Goal: Download file/media: Download file/media

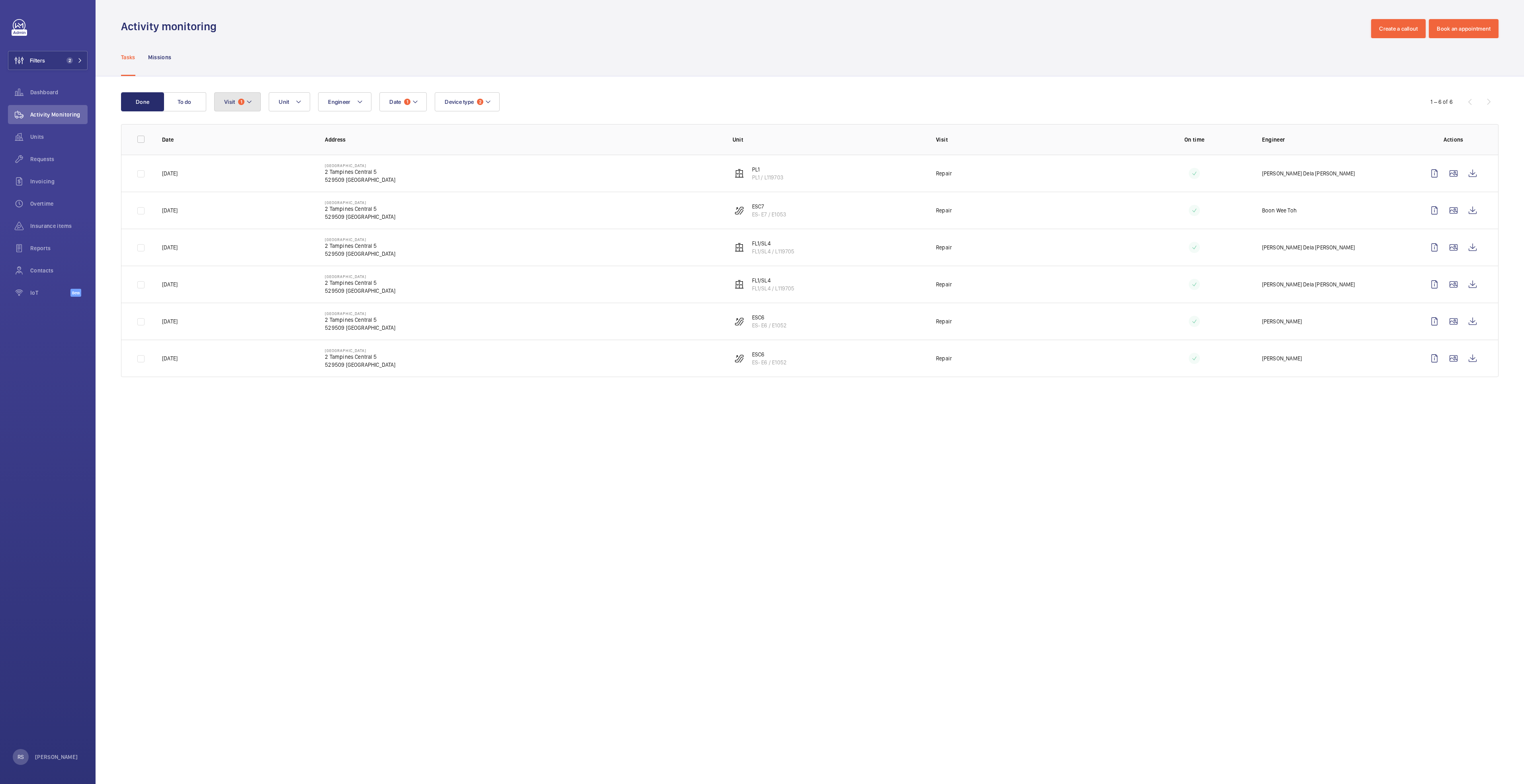
click at [252, 98] on mat-icon at bounding box center [249, 102] width 6 height 10
click at [251, 159] on span "Repair" at bounding box center [290, 156] width 109 height 8
click at [234, 159] on input "Repair" at bounding box center [226, 156] width 16 height 16
checkbox input "false"
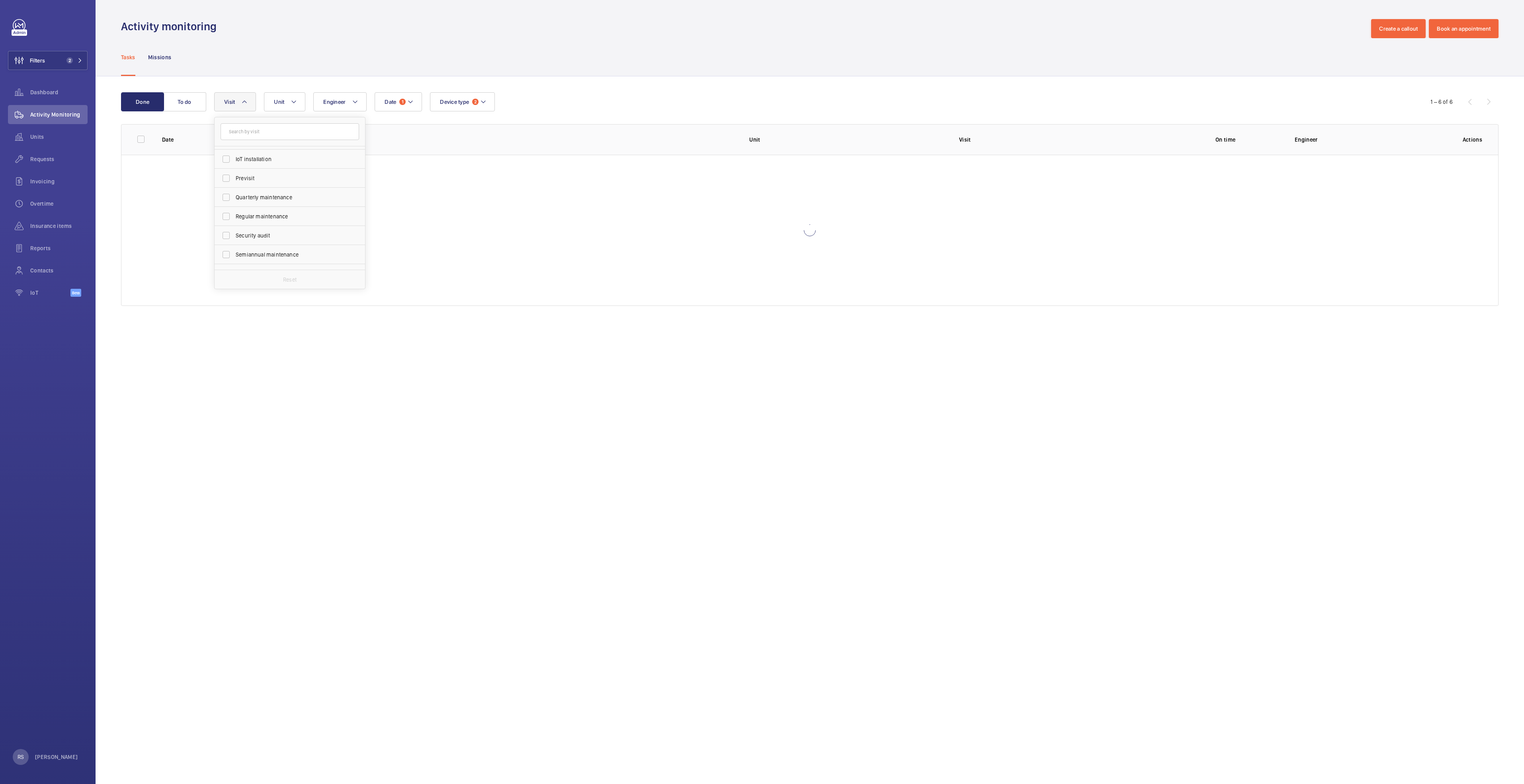
scroll to position [119, 0]
click at [282, 203] on label "Regular maintenance" at bounding box center [284, 208] width 138 height 19
click at [234, 203] on input "Regular maintenance" at bounding box center [226, 208] width 16 height 16
checkbox input "true"
click at [281, 194] on label "Quarterly maintenance" at bounding box center [284, 189] width 138 height 19
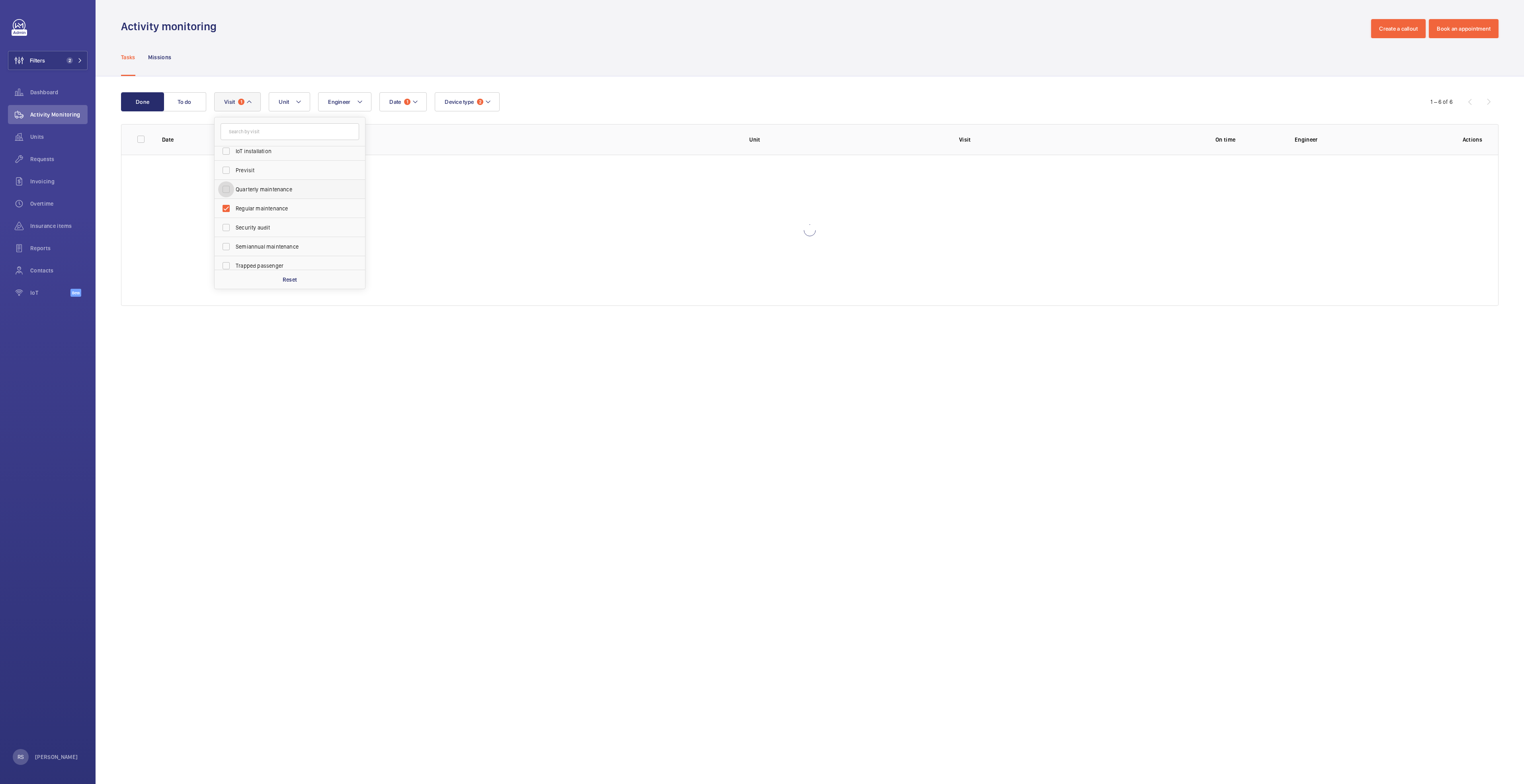
click at [234, 194] on input "Quarterly maintenance" at bounding box center [226, 189] width 16 height 16
checkbox input "true"
click at [273, 177] on span "Annual maintenance" at bounding box center [290, 175] width 109 height 8
click at [234, 177] on input "Annual maintenance" at bounding box center [226, 175] width 16 height 16
checkbox input "true"
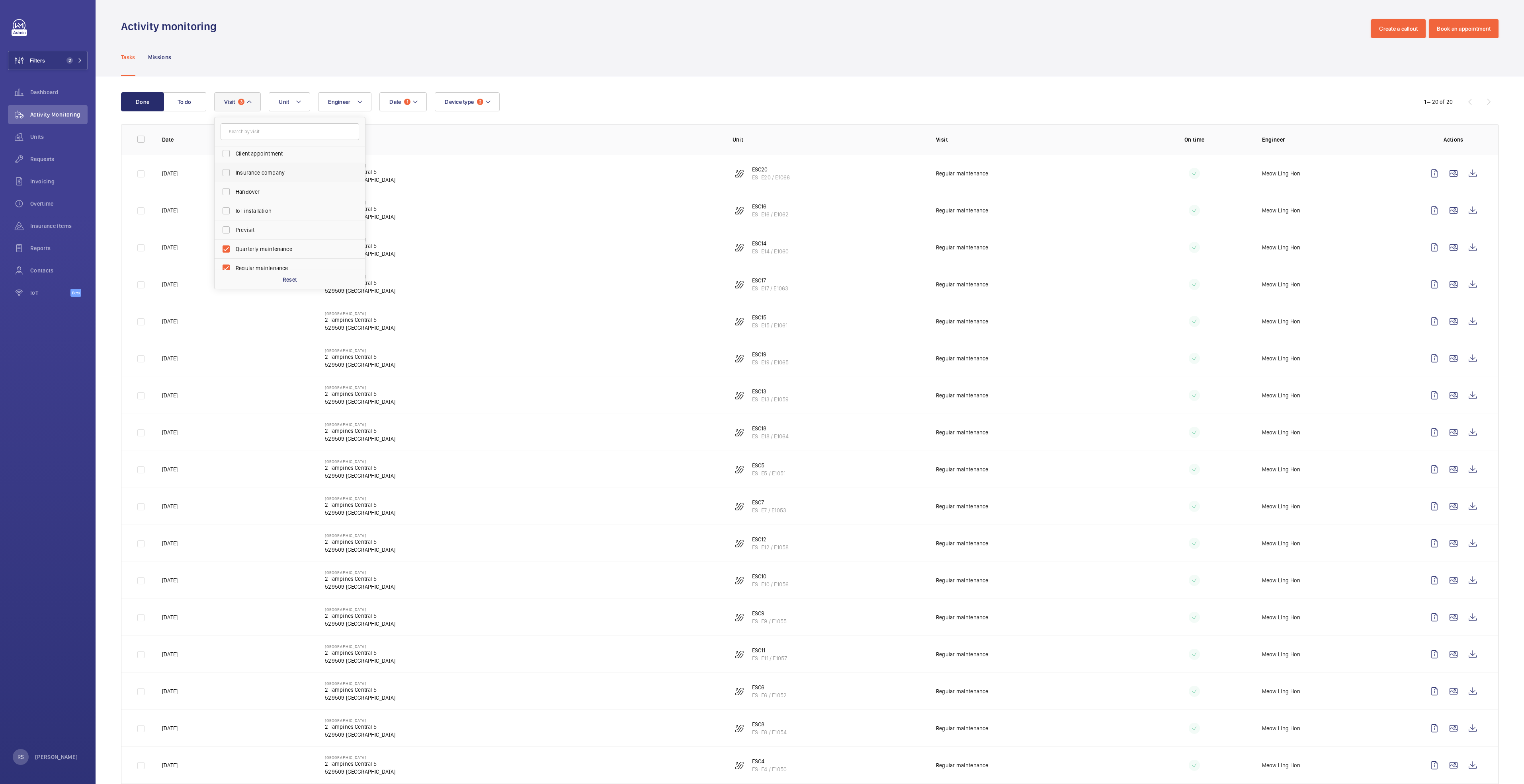
scroll to position [125, 0]
click at [261, 244] on span "Semiannual maintenance" at bounding box center [290, 241] width 109 height 8
click at [234, 244] on input "Semiannual maintenance" at bounding box center [226, 241] width 16 height 16
checkbox input "true"
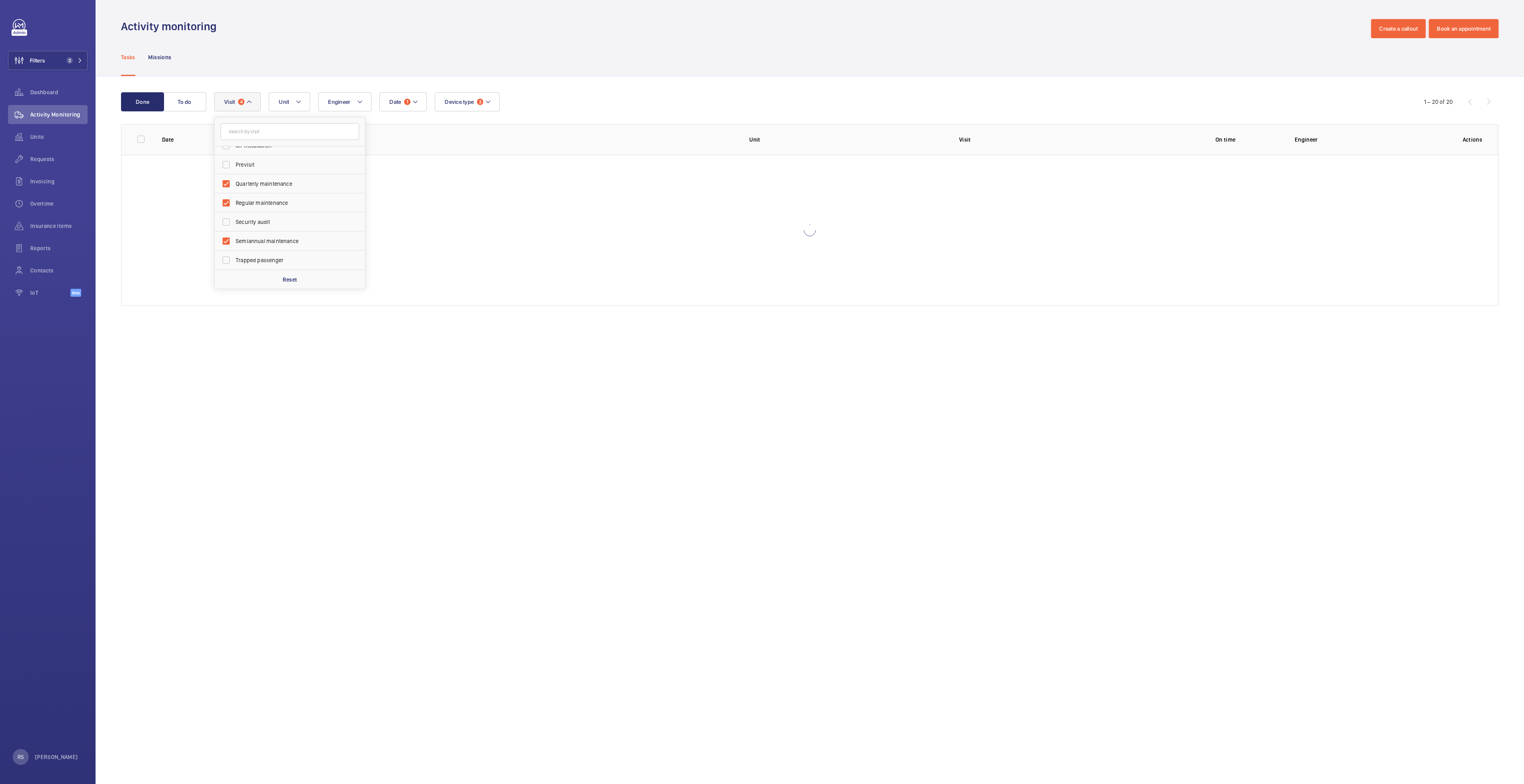
click at [560, 52] on div "Tasks Missions" at bounding box center [809, 57] width 1377 height 38
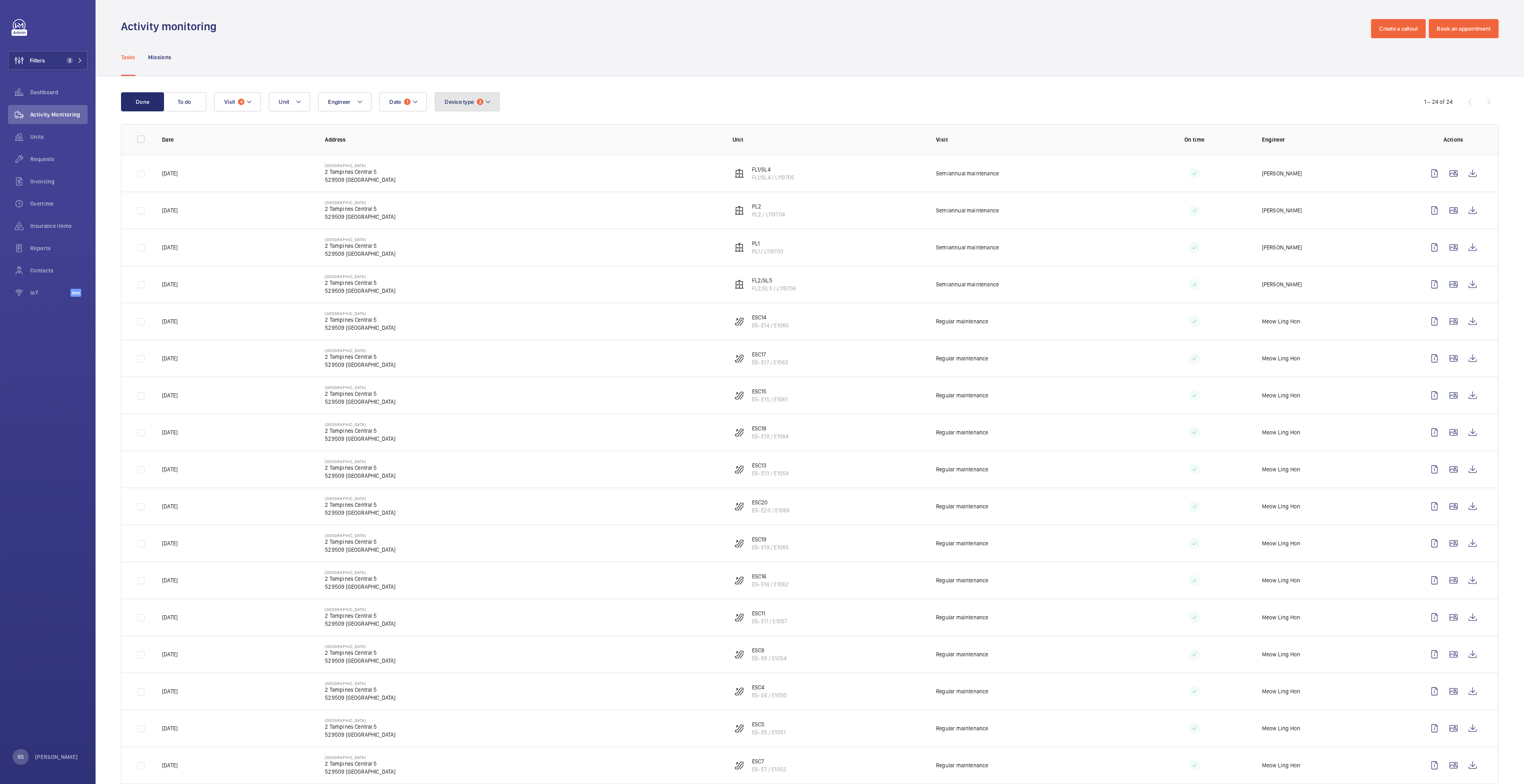
click at [491, 104] on mat-icon at bounding box center [488, 102] width 6 height 10
click at [87, 61] on button "Filters 2" at bounding box center [47, 60] width 80 height 19
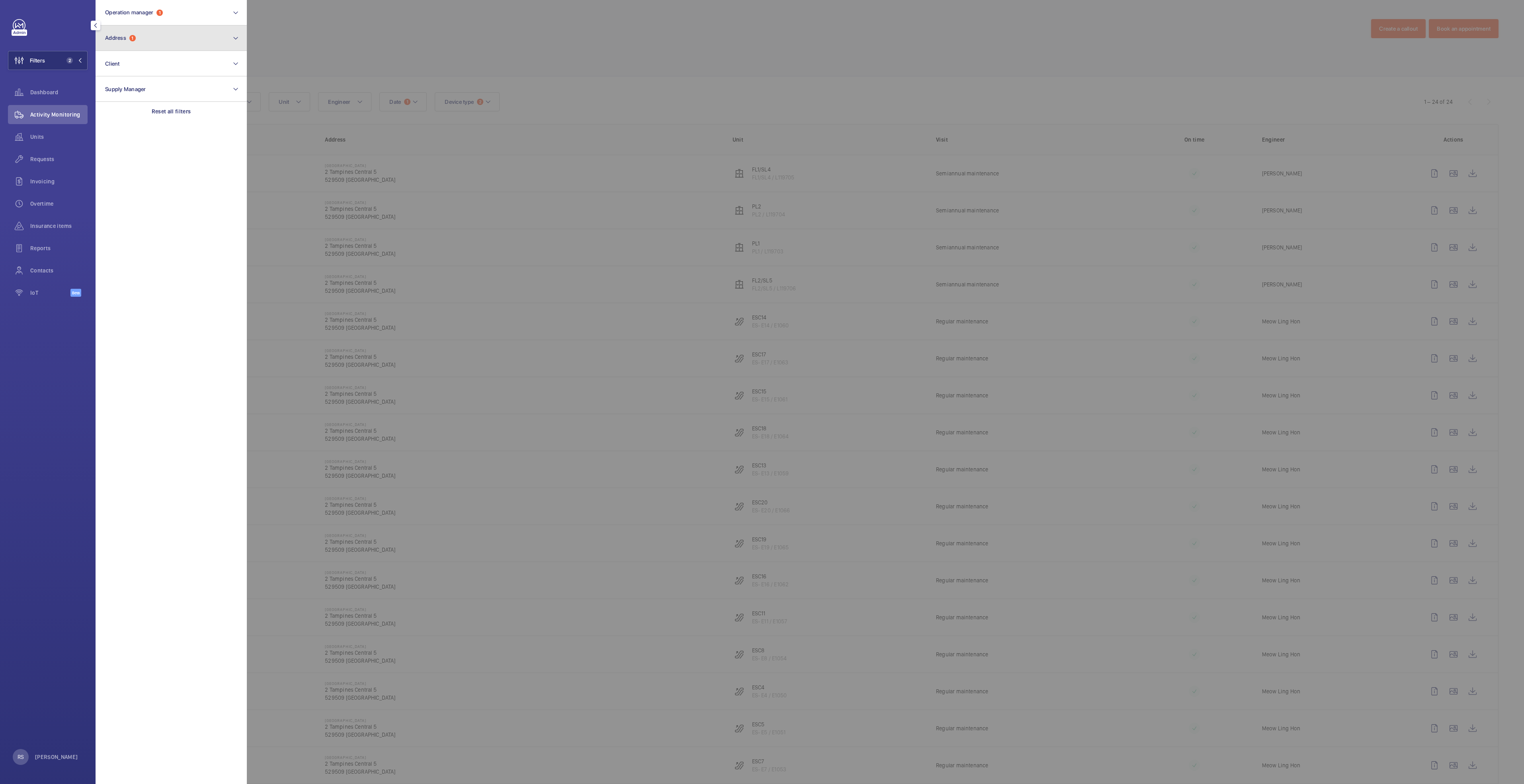
click at [160, 38] on button "Address 1" at bounding box center [171, 39] width 151 height 26
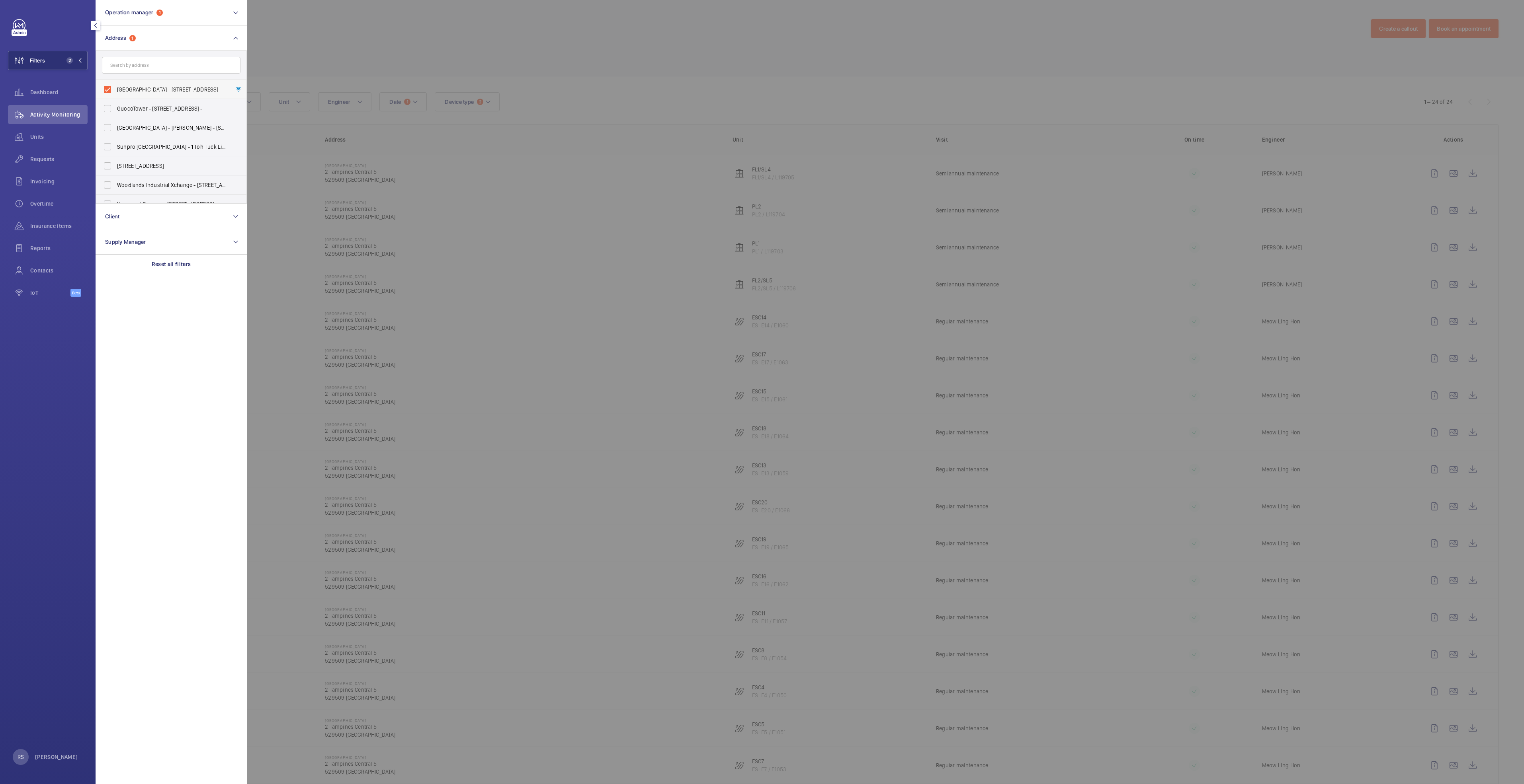
click at [166, 87] on span "[GEOGRAPHIC_DATA] - [STREET_ADDRESS]" at bounding box center [172, 90] width 109 height 8
click at [115, 87] on input "[GEOGRAPHIC_DATA] - [STREET_ADDRESS]" at bounding box center [107, 89] width 16 height 16
checkbox input "false"
click at [153, 69] on input "text" at bounding box center [171, 65] width 138 height 17
type input "w"
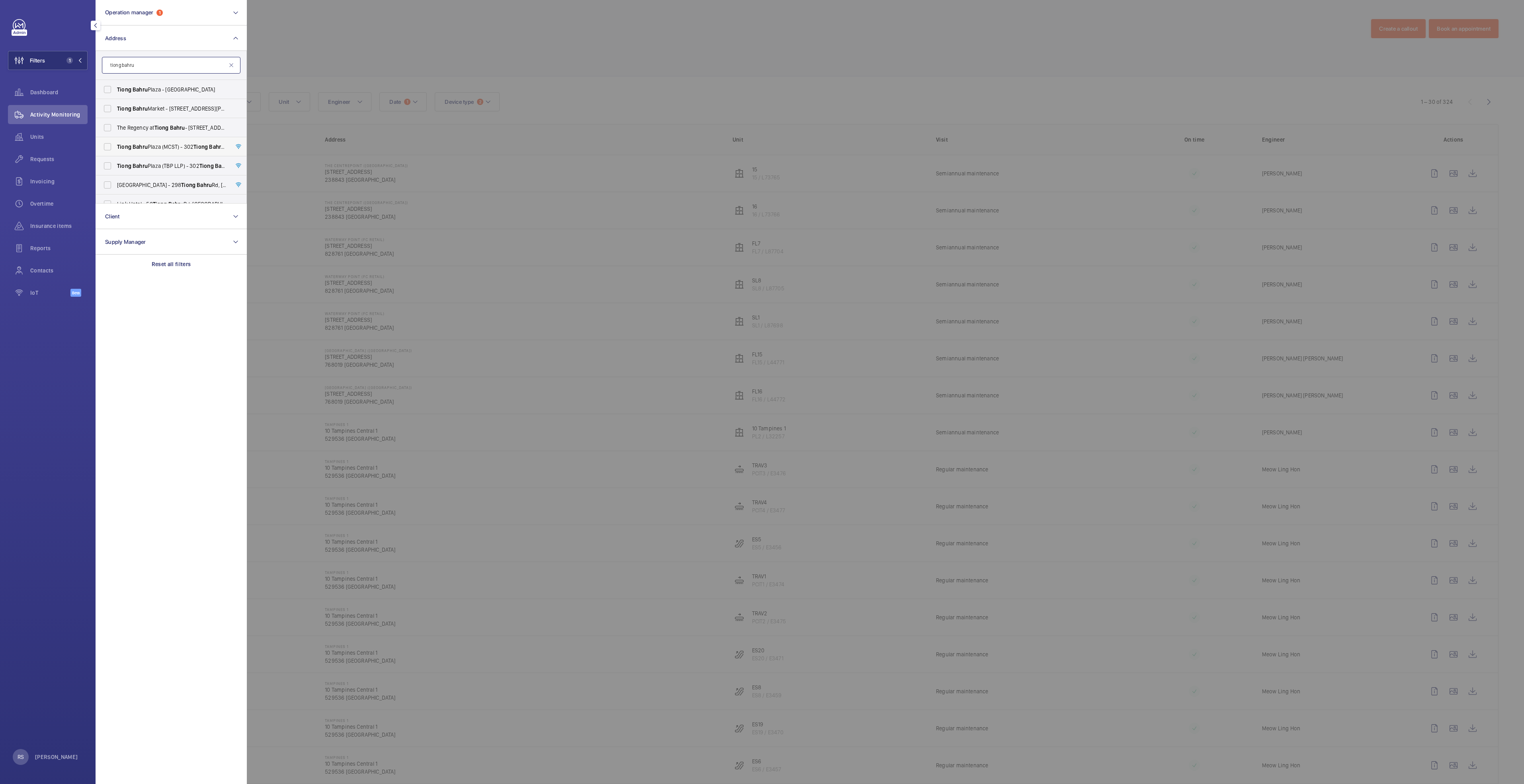
type input "tiong bahru"
click at [159, 146] on span "[GEOGRAPHIC_DATA] (MCST) - [STREET_ADDRESS][PERSON_NAME]" at bounding box center [172, 146] width 109 height 8
click at [115, 146] on input "[GEOGRAPHIC_DATA] (MCST) - [STREET_ADDRESS][PERSON_NAME]" at bounding box center [107, 146] width 16 height 16
checkbox input "true"
click at [147, 166] on span "Bahru" at bounding box center [140, 165] width 15 height 6
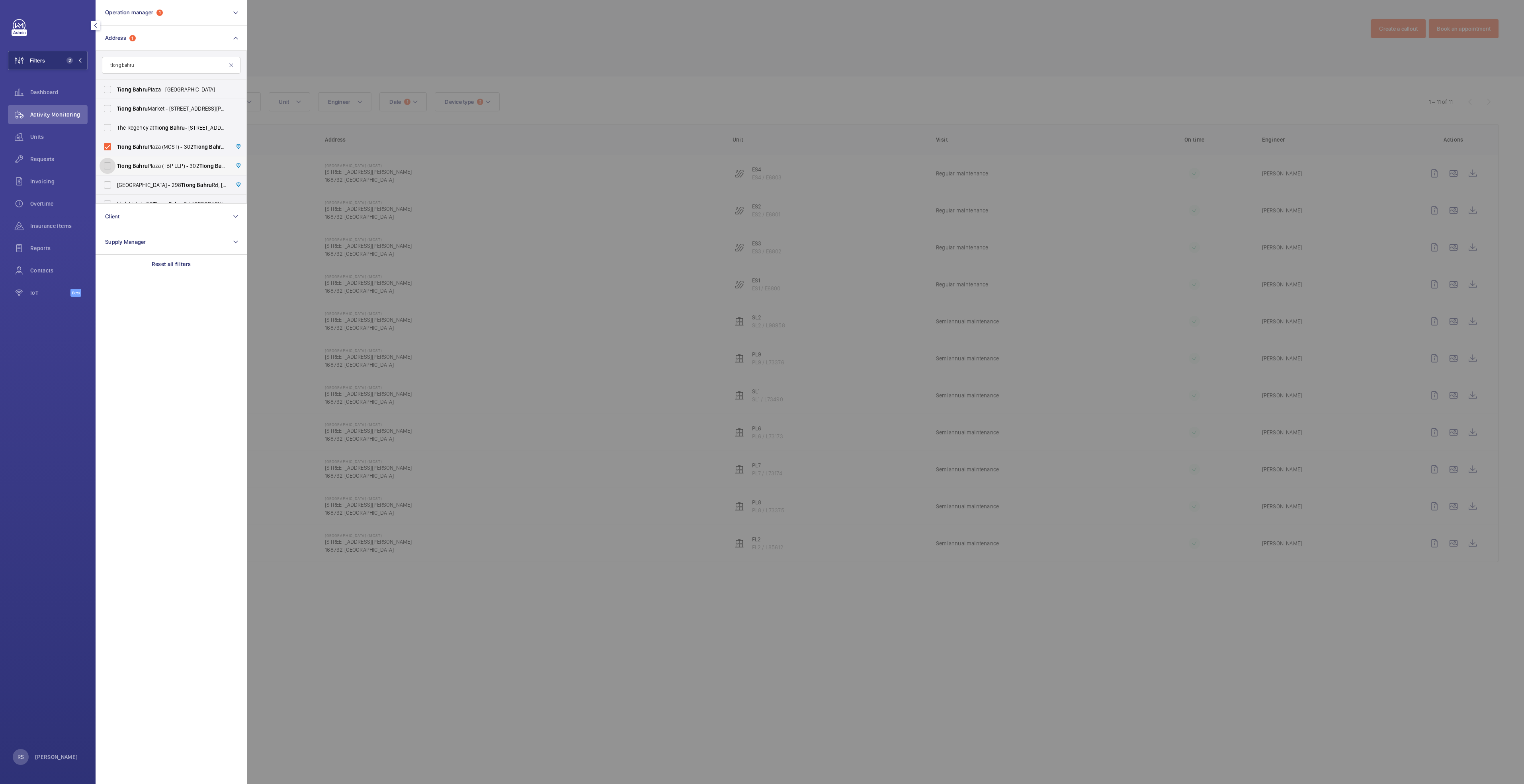
click at [115, 166] on input "[GEOGRAPHIC_DATA] (TBP LLP) - [STREET_ADDRESS]" at bounding box center [107, 165] width 16 height 16
checkbox input "true"
click at [147, 183] on span "[GEOGRAPHIC_DATA] - [STREET_ADDRESS]" at bounding box center [172, 185] width 109 height 8
click at [115, 183] on input "[GEOGRAPHIC_DATA] - [STREET_ADDRESS]" at bounding box center [107, 184] width 16 height 16
checkbox input "true"
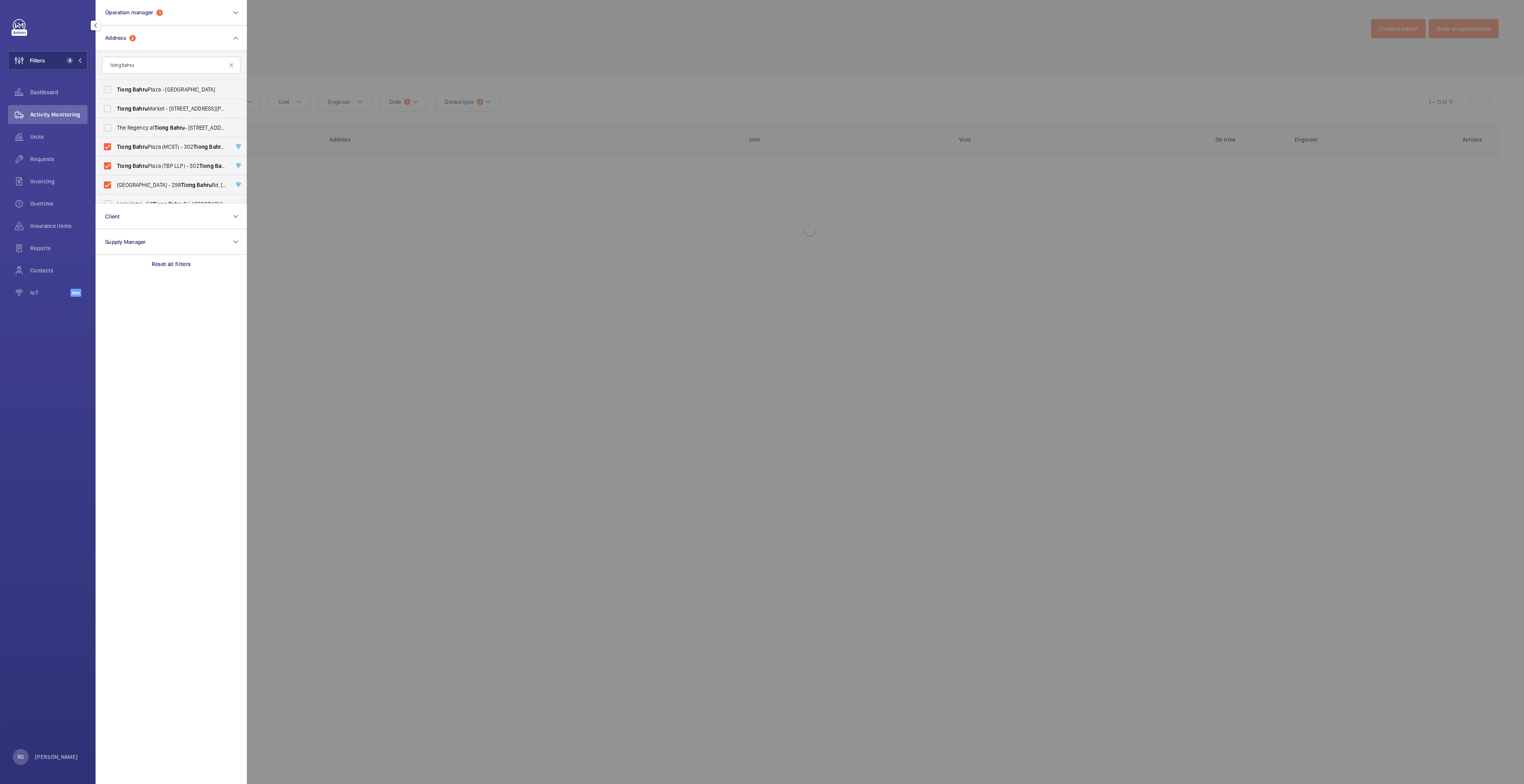
click at [392, 33] on div at bounding box center [1008, 392] width 1524 height 784
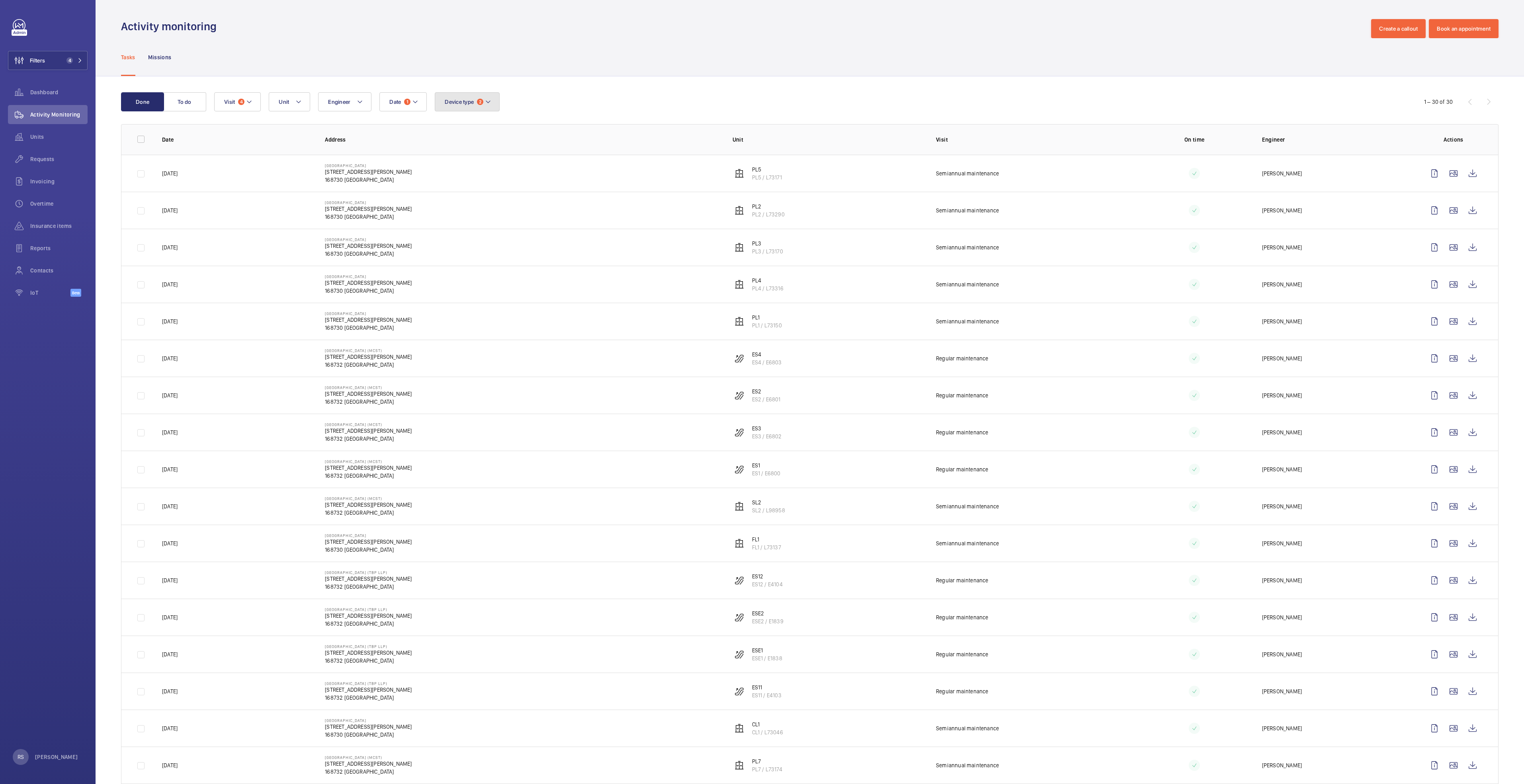
click at [499, 105] on button "Device type 2" at bounding box center [466, 102] width 65 height 19
click at [484, 161] on label "Escalator" at bounding box center [504, 156] width 138 height 19
click at [455, 161] on input "Escalator" at bounding box center [446, 156] width 16 height 16
checkbox input "false"
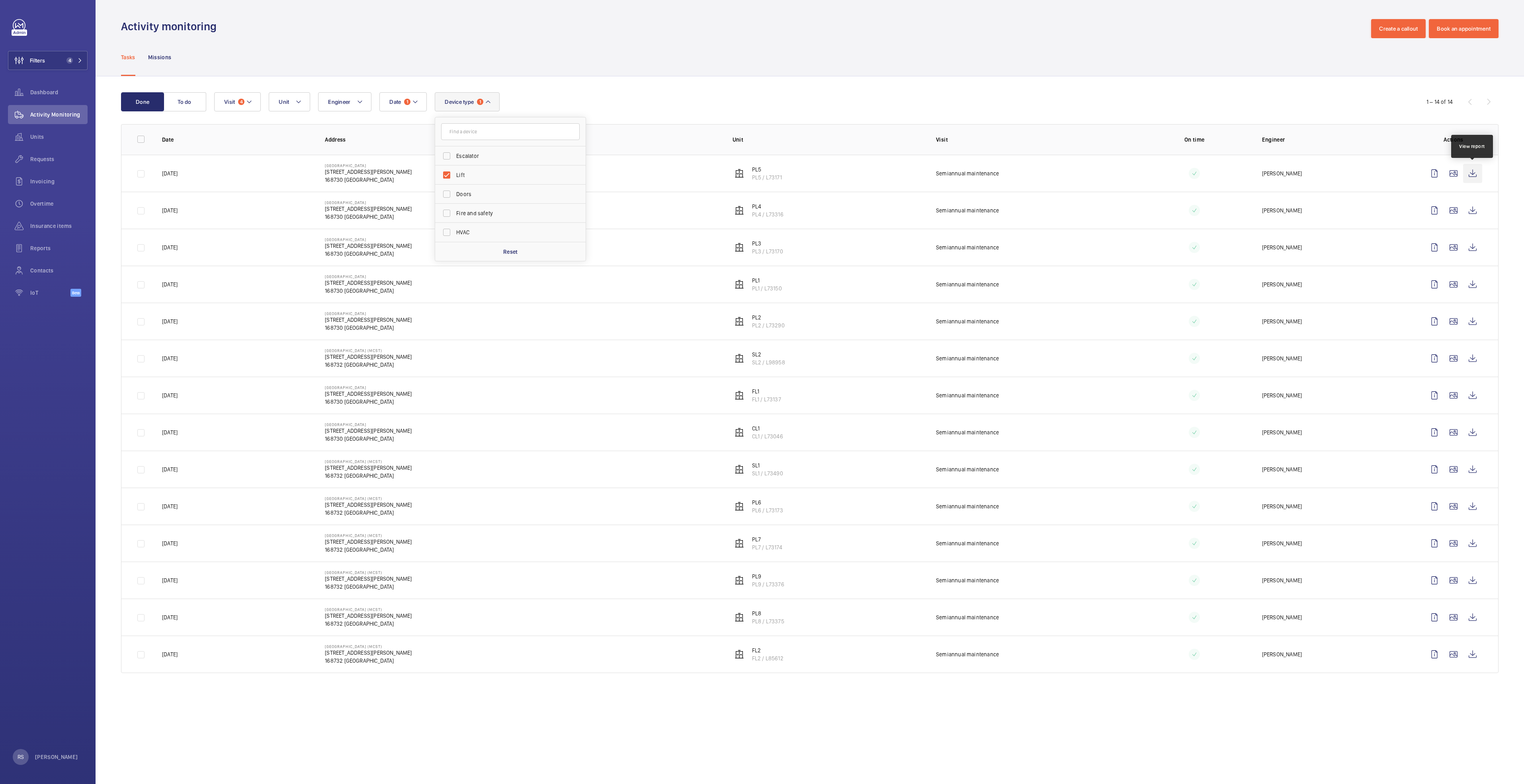
click at [1473, 176] on wm-front-icon-button at bounding box center [1472, 173] width 19 height 19
click at [1475, 210] on wm-front-icon-button at bounding box center [1472, 210] width 19 height 19
click at [1469, 250] on wm-front-icon-button at bounding box center [1472, 247] width 19 height 19
click at [1474, 285] on wm-front-icon-button at bounding box center [1472, 284] width 19 height 19
click at [1474, 315] on wm-front-icon-button at bounding box center [1472, 321] width 19 height 19
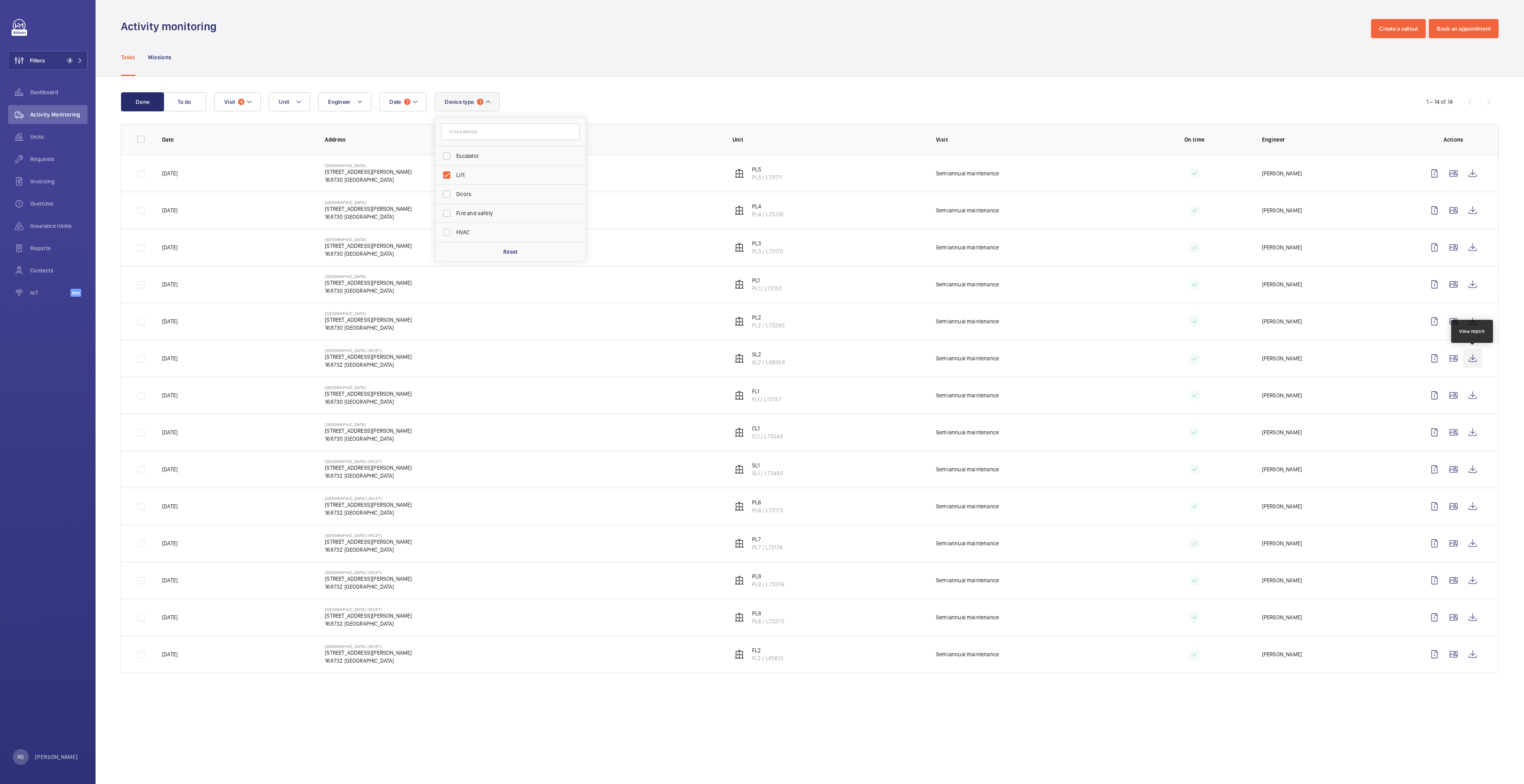
click at [1481, 367] on wm-front-icon-button at bounding box center [1472, 358] width 19 height 19
click at [84, 65] on button "Filters 4" at bounding box center [47, 60] width 80 height 19
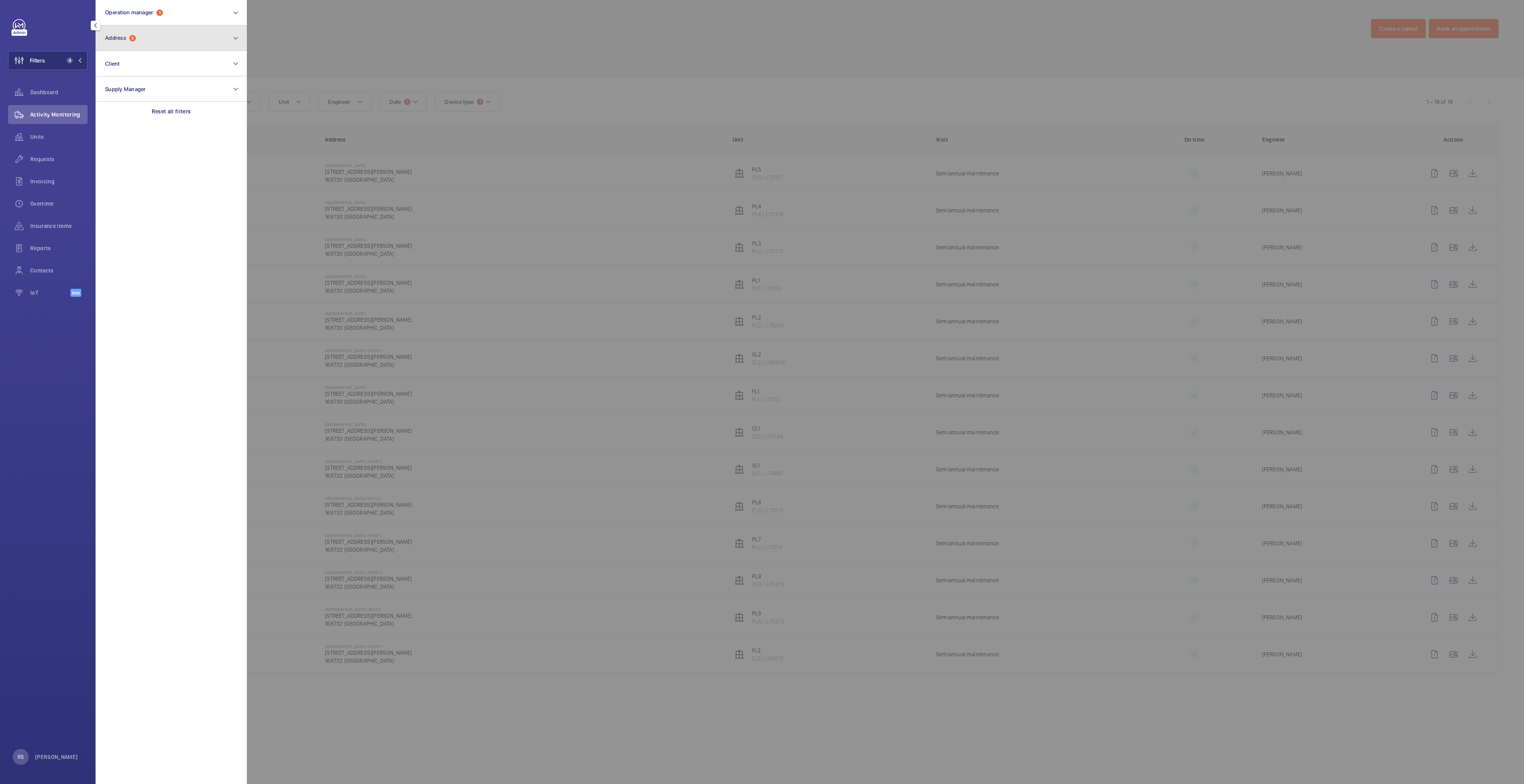
click at [188, 43] on button "Address 3" at bounding box center [171, 39] width 151 height 26
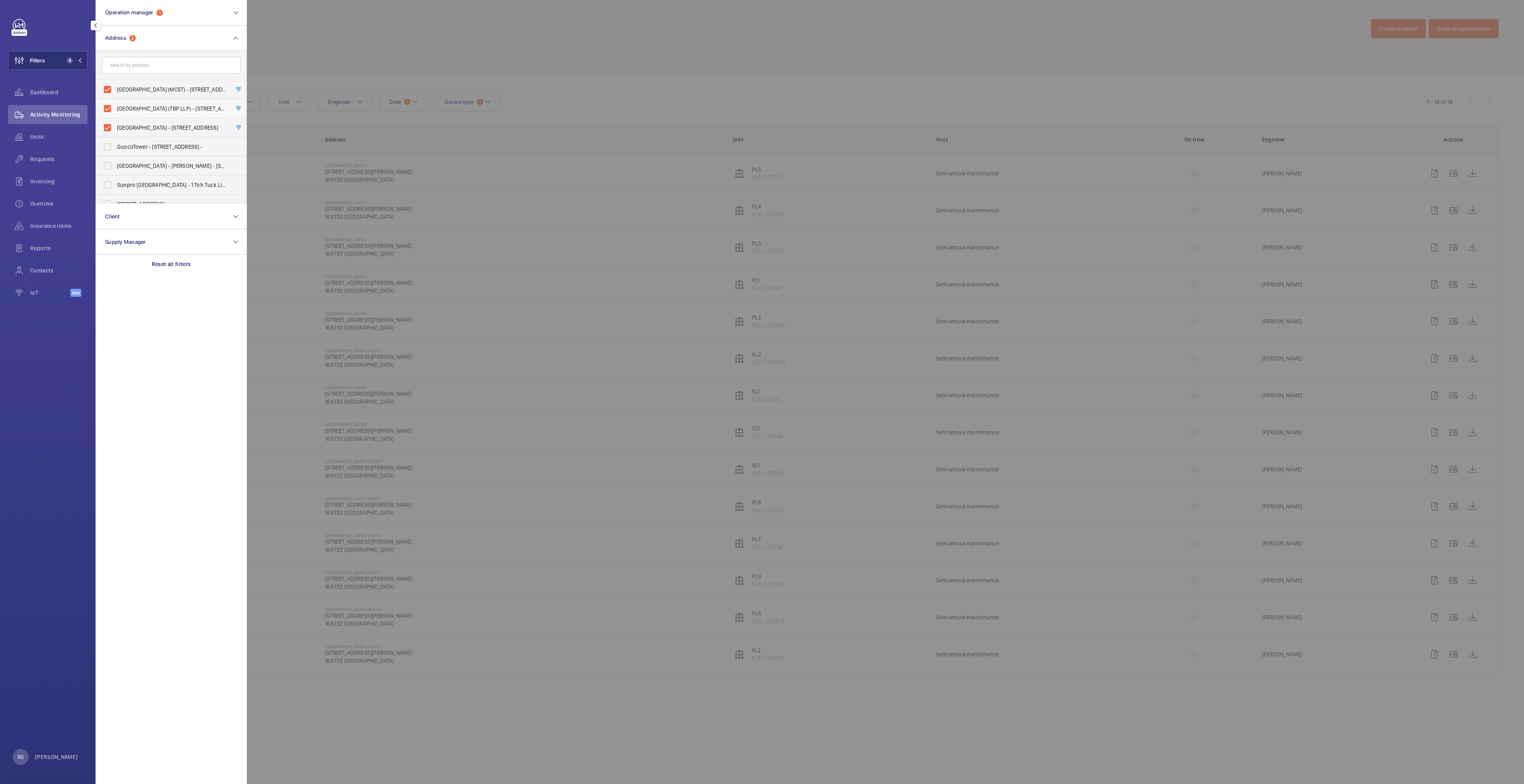
click at [175, 106] on span "[GEOGRAPHIC_DATA] (TBP LLP) - [STREET_ADDRESS]" at bounding box center [172, 109] width 109 height 8
click at [115, 106] on input "[GEOGRAPHIC_DATA] (TBP LLP) - [STREET_ADDRESS]" at bounding box center [107, 109] width 16 height 16
checkbox input "false"
click at [361, 47] on div at bounding box center [1008, 392] width 1524 height 784
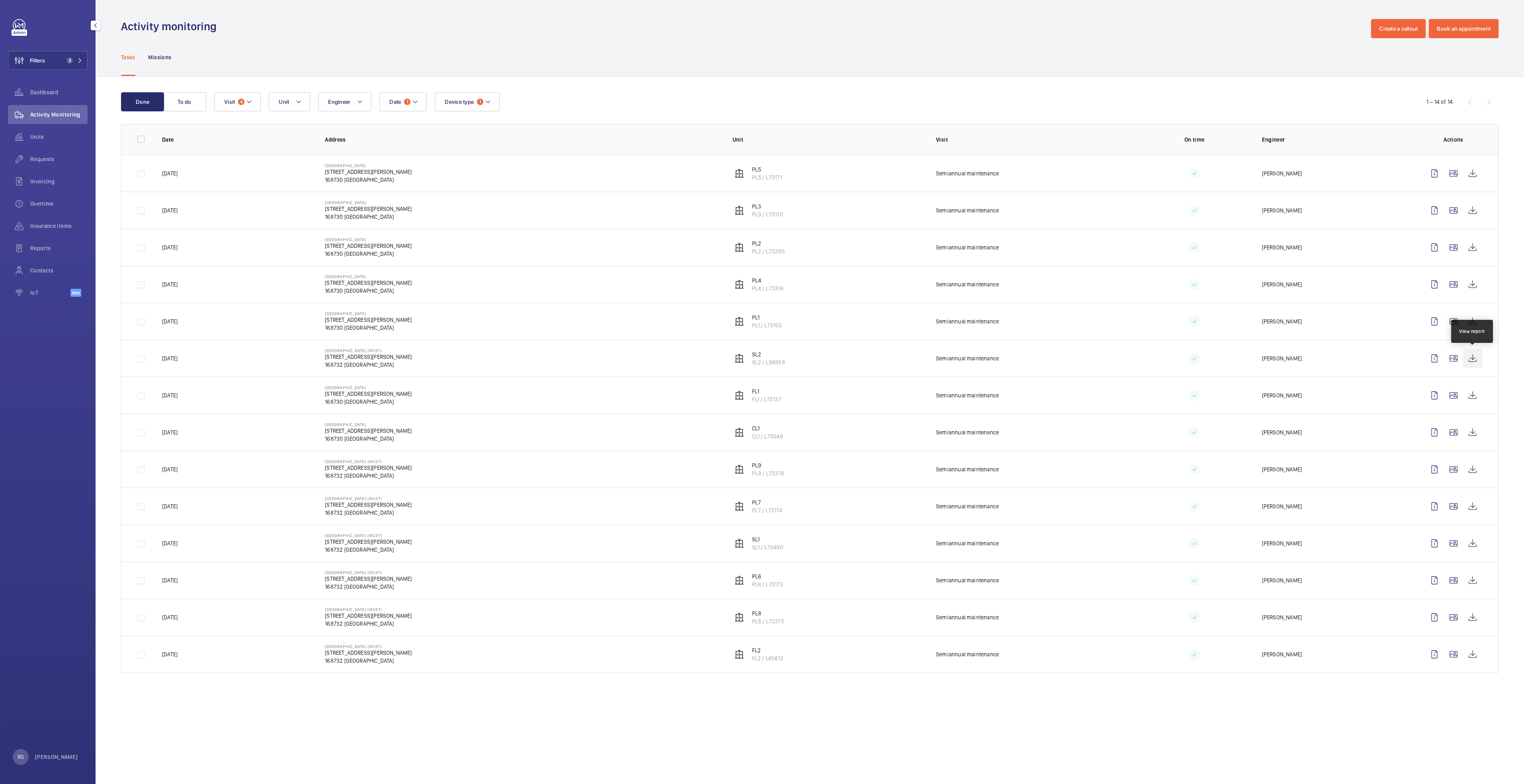
click at [1468, 358] on wm-front-icon-button at bounding box center [1472, 358] width 19 height 19
click at [1467, 397] on wm-front-icon-button at bounding box center [1472, 395] width 19 height 19
click at [1467, 436] on wm-front-icon-button at bounding box center [1472, 432] width 19 height 19
click at [1475, 468] on wm-front-icon-button at bounding box center [1472, 469] width 19 height 19
click at [1478, 505] on wm-front-icon-button at bounding box center [1472, 506] width 19 height 19
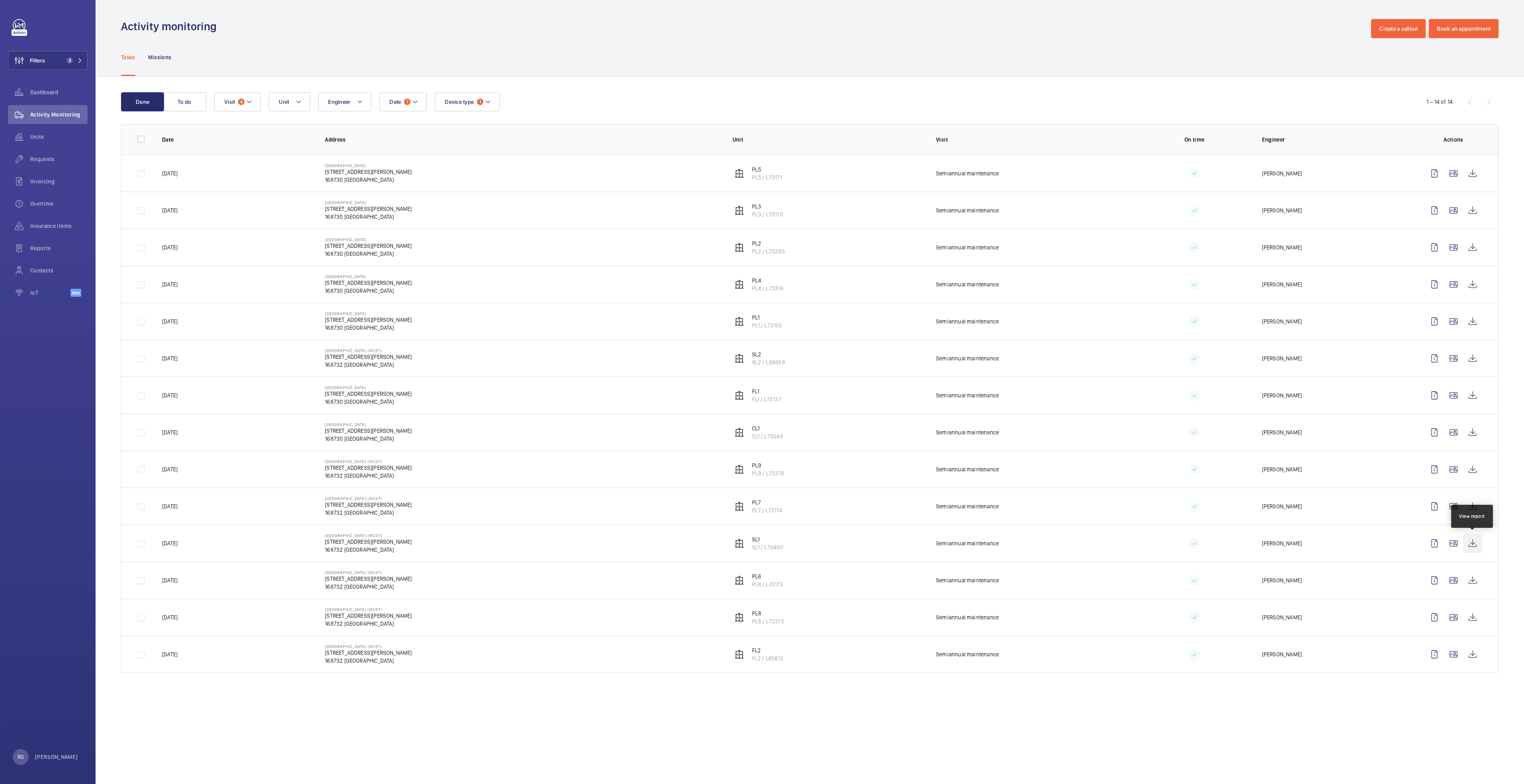
click at [1474, 541] on wm-front-icon-button at bounding box center [1472, 543] width 19 height 19
click at [1472, 581] on wm-front-icon-button at bounding box center [1472, 580] width 19 height 19
click at [1480, 616] on wm-front-icon-button at bounding box center [1472, 617] width 19 height 19
click at [1470, 653] on wm-front-icon-button at bounding box center [1472, 654] width 19 height 19
click at [458, 106] on button "Device type 1" at bounding box center [466, 102] width 65 height 19
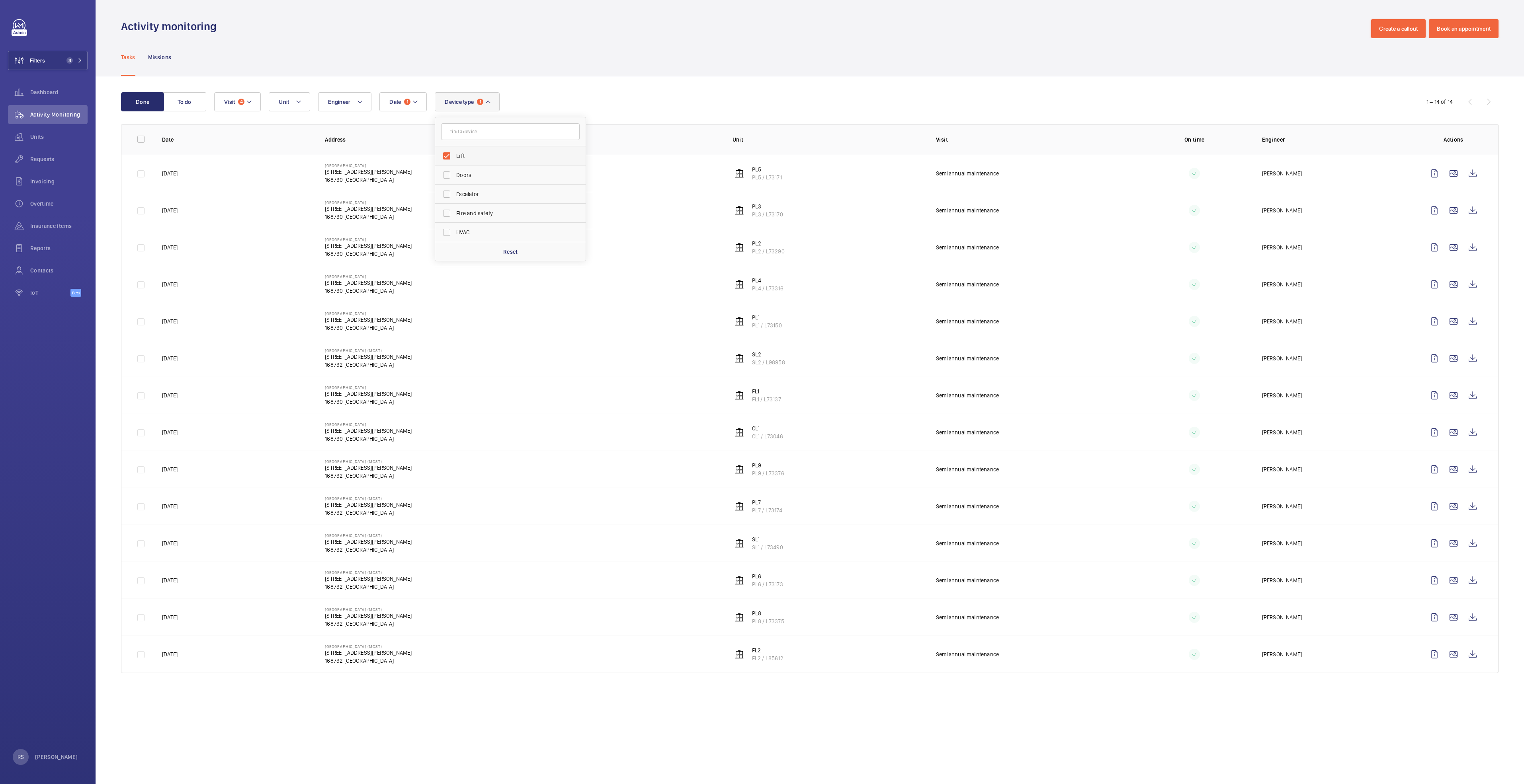
click at [475, 162] on label "Lift" at bounding box center [504, 156] width 138 height 19
click at [455, 162] on input "Lift" at bounding box center [446, 156] width 16 height 16
checkbox input "false"
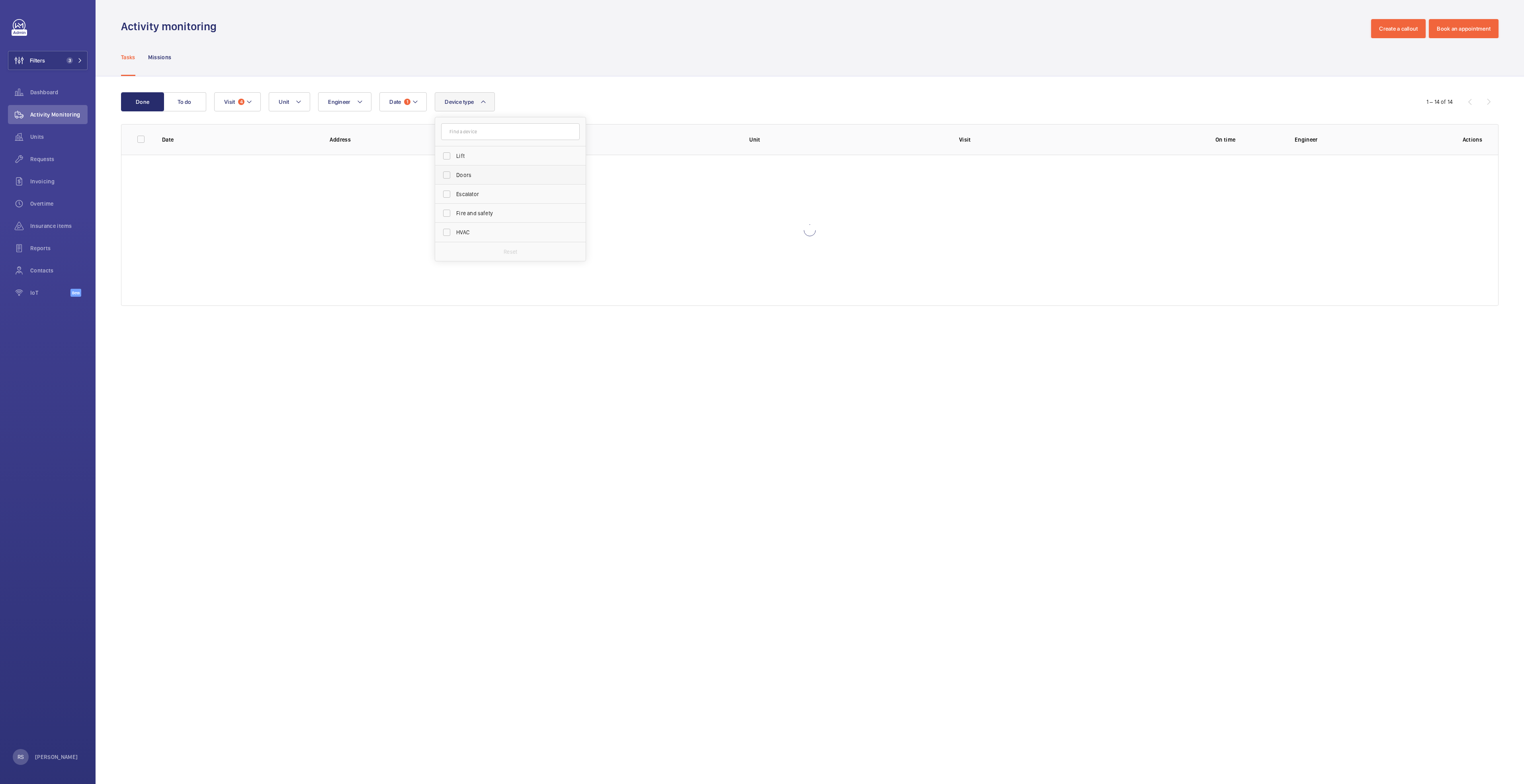
click at [474, 168] on label "Doors" at bounding box center [504, 175] width 138 height 19
click at [455, 168] on input "Doors" at bounding box center [446, 175] width 16 height 16
click at [478, 180] on label "Doors" at bounding box center [504, 175] width 138 height 19
click at [455, 180] on input "Doors" at bounding box center [446, 175] width 16 height 16
checkbox input "false"
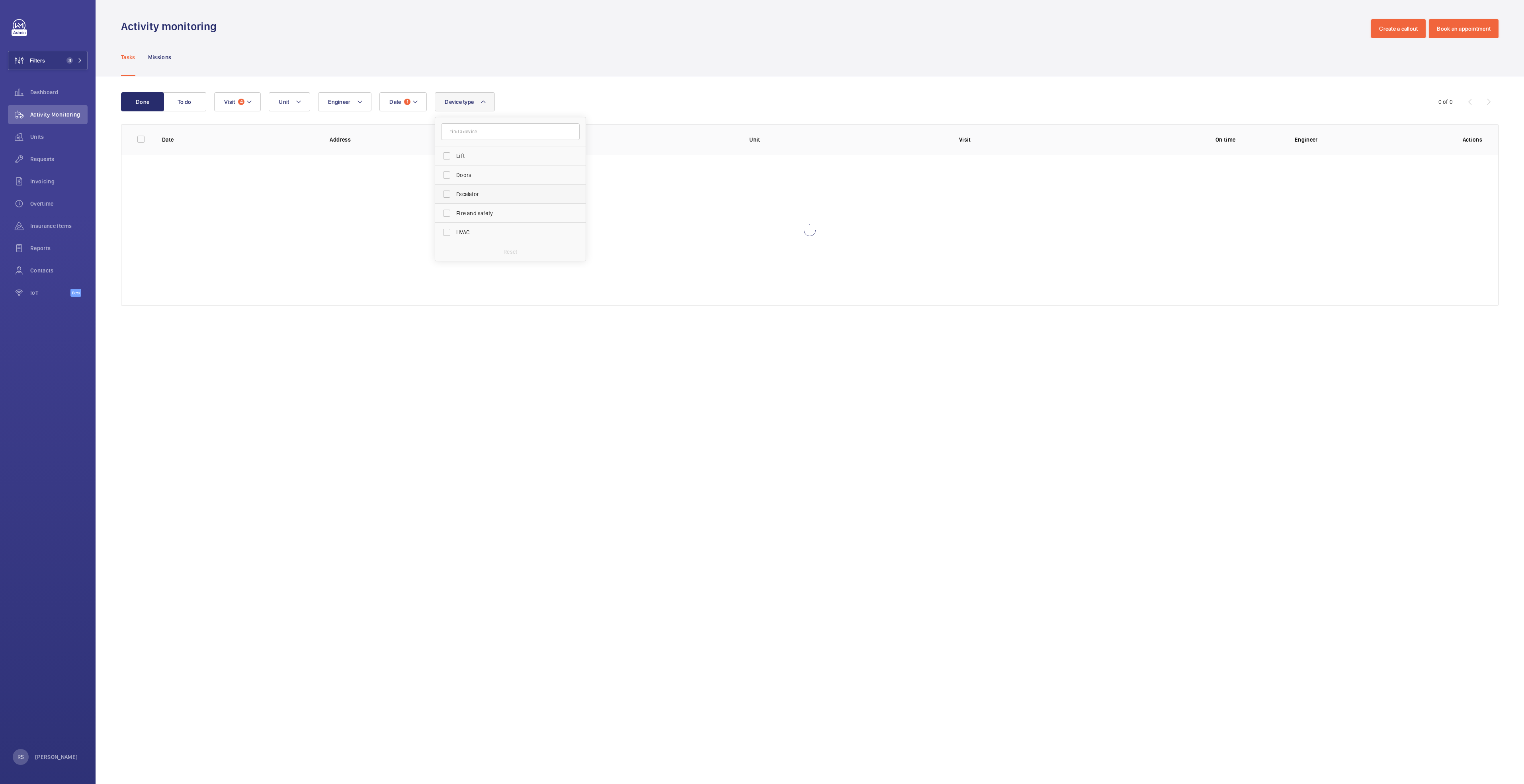
click at [481, 195] on span "Escalator" at bounding box center [511, 194] width 109 height 8
click at [455, 195] on input "Escalator" at bounding box center [446, 194] width 16 height 16
checkbox input "true"
click at [579, 77] on div "Done To do Date 1 Engineer Unit Device type 1 Lift Doors Escalator Fire and saf…" at bounding box center [809, 201] width 1428 height 249
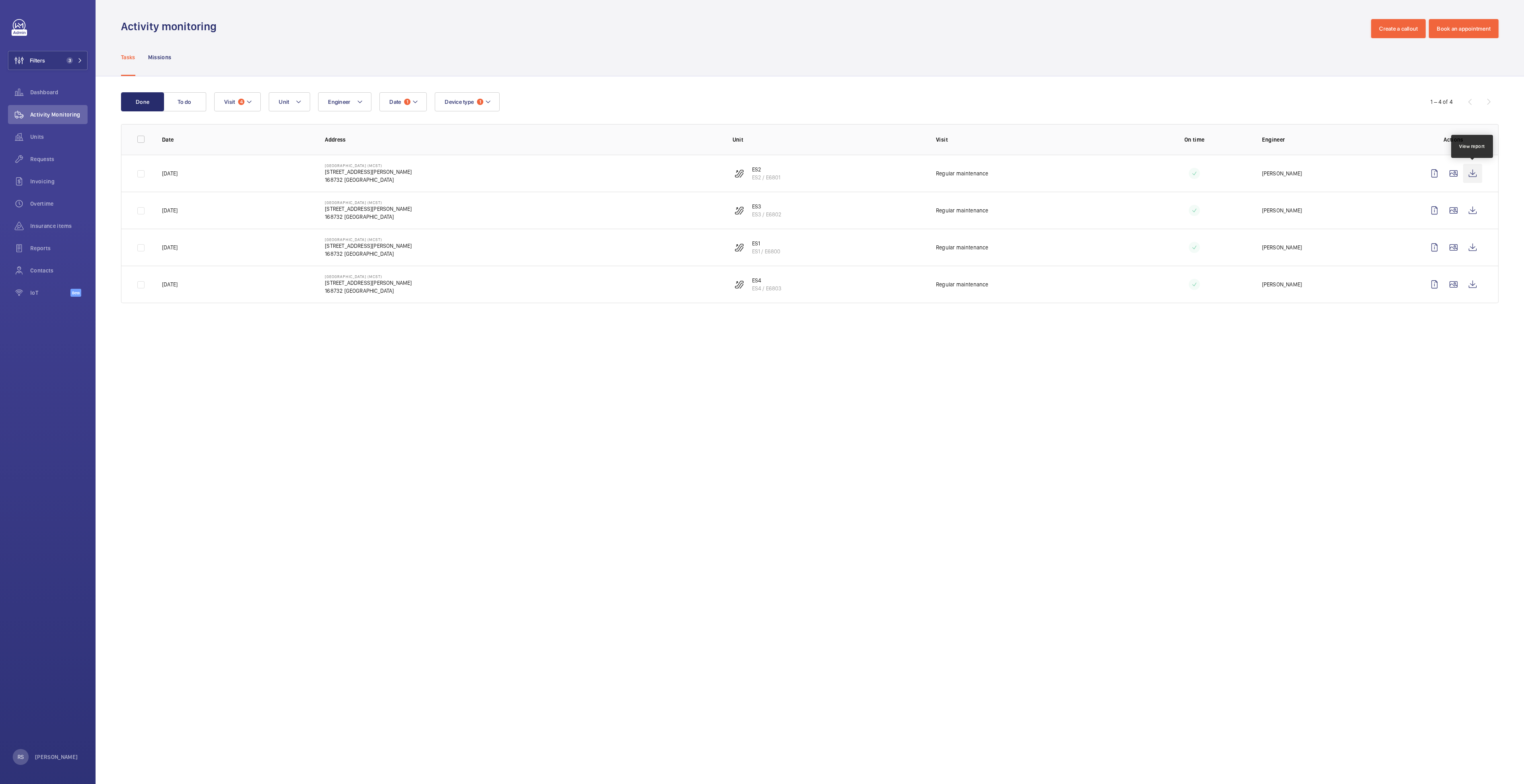
click at [1478, 173] on wm-front-icon-button at bounding box center [1472, 173] width 19 height 19
click at [1474, 212] on wm-front-icon-button at bounding box center [1472, 210] width 19 height 19
click at [1472, 253] on wm-front-icon-button at bounding box center [1472, 247] width 19 height 19
click at [1468, 285] on wm-front-icon-button at bounding box center [1472, 284] width 19 height 19
click at [78, 58] on mat-icon at bounding box center [80, 61] width 5 height 5
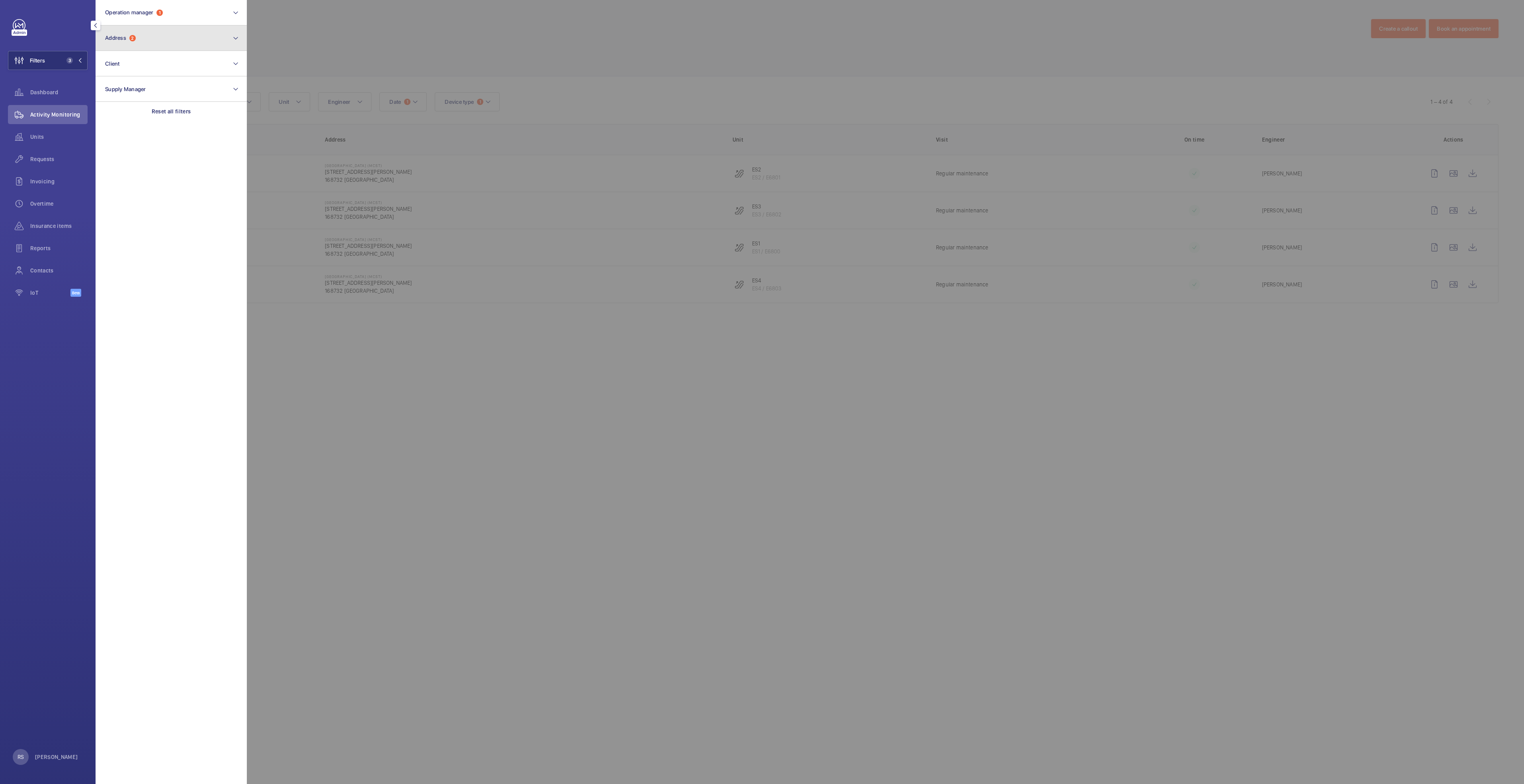
click at [181, 39] on button "Address 2" at bounding box center [171, 39] width 151 height 26
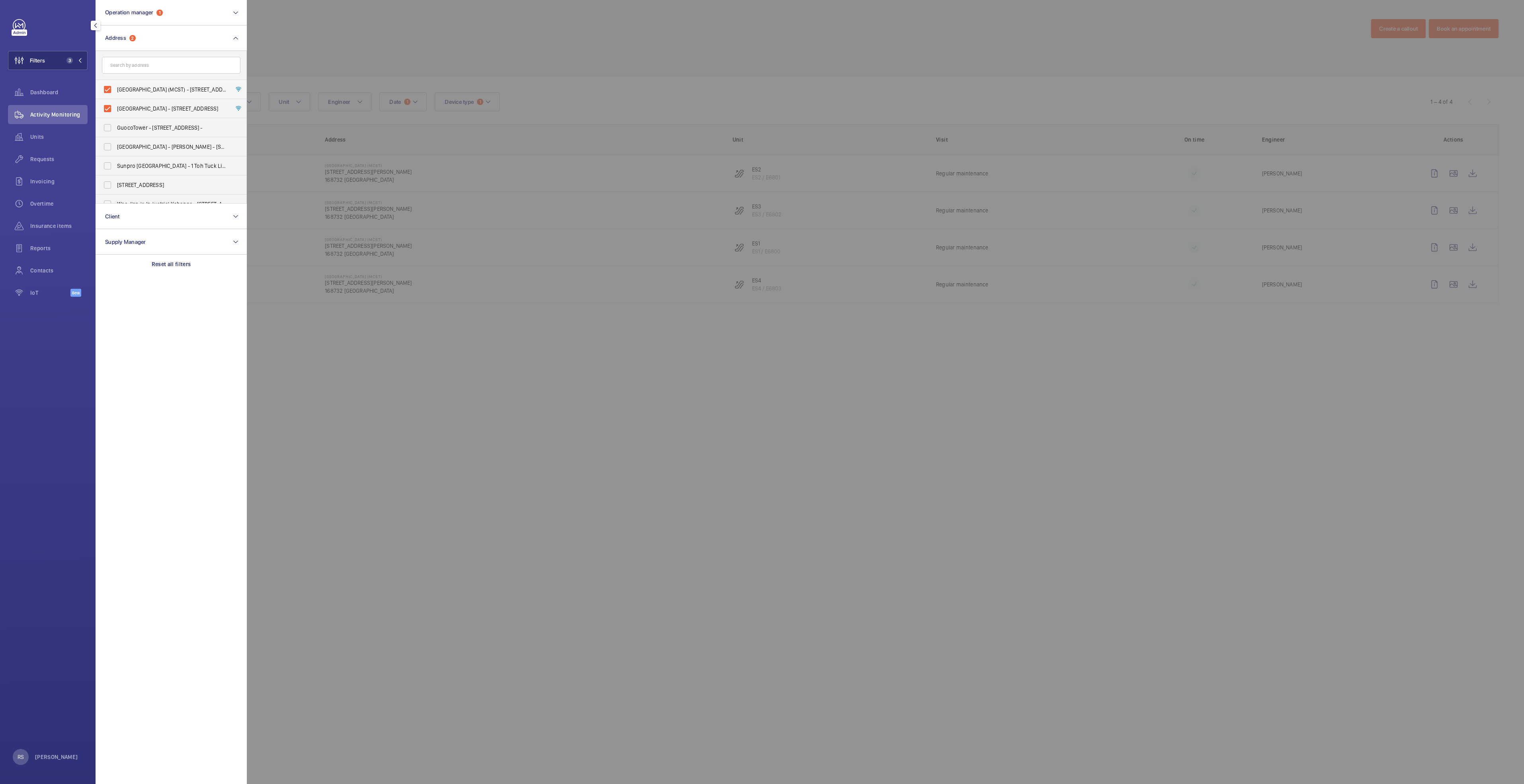
click at [185, 93] on span "[GEOGRAPHIC_DATA] (MCST) - [STREET_ADDRESS][PERSON_NAME]" at bounding box center [172, 90] width 109 height 8
click at [115, 93] on input "[GEOGRAPHIC_DATA] (MCST) - [STREET_ADDRESS][PERSON_NAME]" at bounding box center [107, 89] width 16 height 16
checkbox input "false"
click at [191, 106] on span "[GEOGRAPHIC_DATA] - [STREET_ADDRESS]" at bounding box center [172, 109] width 109 height 8
click at [115, 106] on input "[GEOGRAPHIC_DATA] - [STREET_ADDRESS]" at bounding box center [107, 109] width 16 height 16
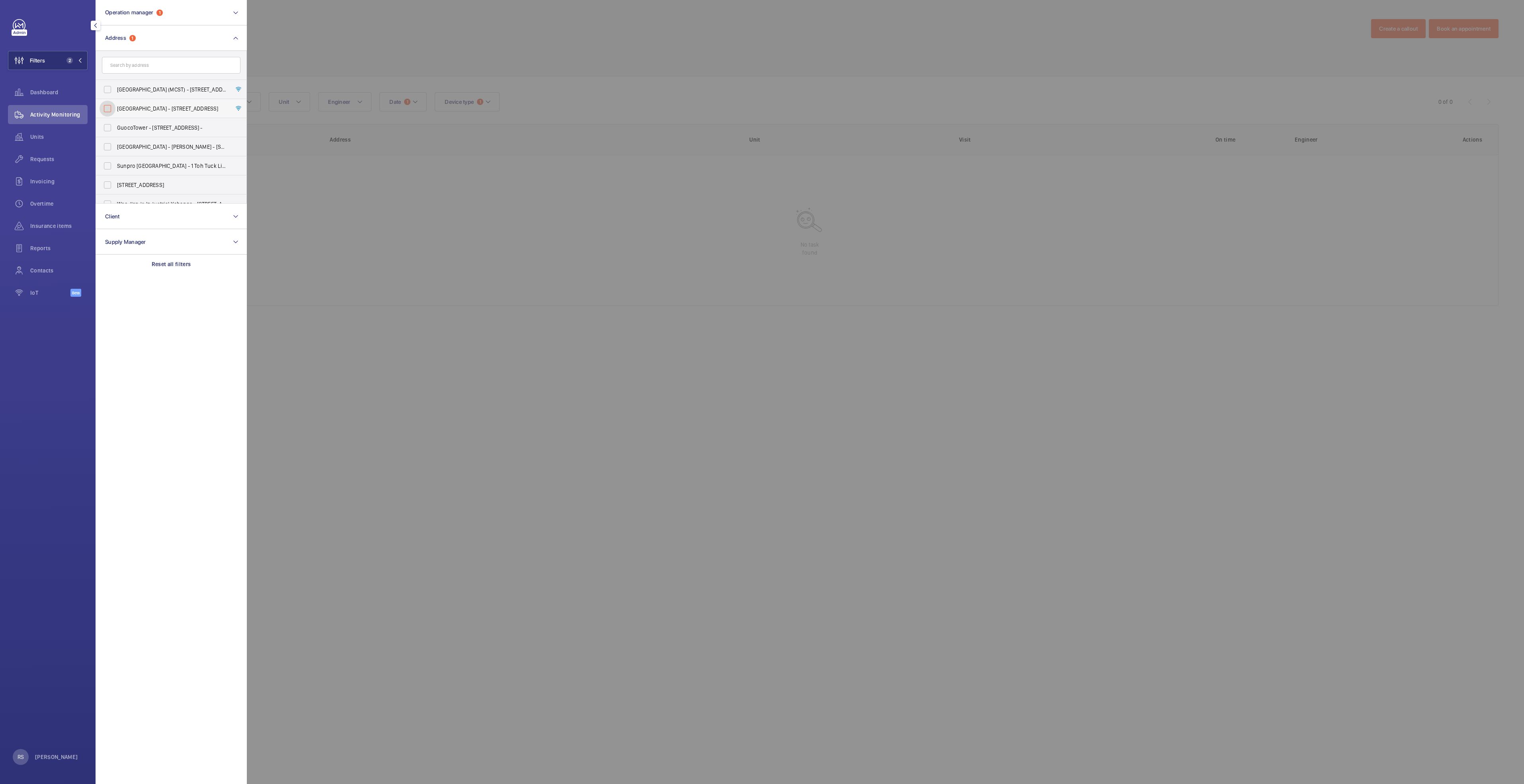
checkbox input "false"
click at [166, 63] on input "text" at bounding box center [171, 65] width 138 height 17
type input "central"
click at [819, 76] on div at bounding box center [1008, 392] width 1524 height 784
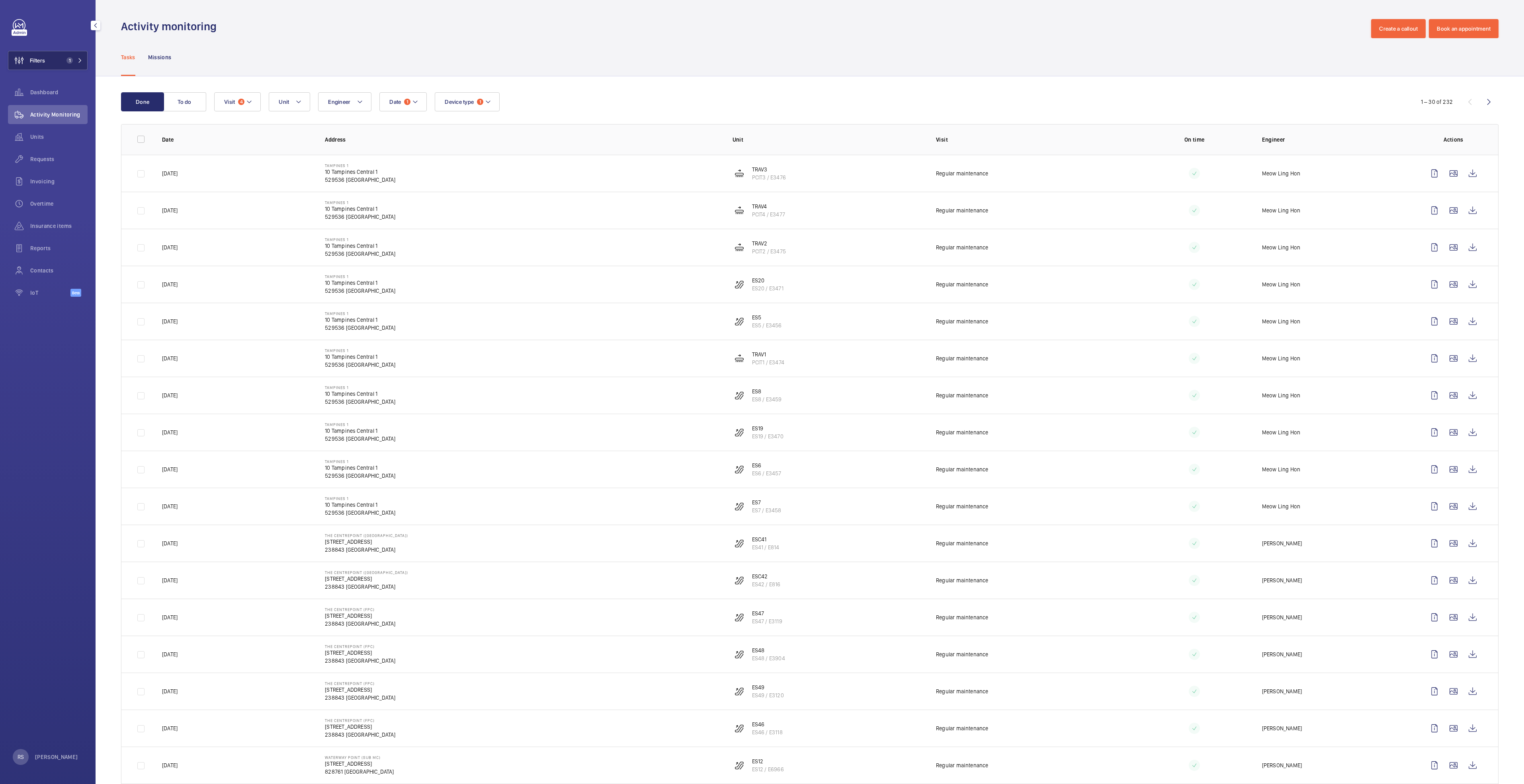
click at [75, 61] on span "1" at bounding box center [72, 60] width 19 height 6
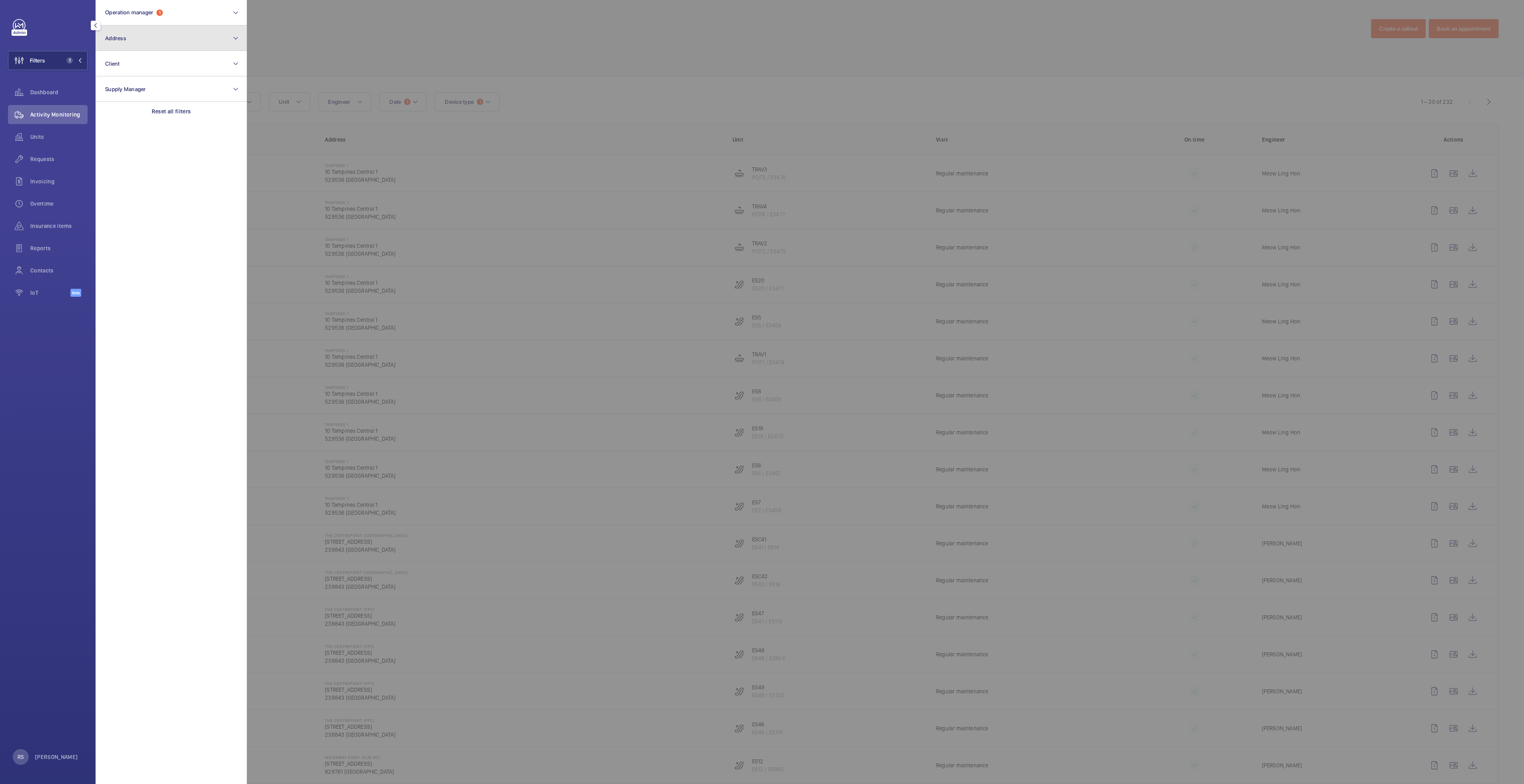
click at [128, 39] on button "Address" at bounding box center [171, 39] width 151 height 26
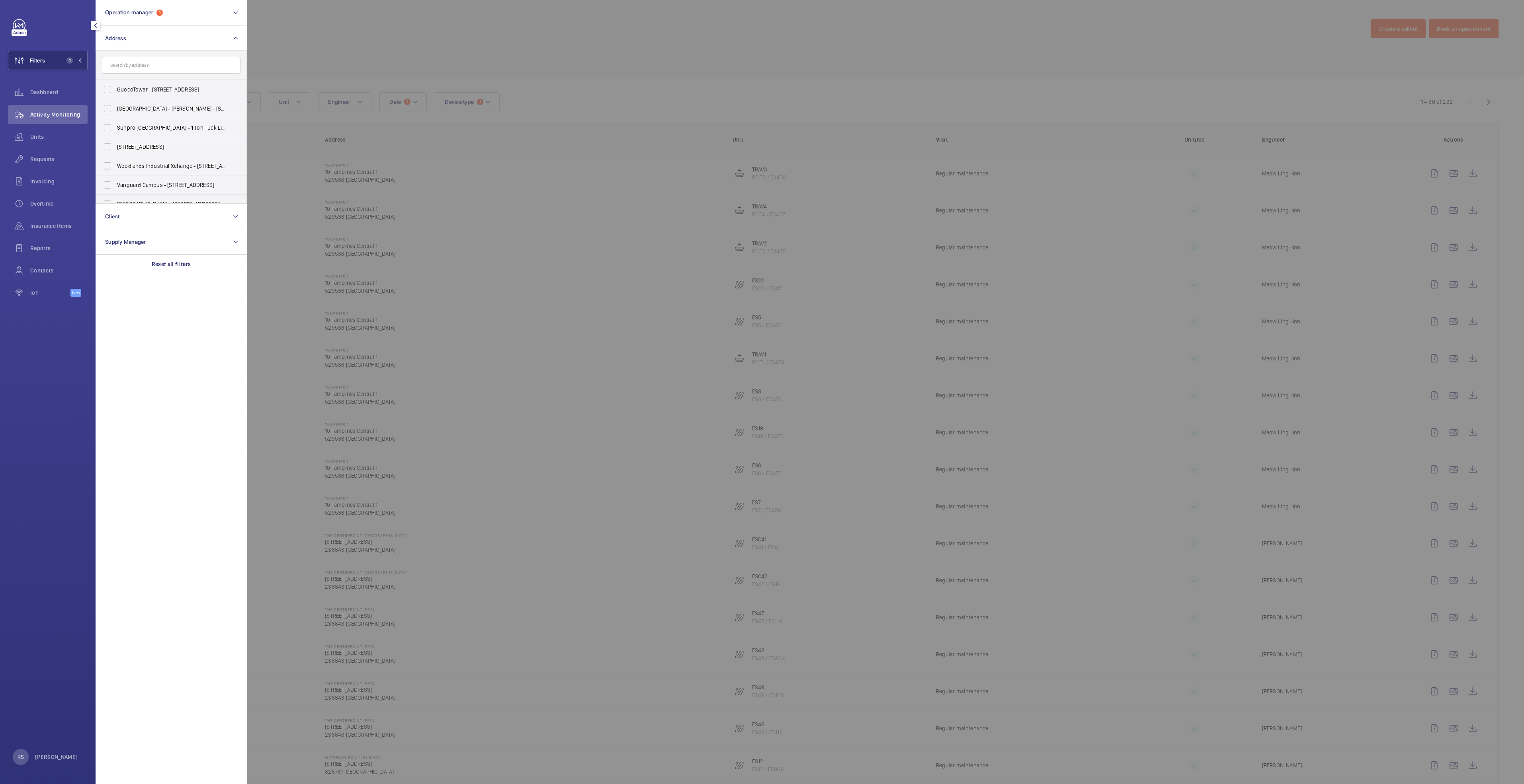
click at [156, 68] on input "text" at bounding box center [171, 65] width 138 height 17
type input "[GEOGRAPHIC_DATA]"
click at [229, 65] on mat-icon at bounding box center [231, 65] width 6 height 6
click at [512, 63] on div at bounding box center [1008, 392] width 1524 height 784
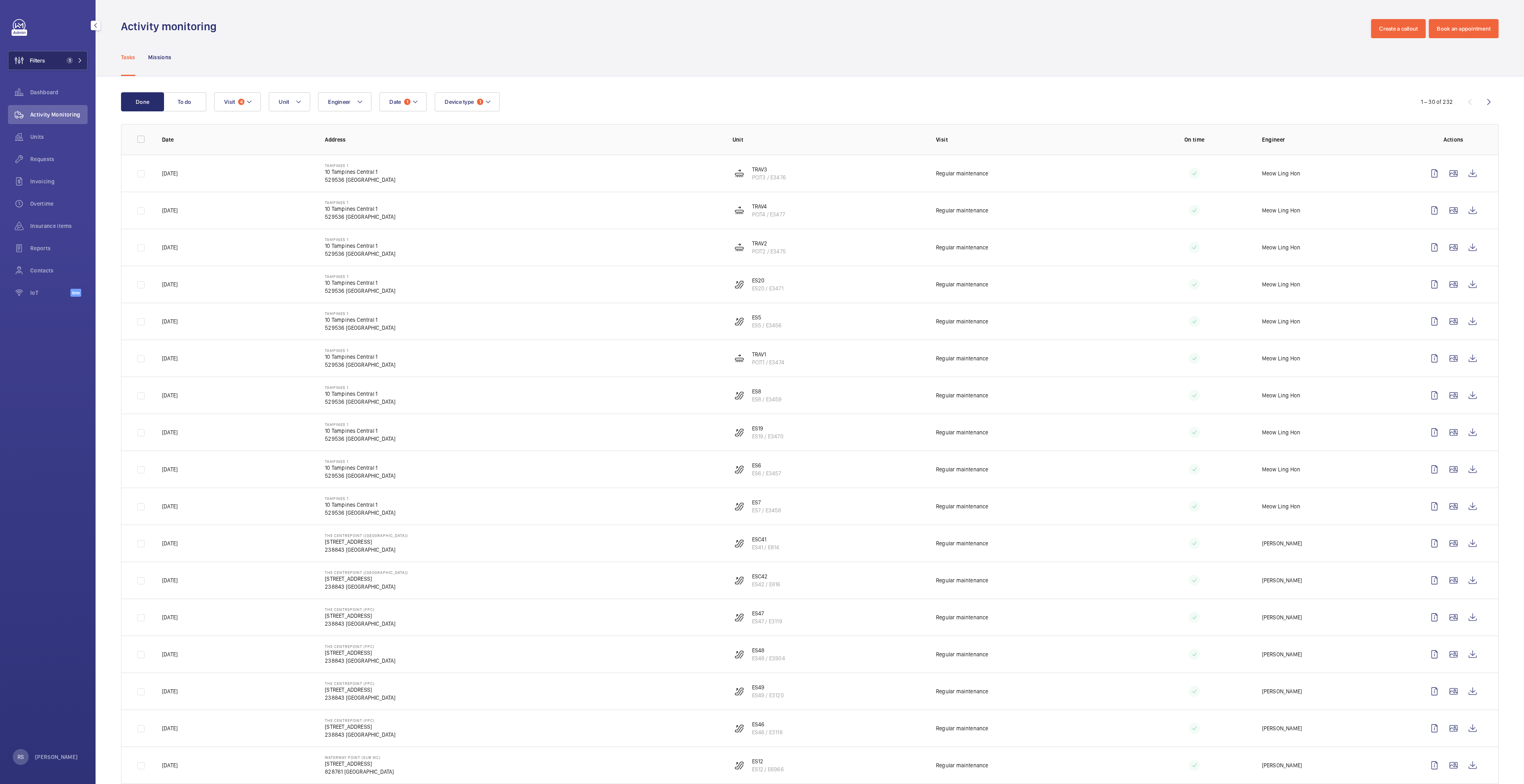
click at [76, 61] on span "1" at bounding box center [72, 60] width 19 height 6
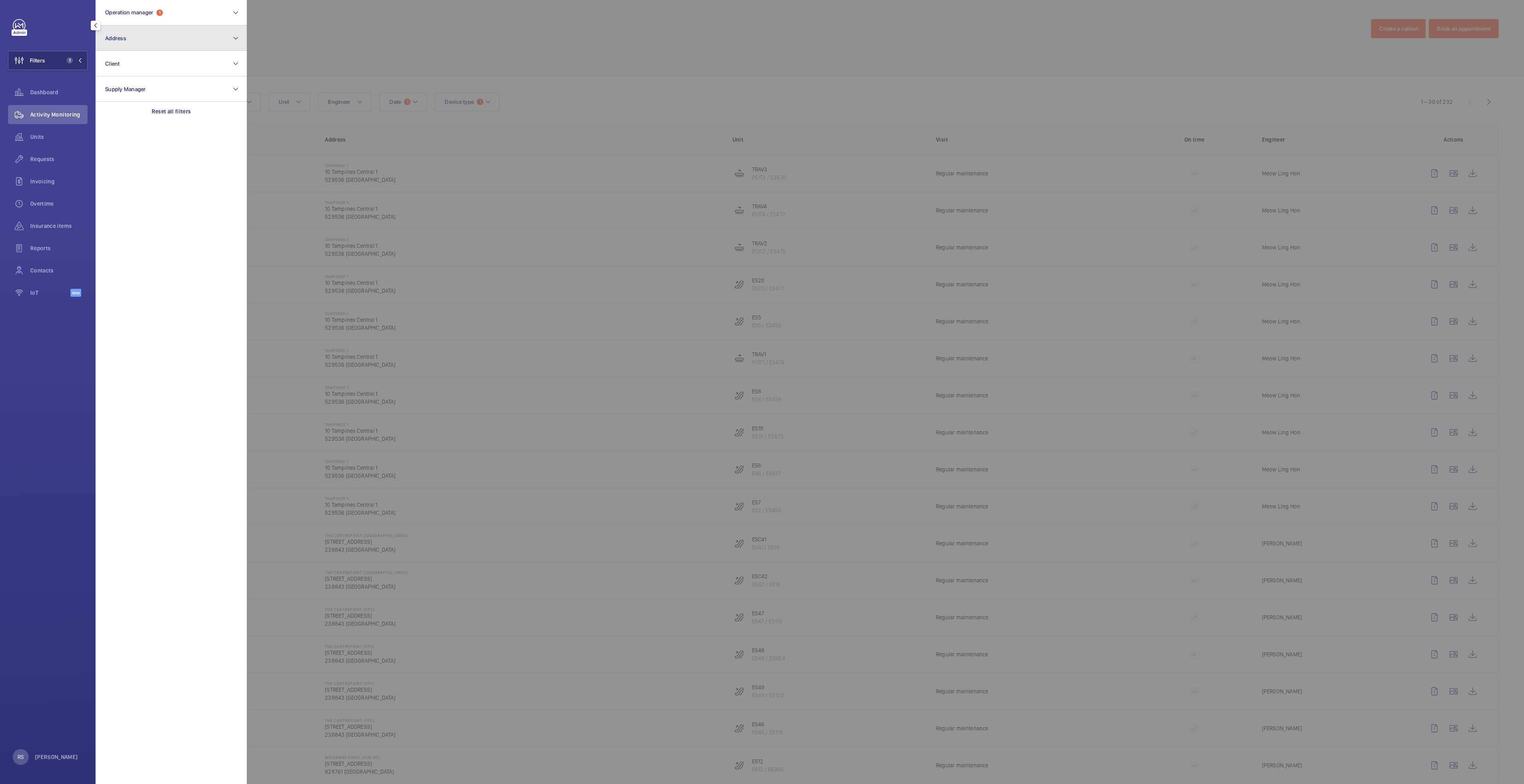
click at [175, 32] on button "Address" at bounding box center [171, 39] width 151 height 26
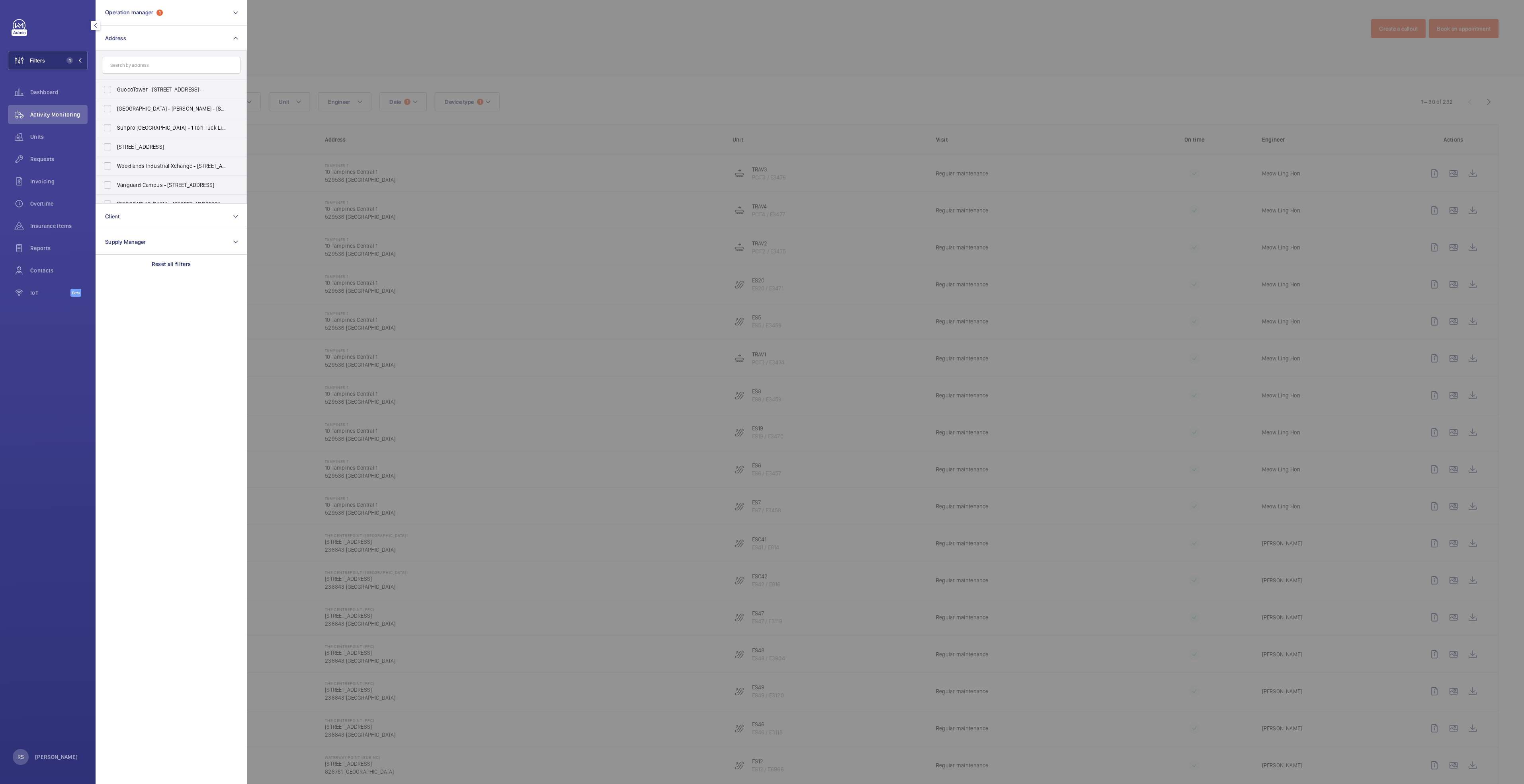
click at [178, 62] on input "text" at bounding box center [171, 65] width 138 height 17
type input "tiong bahru"
click at [162, 187] on span "[GEOGRAPHIC_DATA] - [STREET_ADDRESS]" at bounding box center [172, 185] width 109 height 8
click at [115, 187] on input "[GEOGRAPHIC_DATA] - [STREET_ADDRESS]" at bounding box center [107, 184] width 16 height 16
checkbox input "true"
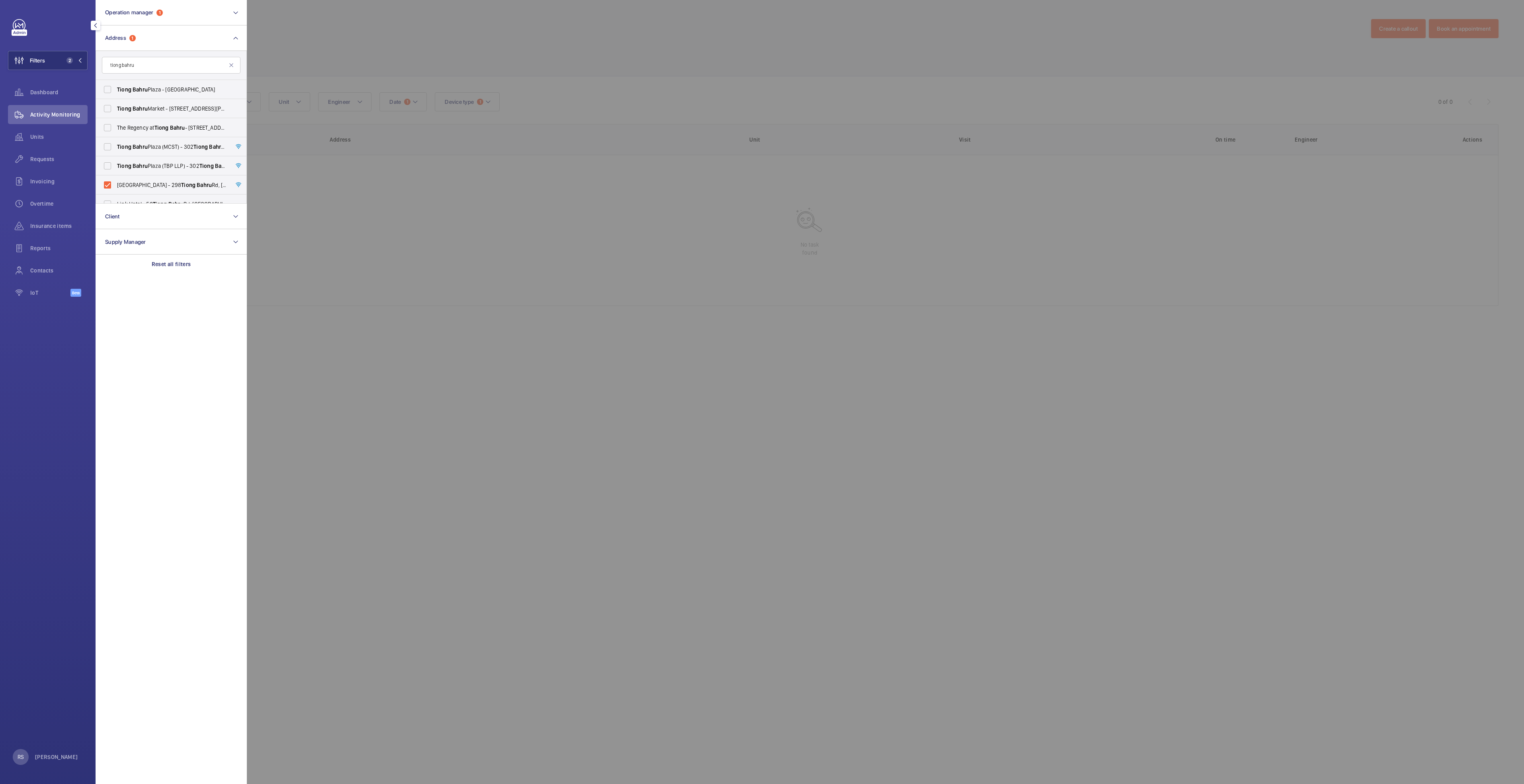
click at [377, 58] on div at bounding box center [1008, 392] width 1524 height 784
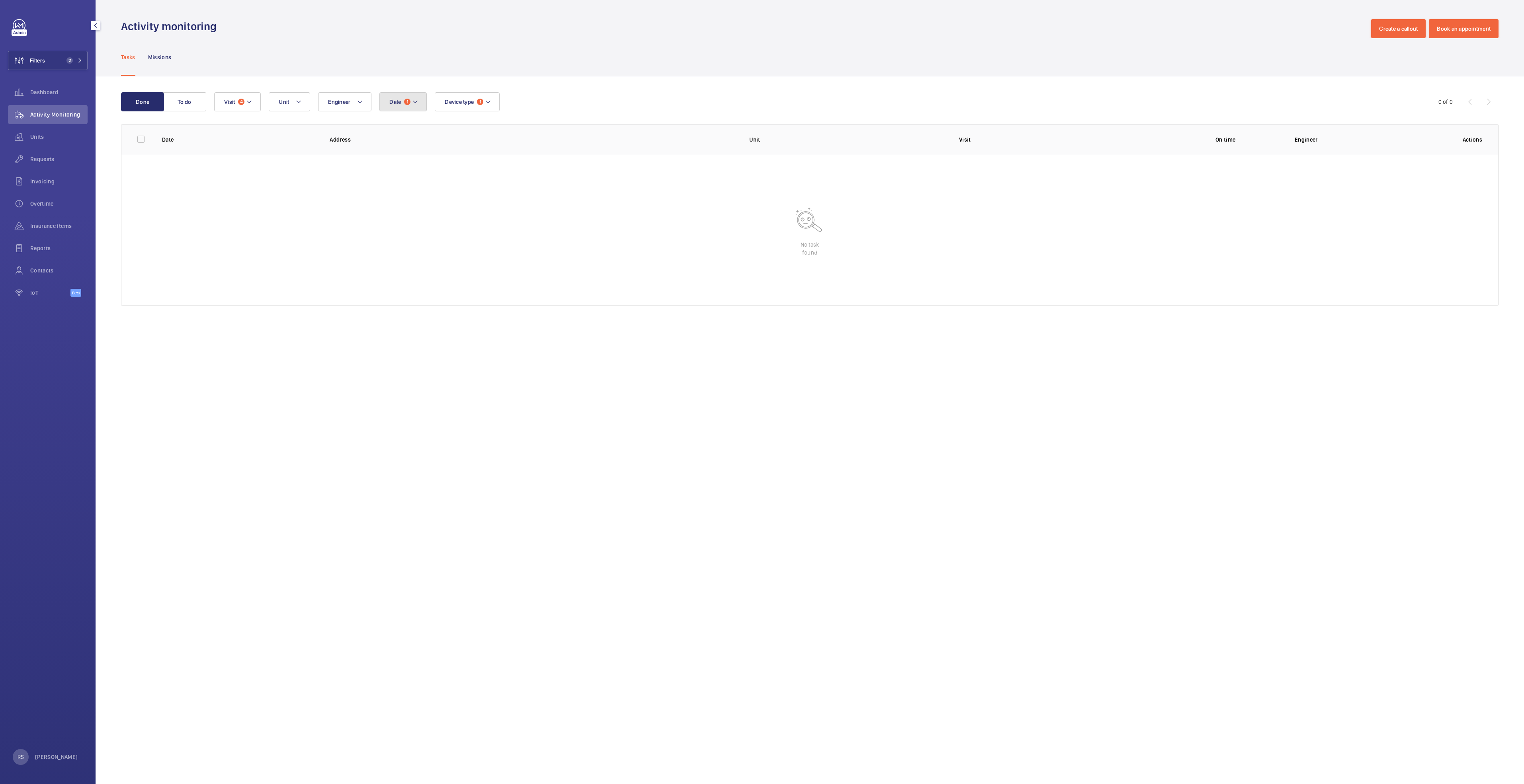
click at [416, 101] on mat-icon at bounding box center [415, 102] width 6 height 10
click at [496, 105] on button "Device type 1" at bounding box center [466, 102] width 65 height 19
click at [473, 191] on span "Lift" at bounding box center [511, 194] width 109 height 8
click at [455, 191] on input "Lift" at bounding box center [446, 194] width 16 height 16
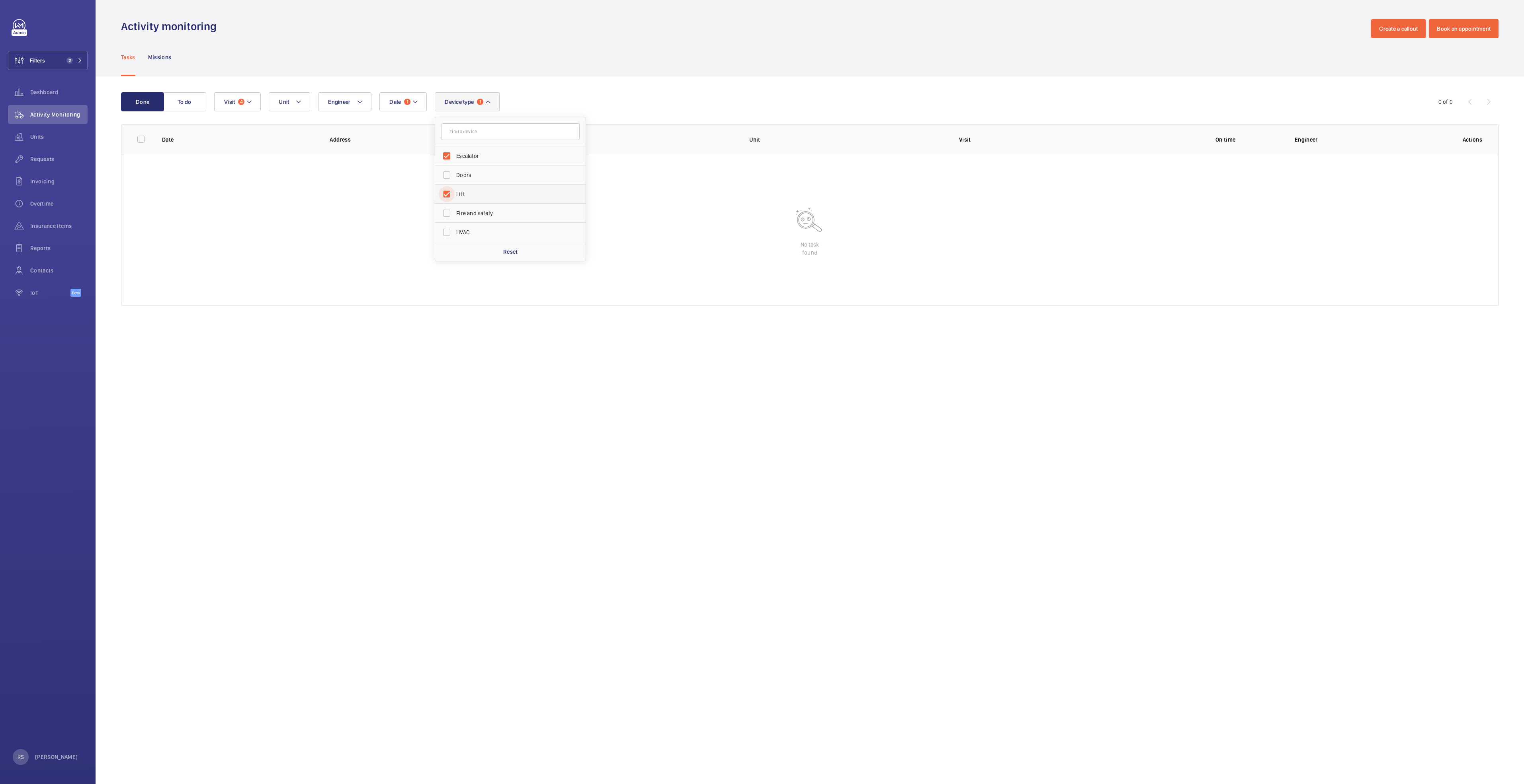
checkbox input "true"
click at [588, 51] on div "Tasks Missions" at bounding box center [809, 57] width 1377 height 38
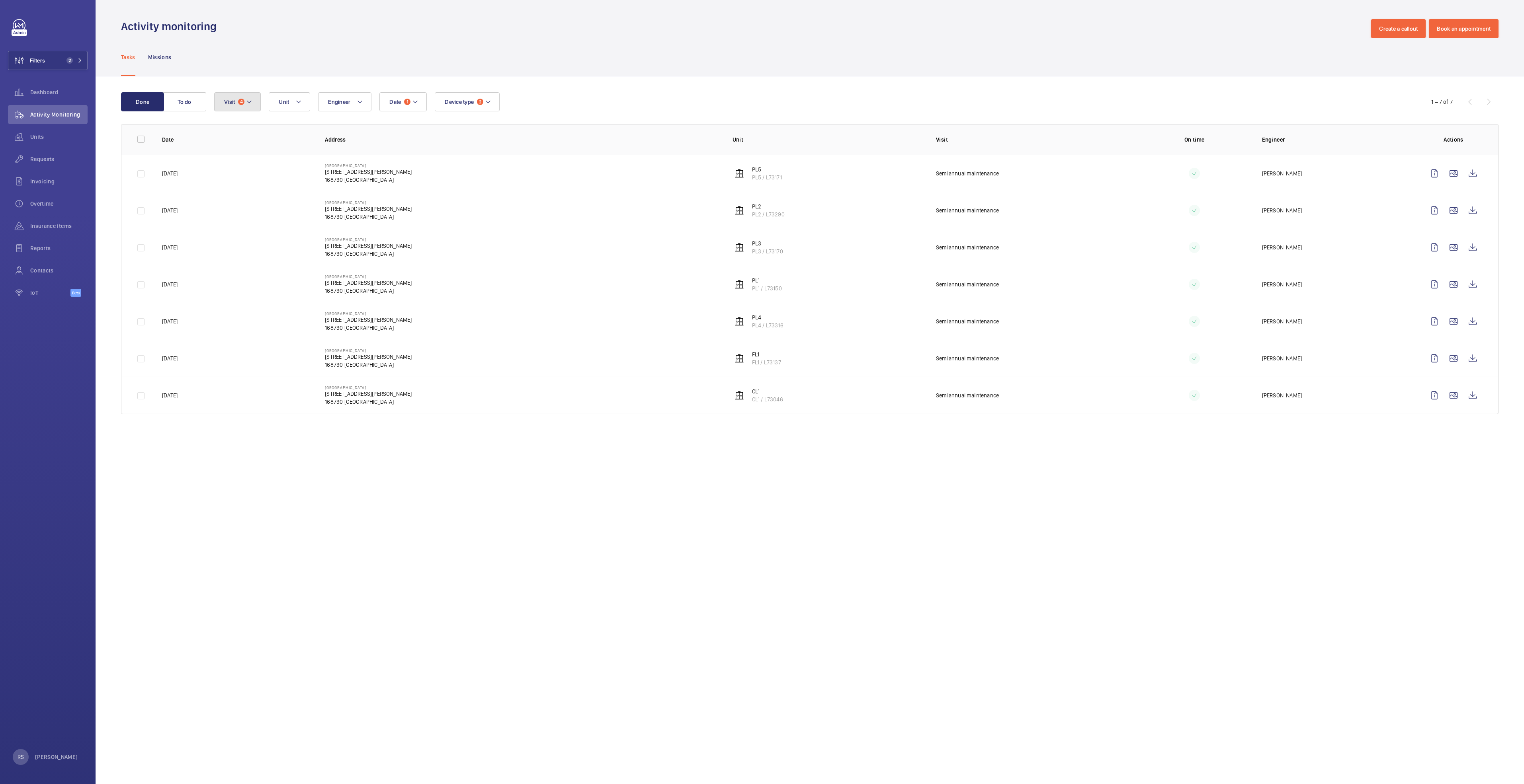
click at [248, 103] on mat-icon at bounding box center [249, 102] width 6 height 10
click at [349, 69] on div "Tasks Missions" at bounding box center [809, 57] width 1377 height 38
click at [85, 57] on button "Filters 2" at bounding box center [47, 60] width 80 height 19
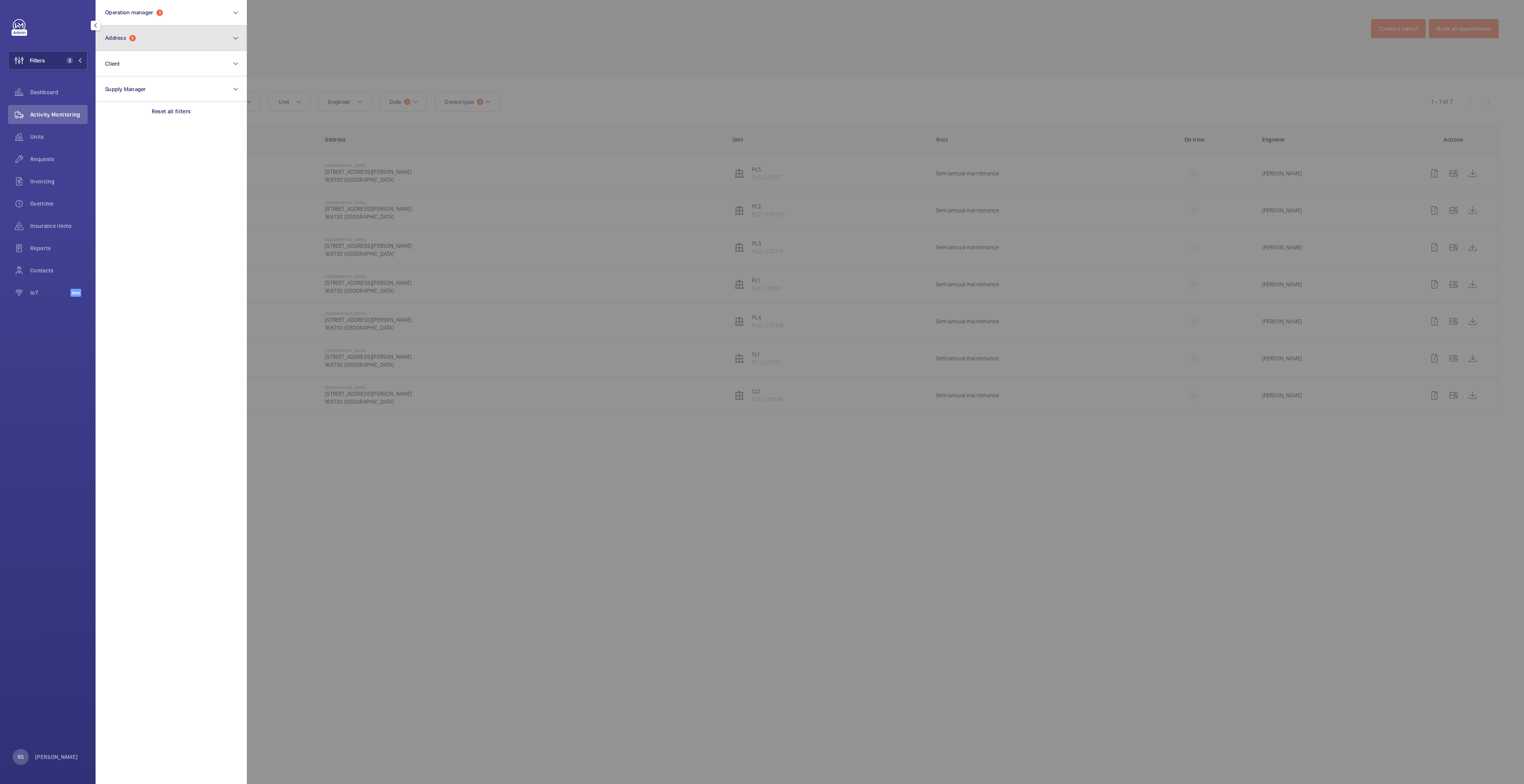
click at [177, 36] on button "Address 1" at bounding box center [171, 39] width 151 height 26
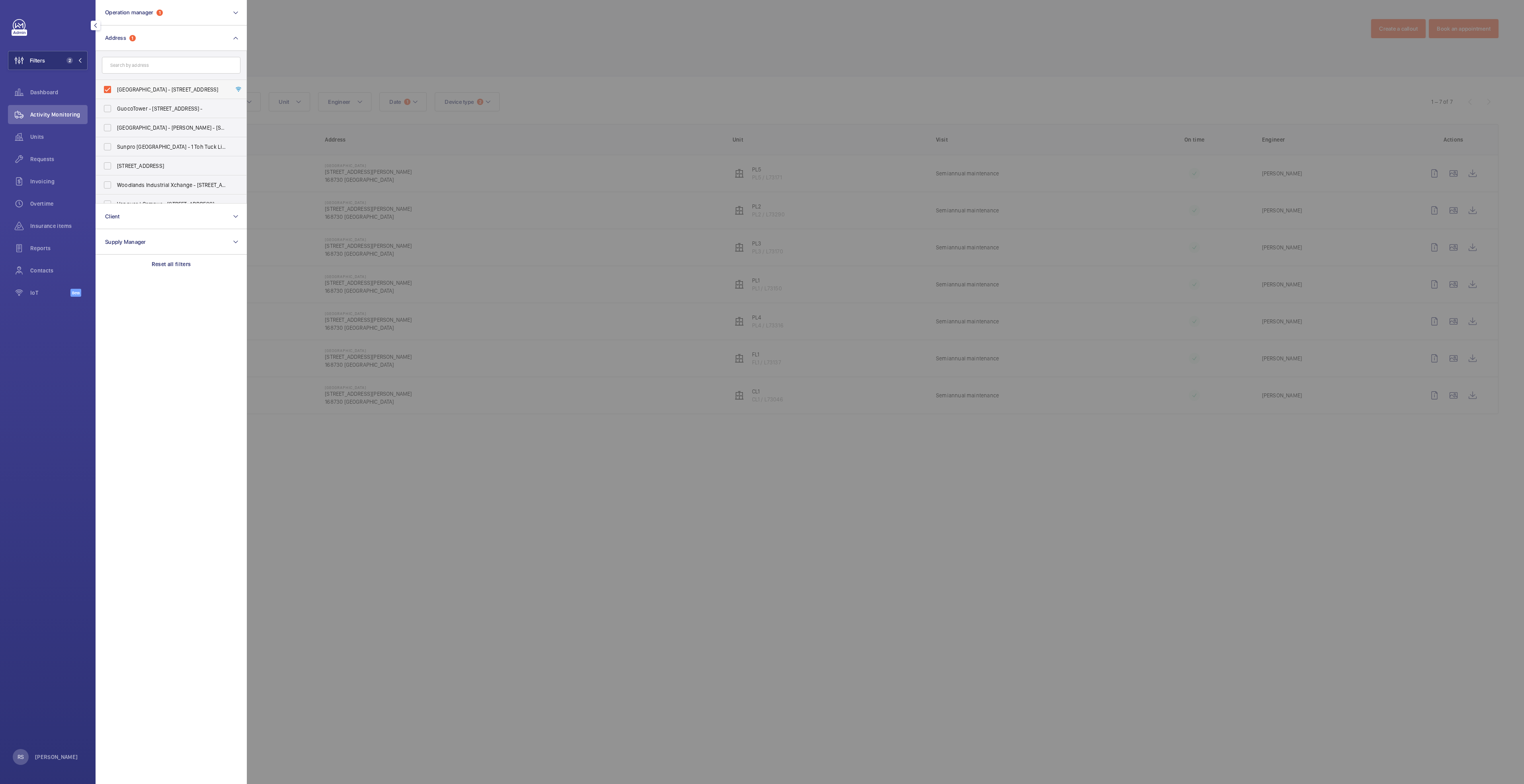
click at [158, 91] on span "[GEOGRAPHIC_DATA] - [STREET_ADDRESS]" at bounding box center [172, 90] width 109 height 8
click at [115, 91] on input "[GEOGRAPHIC_DATA] - [STREET_ADDRESS]" at bounding box center [107, 89] width 16 height 16
checkbox input "false"
click at [152, 69] on input "text" at bounding box center [171, 65] width 138 height 17
type input "tiong bahru"
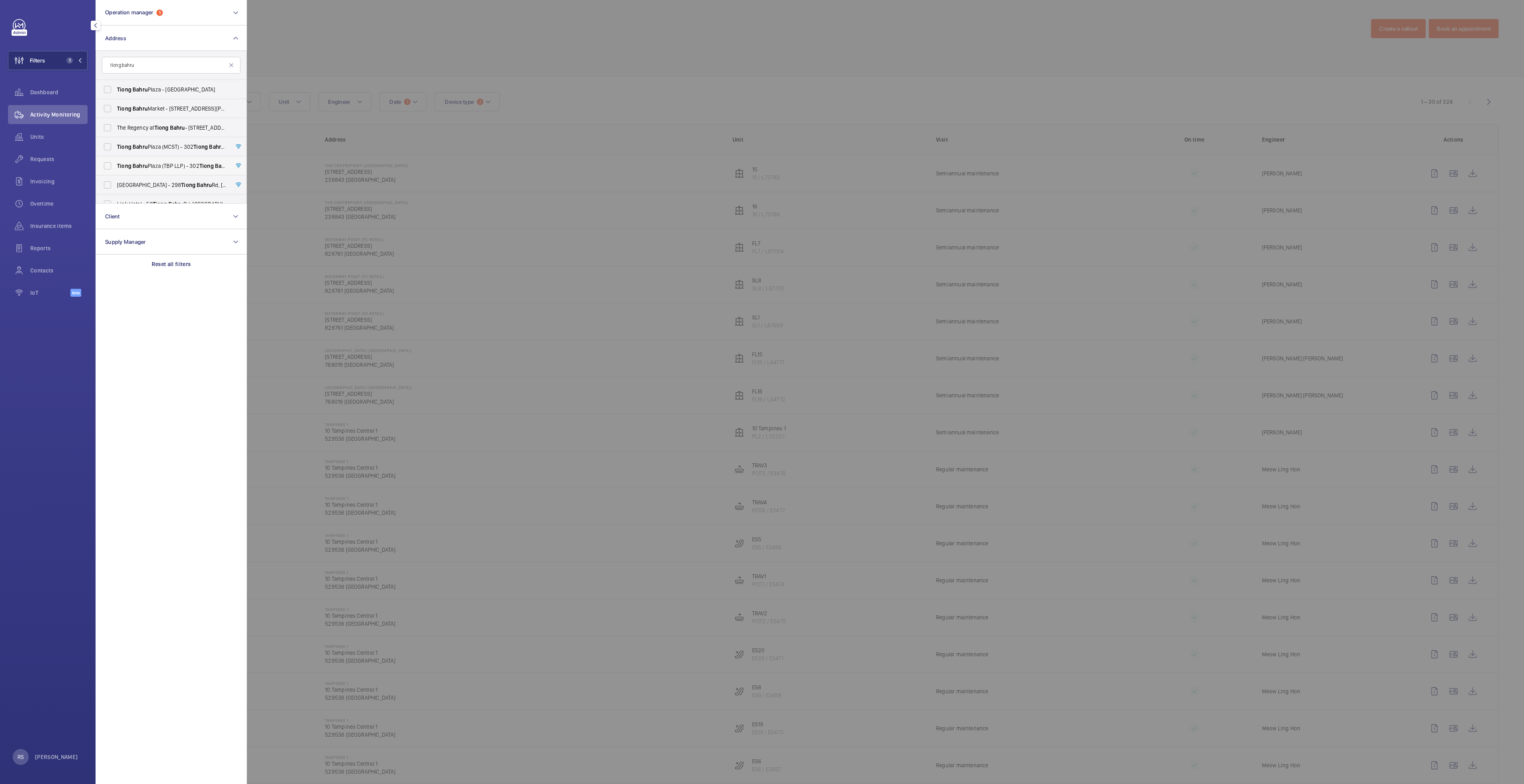
click at [155, 166] on span "[GEOGRAPHIC_DATA] (TBP LLP) - [STREET_ADDRESS]" at bounding box center [172, 165] width 109 height 8
click at [115, 166] on input "[GEOGRAPHIC_DATA] (TBP LLP) - [STREET_ADDRESS]" at bounding box center [107, 165] width 16 height 16
checkbox input "true"
click at [465, 36] on div at bounding box center [1008, 392] width 1524 height 784
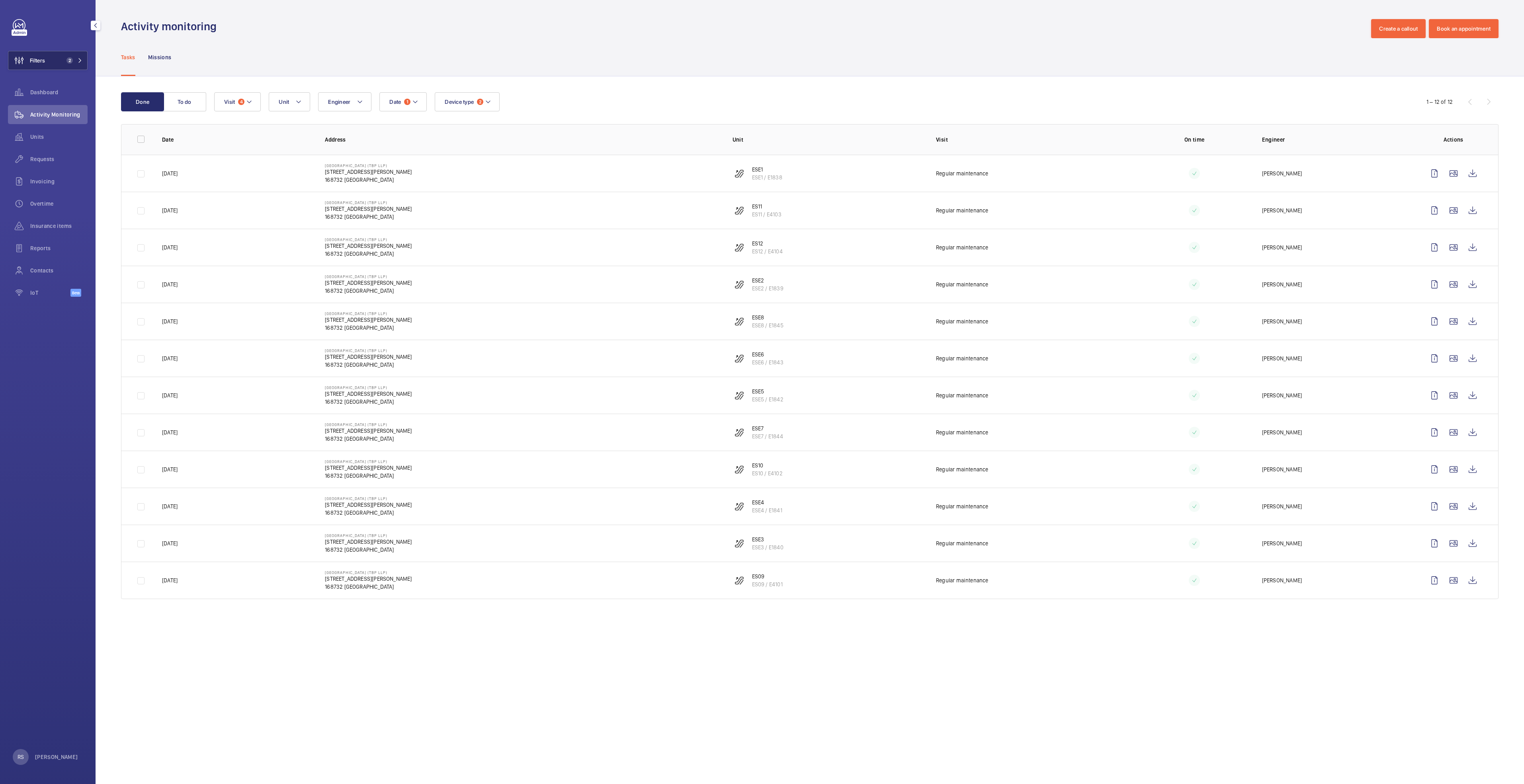
click at [78, 61] on mat-icon at bounding box center [80, 61] width 5 height 5
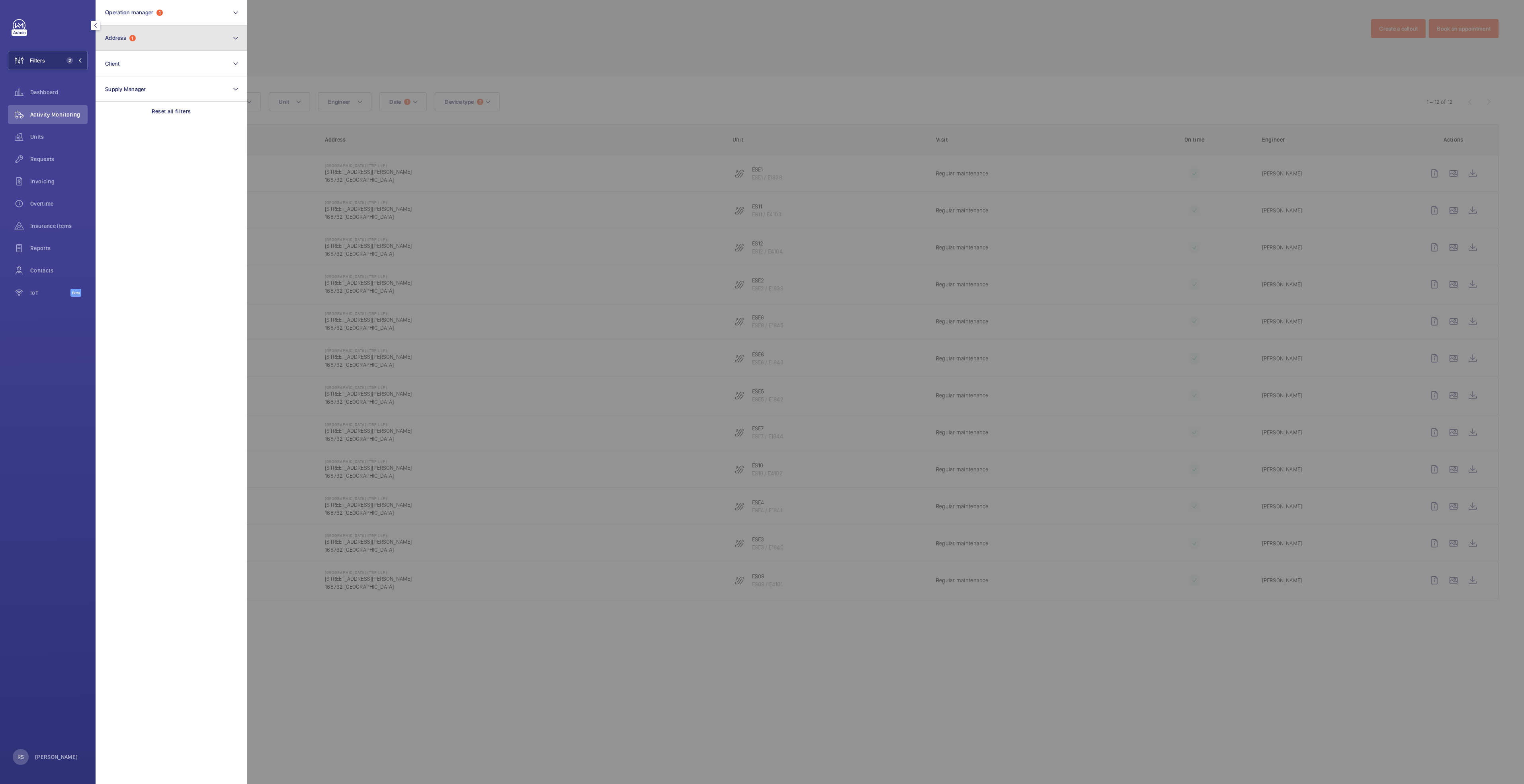
click at [190, 38] on button "Address 1" at bounding box center [171, 39] width 151 height 26
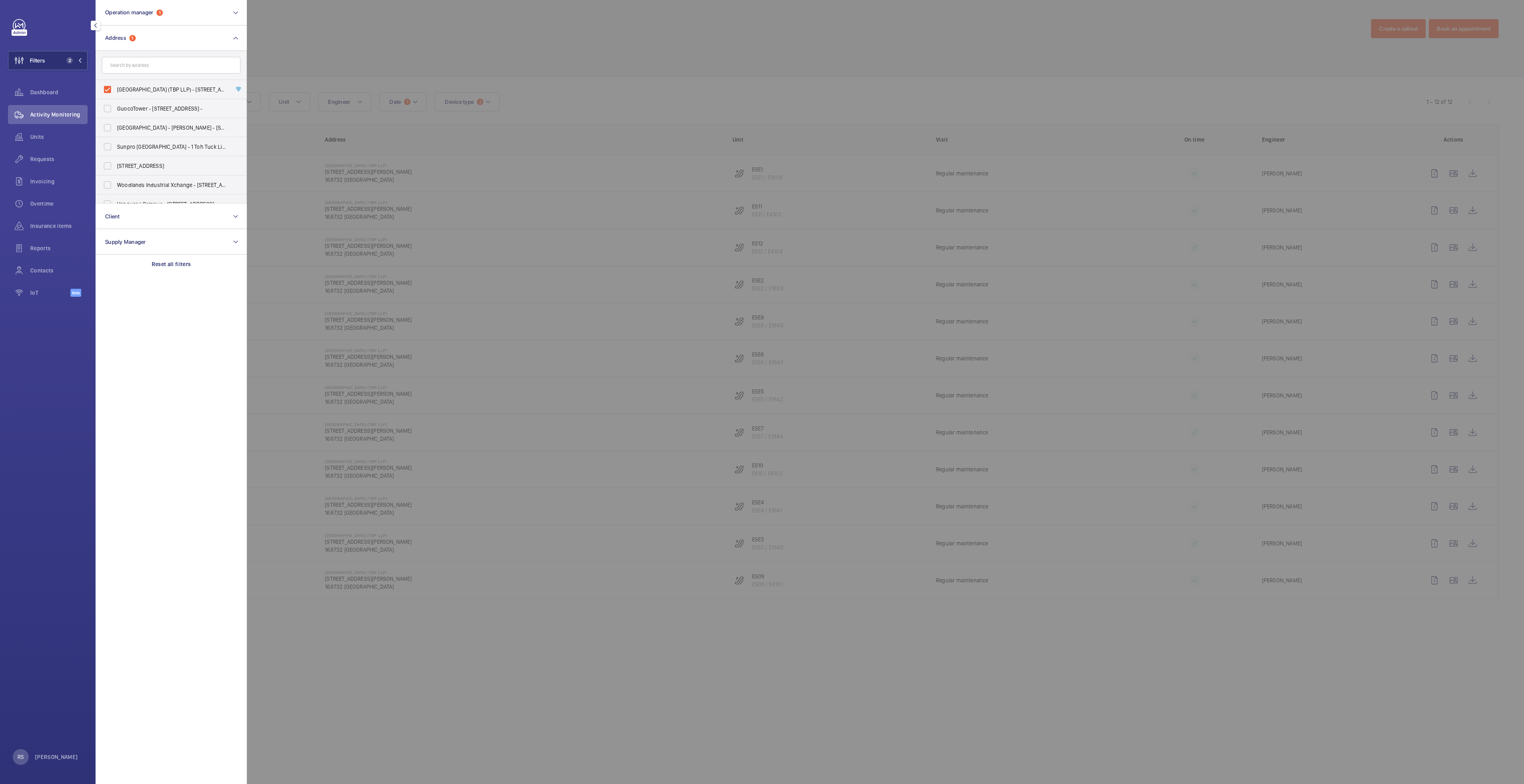
click at [169, 63] on input "text" at bounding box center [171, 65] width 138 height 17
type input "tiong"
click at [546, 32] on div at bounding box center [1008, 392] width 1524 height 784
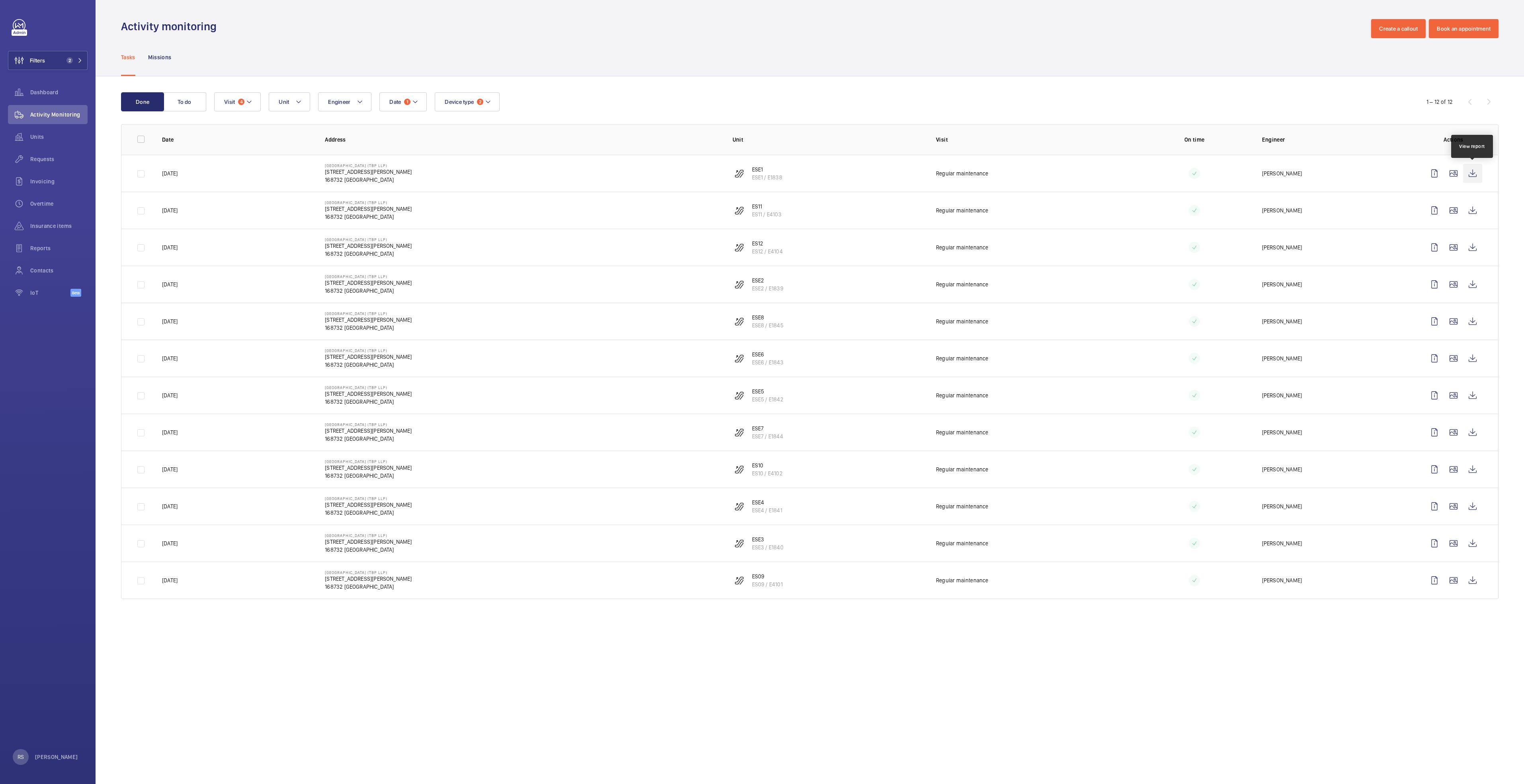
click at [1472, 179] on wm-front-icon-button at bounding box center [1472, 173] width 19 height 19
click at [1475, 208] on wm-front-icon-button at bounding box center [1472, 210] width 19 height 19
click at [1481, 209] on wm-front-icon-button at bounding box center [1472, 210] width 19 height 19
click at [1469, 244] on wm-front-icon-button at bounding box center [1472, 247] width 19 height 19
click at [1467, 285] on wm-front-icon-button at bounding box center [1472, 284] width 19 height 19
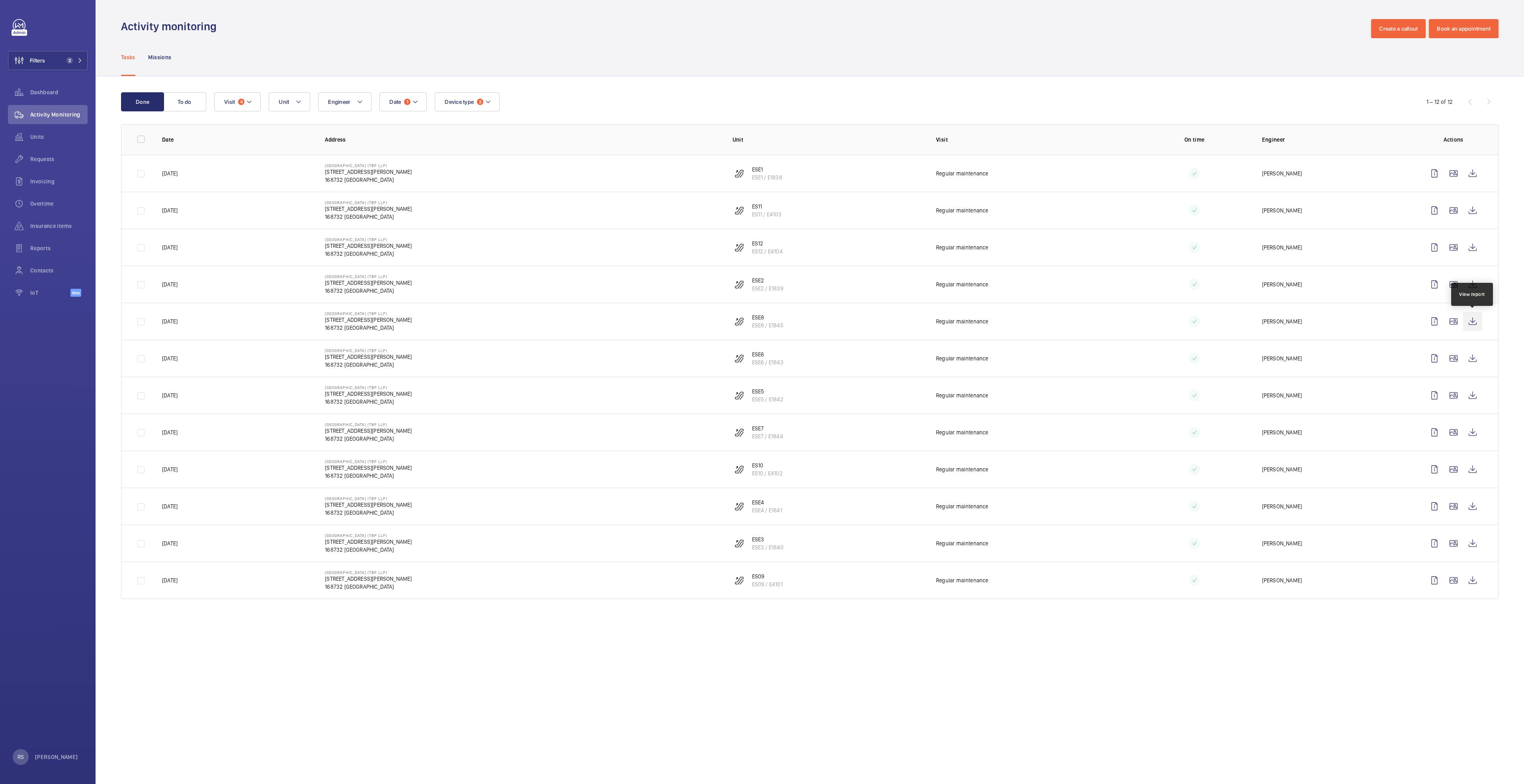
click at [1476, 324] on wm-front-icon-button at bounding box center [1472, 321] width 19 height 19
click at [1472, 355] on wm-front-icon-button at bounding box center [1472, 358] width 19 height 19
click at [1469, 399] on wm-front-icon-button at bounding box center [1472, 395] width 19 height 19
click at [1468, 432] on wm-front-icon-button at bounding box center [1472, 432] width 19 height 19
click at [1463, 470] on wm-front-icon-button at bounding box center [1472, 469] width 19 height 19
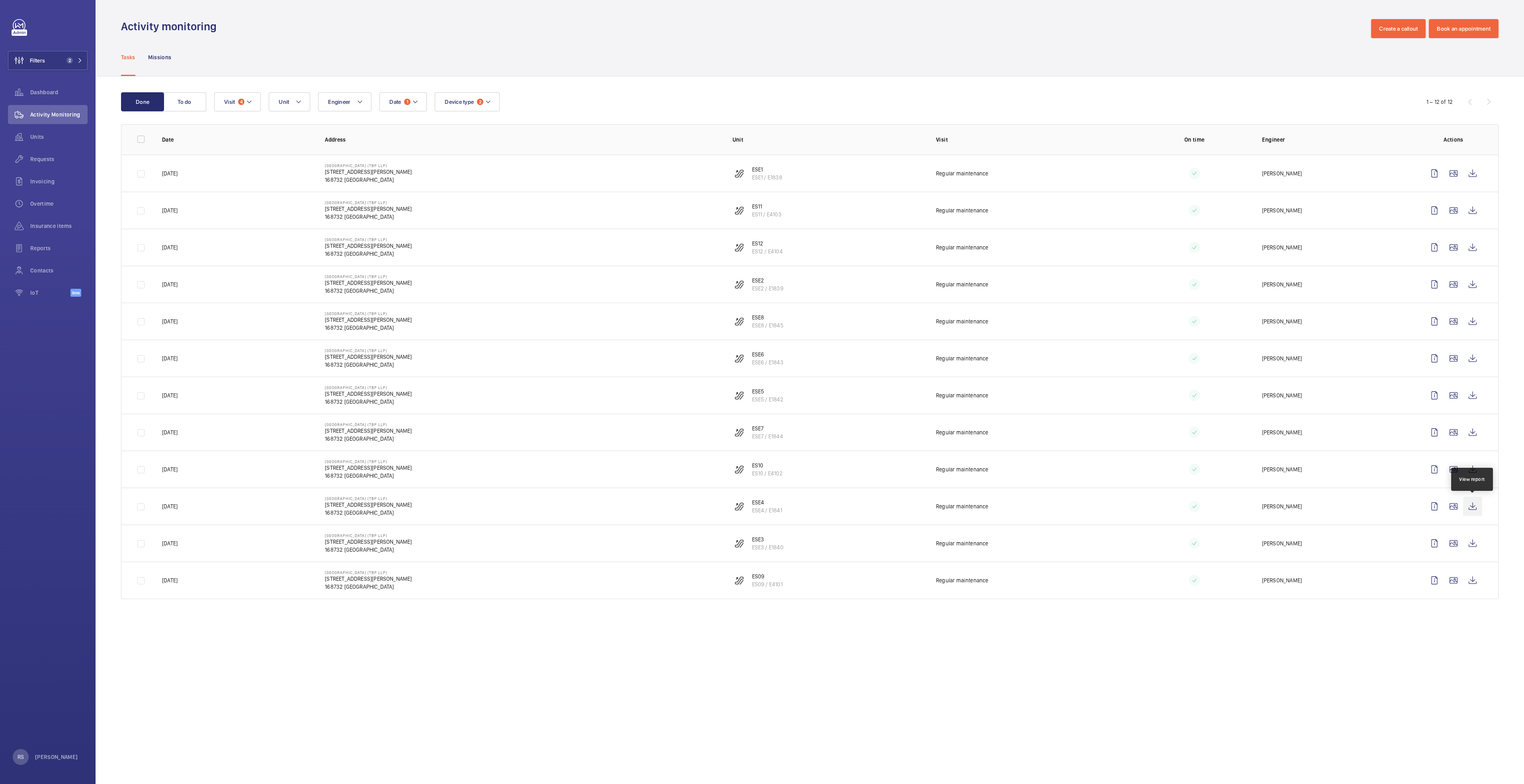
click at [1475, 505] on wm-front-icon-button at bounding box center [1472, 506] width 19 height 19
click at [1478, 547] on wm-front-icon-button at bounding box center [1472, 543] width 19 height 19
click at [1477, 587] on wm-front-icon-button at bounding box center [1472, 580] width 19 height 19
click at [535, 33] on div "Activity monitoring Create a callout Book an appointment" at bounding box center [809, 28] width 1377 height 19
click at [77, 62] on span "2" at bounding box center [72, 60] width 19 height 6
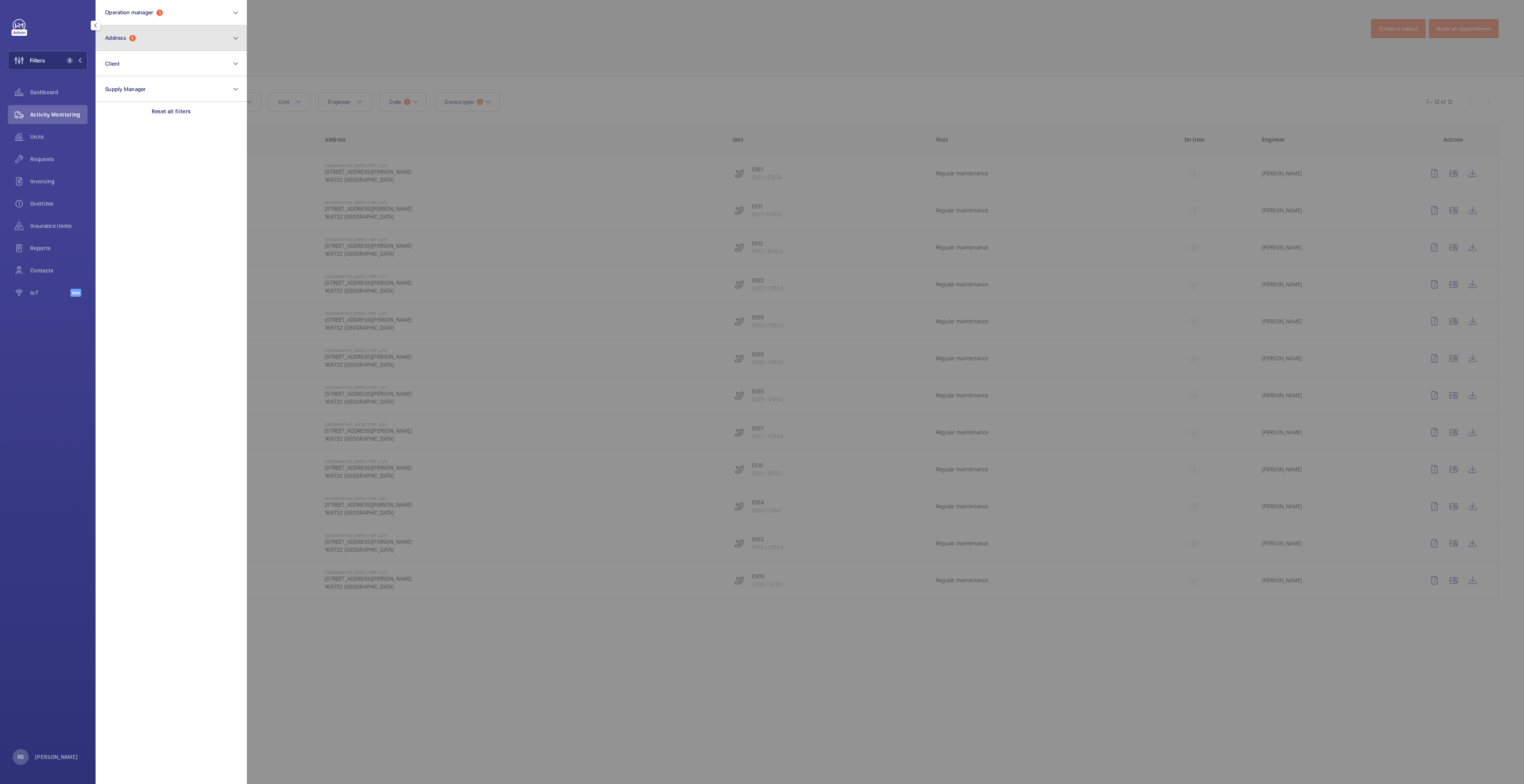
click at [165, 40] on button "Address 1" at bounding box center [171, 39] width 151 height 26
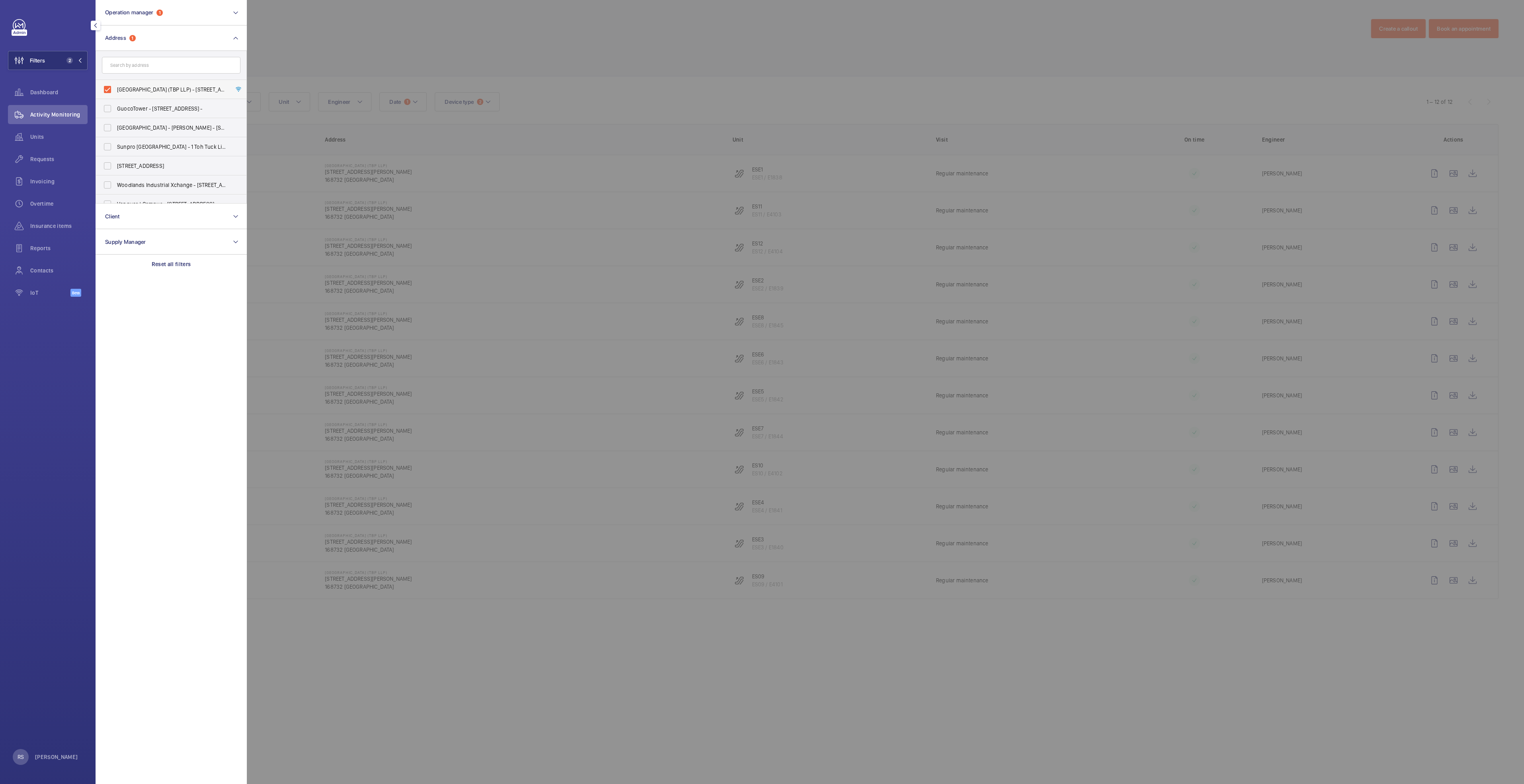
click at [140, 89] on span "[GEOGRAPHIC_DATA] (TBP LLP) - [STREET_ADDRESS]" at bounding box center [172, 90] width 109 height 8
click at [115, 89] on input "[GEOGRAPHIC_DATA] (TBP LLP) - [STREET_ADDRESS]" at bounding box center [107, 89] width 16 height 16
checkbox input "false"
click at [352, 32] on div at bounding box center [1008, 392] width 1524 height 784
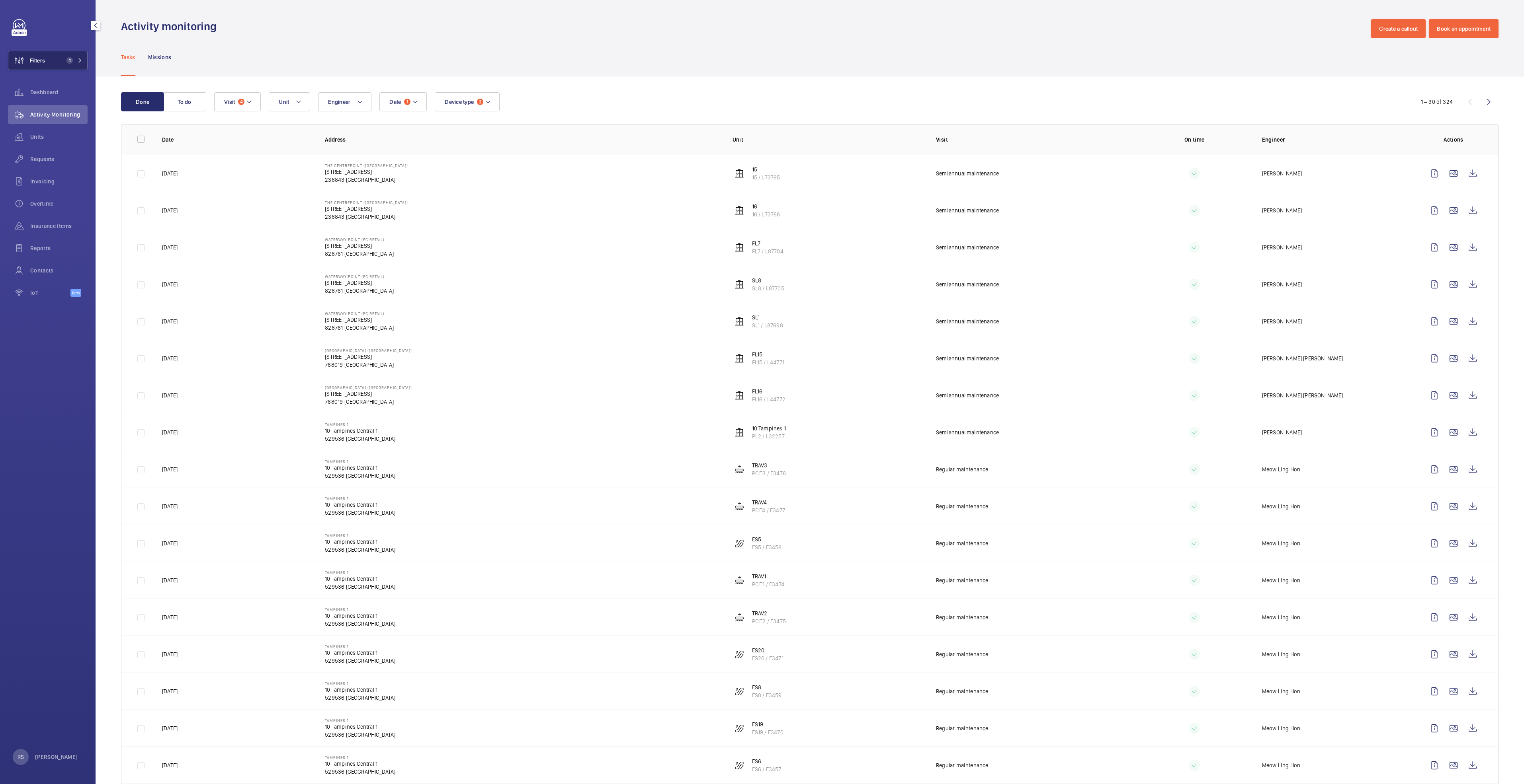
click at [81, 62] on mat-icon at bounding box center [80, 61] width 5 height 5
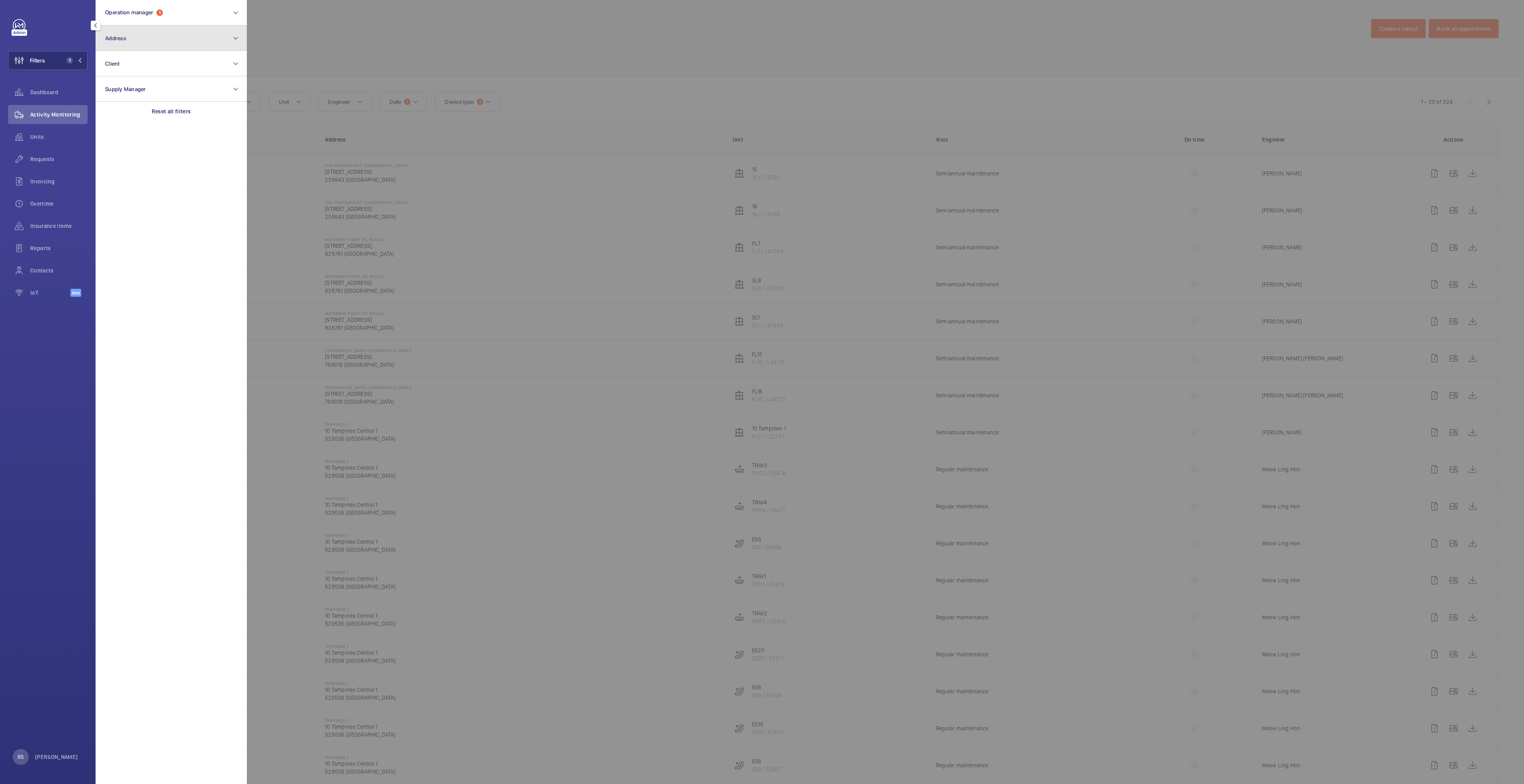
click at [145, 36] on button "Address" at bounding box center [171, 39] width 151 height 26
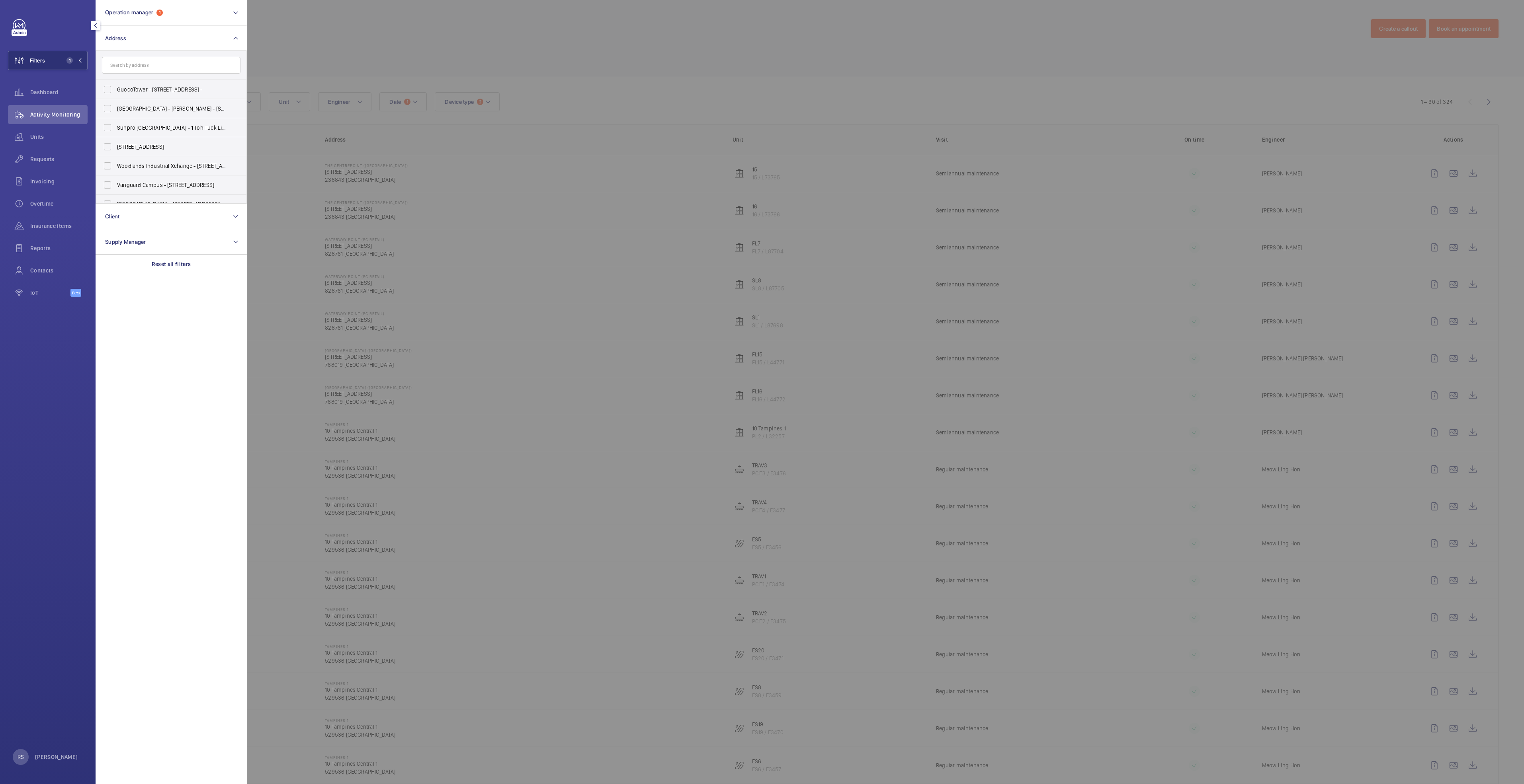
click at [156, 60] on input "text" at bounding box center [171, 65] width 138 height 17
type input "tiong [PERSON_NAME]"
click at [189, 148] on span "Tiong Bahr u Plaza (MCST) - 302 Tiong Bahr u Rd, SINGAPORE 168732" at bounding box center [172, 146] width 109 height 8
click at [115, 148] on input "Tiong Bahr u Plaza (MCST) - 302 Tiong Bahr u Rd, SINGAPORE 168732" at bounding box center [107, 146] width 16 height 16
checkbox input "true"
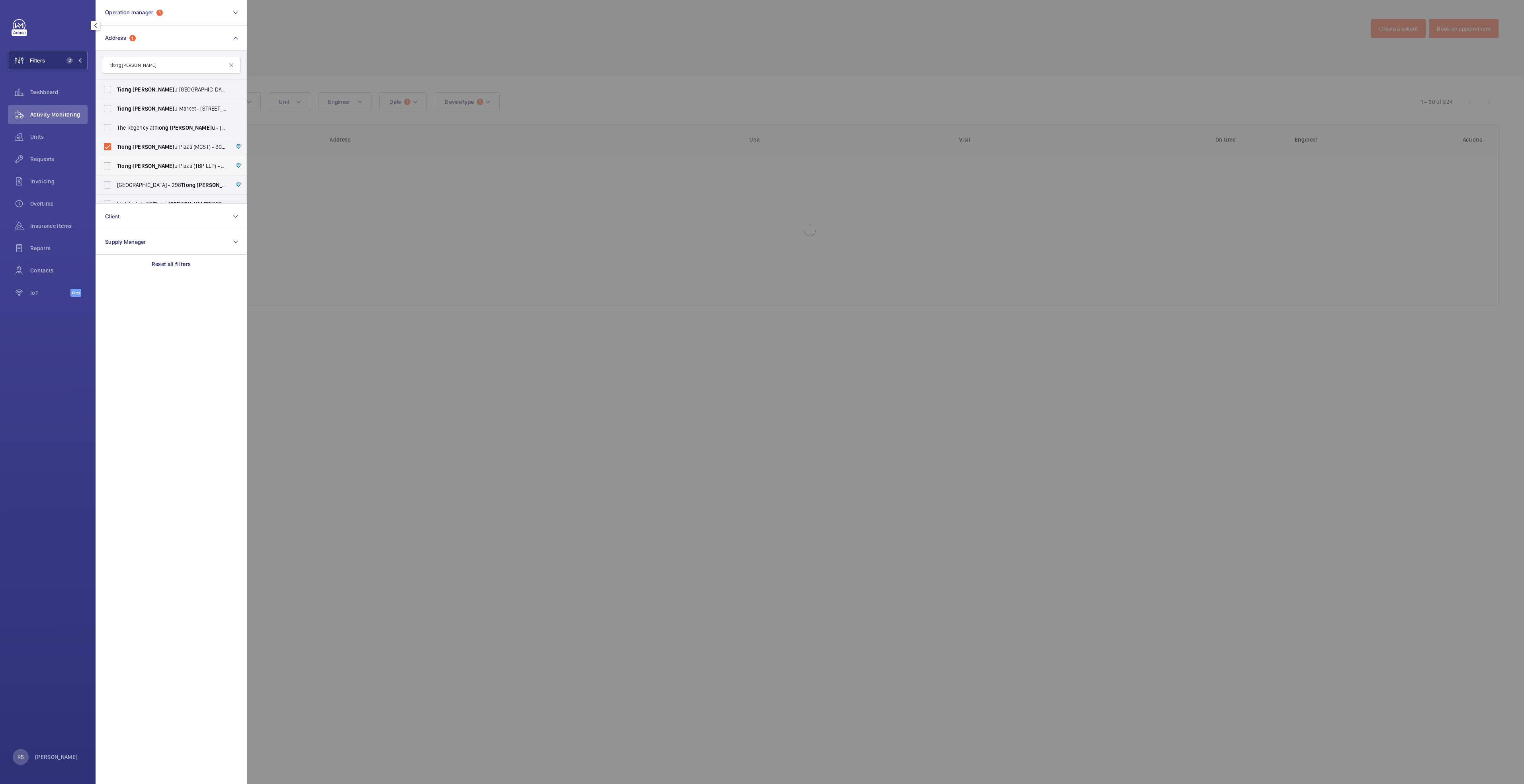
click at [188, 167] on span "Tiong Bahr u Plaza (TBP LLP) - 302 Tiong Bahr u Rd, SINGAPORE 168732" at bounding box center [172, 165] width 109 height 8
click at [115, 167] on input "Tiong Bahr u Plaza (TBP LLP) - 302 Tiong Bahr u Rd, SINGAPORE 168732" at bounding box center [107, 165] width 16 height 16
checkbox input "true"
click at [193, 184] on span "Central Plaza - 298 Tiong Bahr u Rd, SINGAPORE 168730" at bounding box center [172, 185] width 109 height 8
click at [115, 184] on input "Central Plaza - 298 Tiong Bahr u Rd, SINGAPORE 168730" at bounding box center [107, 184] width 16 height 16
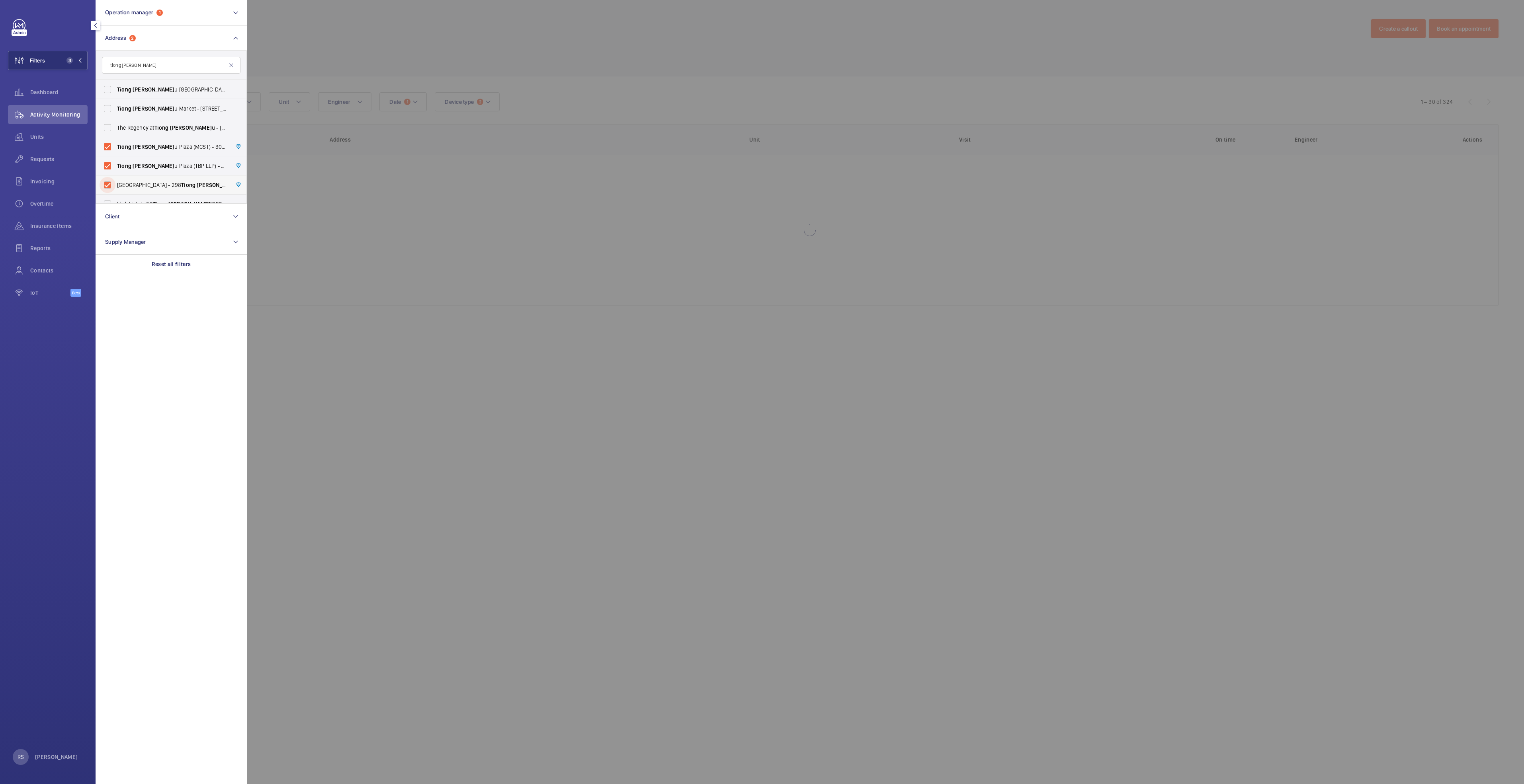
checkbox input "true"
click at [382, 55] on div at bounding box center [1008, 392] width 1524 height 784
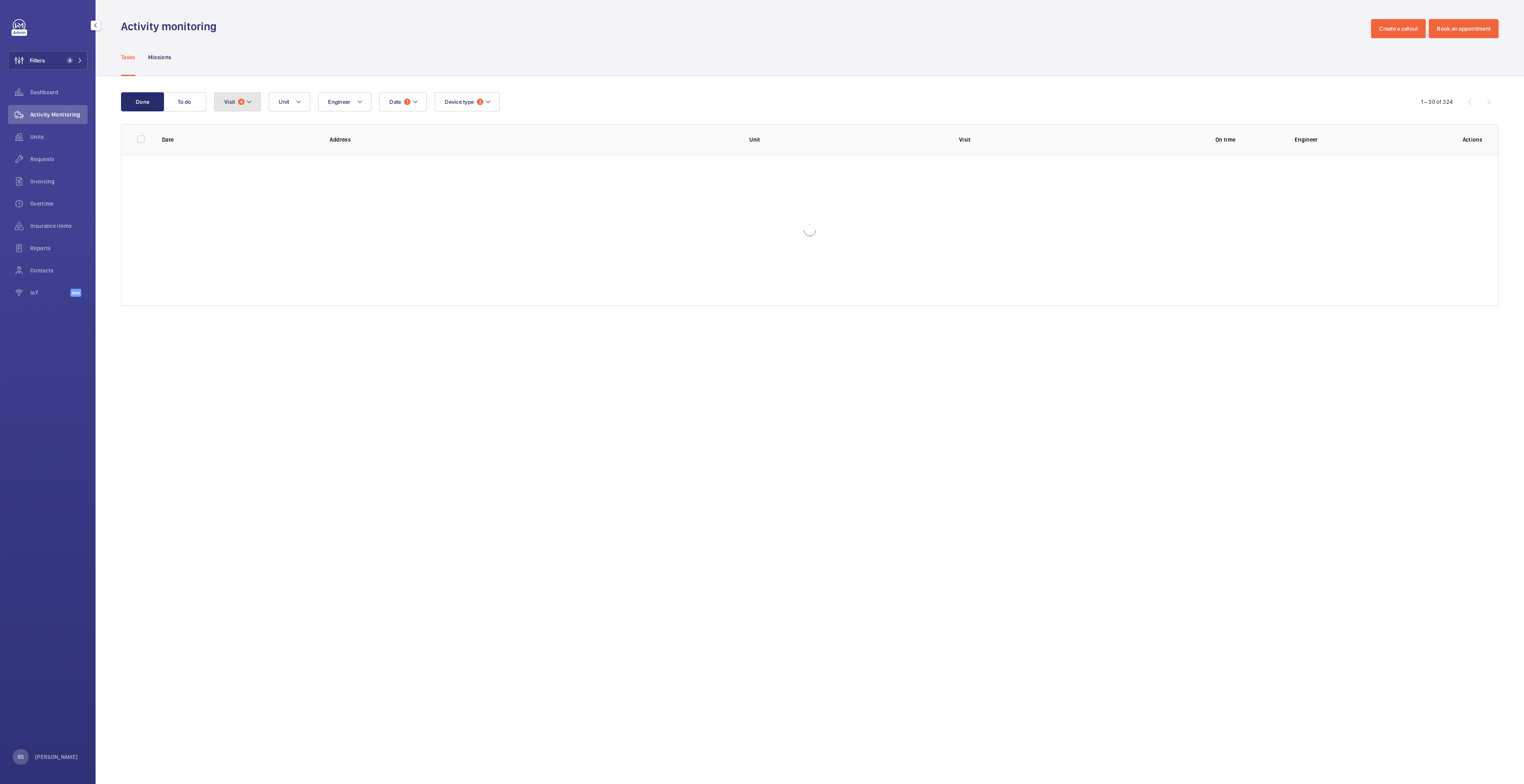
click at [253, 99] on button "Visit 4" at bounding box center [237, 102] width 46 height 19
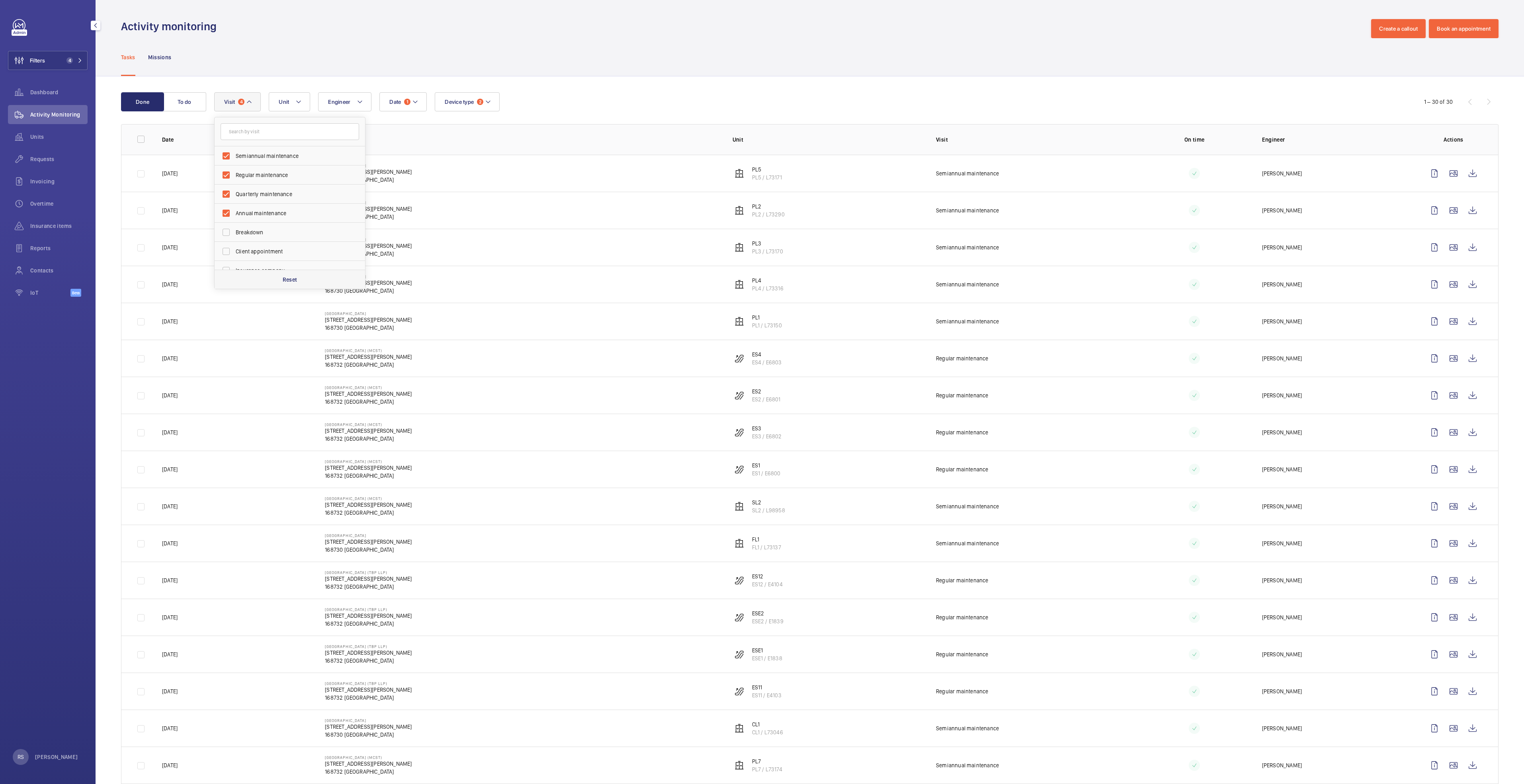
click at [289, 281] on p "Reset" at bounding box center [289, 279] width 14 height 8
checkbox input "false"
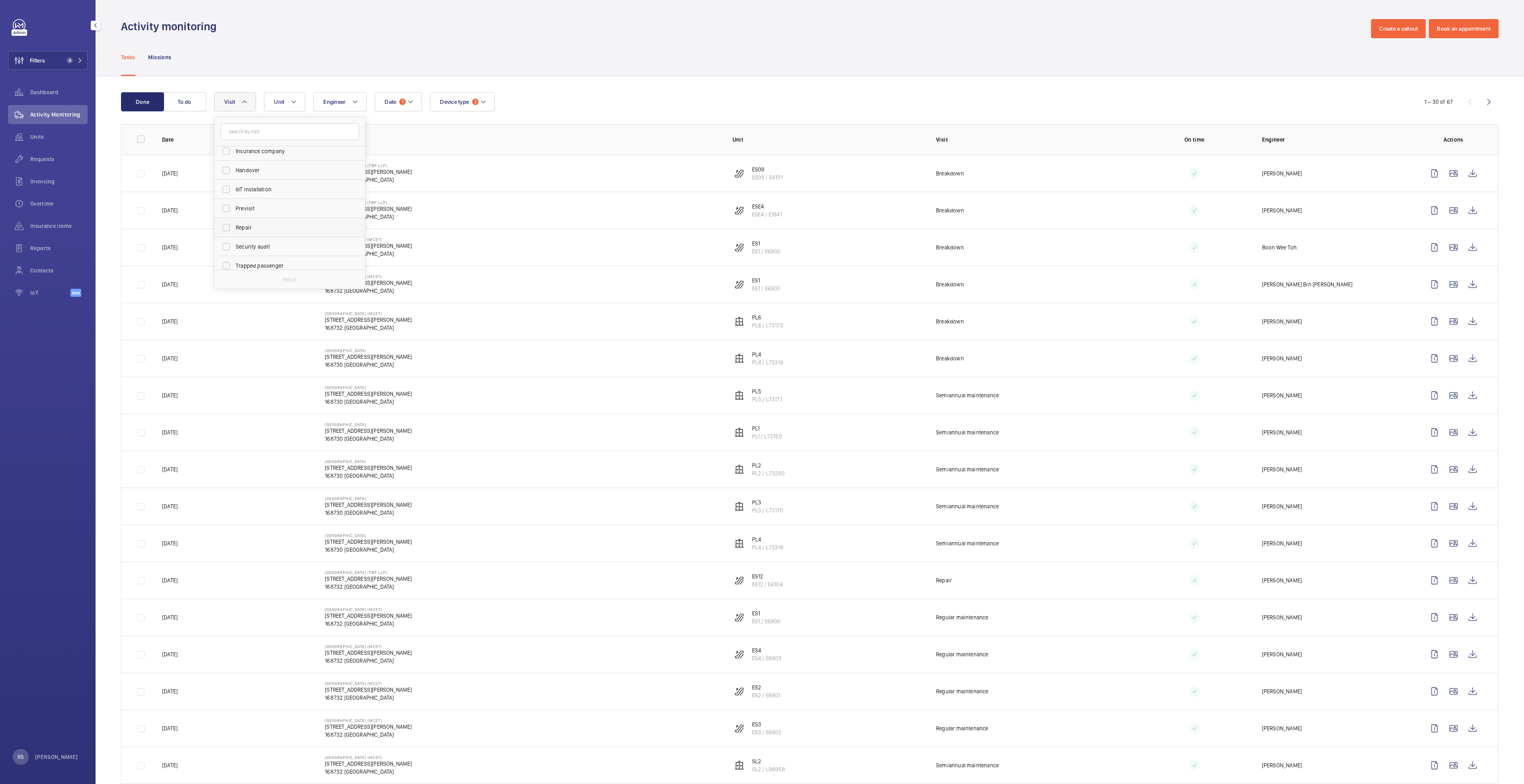
scroll to position [125, 0]
click at [266, 220] on span "Repair" at bounding box center [290, 222] width 109 height 8
click at [234, 220] on input "Repair" at bounding box center [226, 222] width 16 height 16
checkbox input "true"
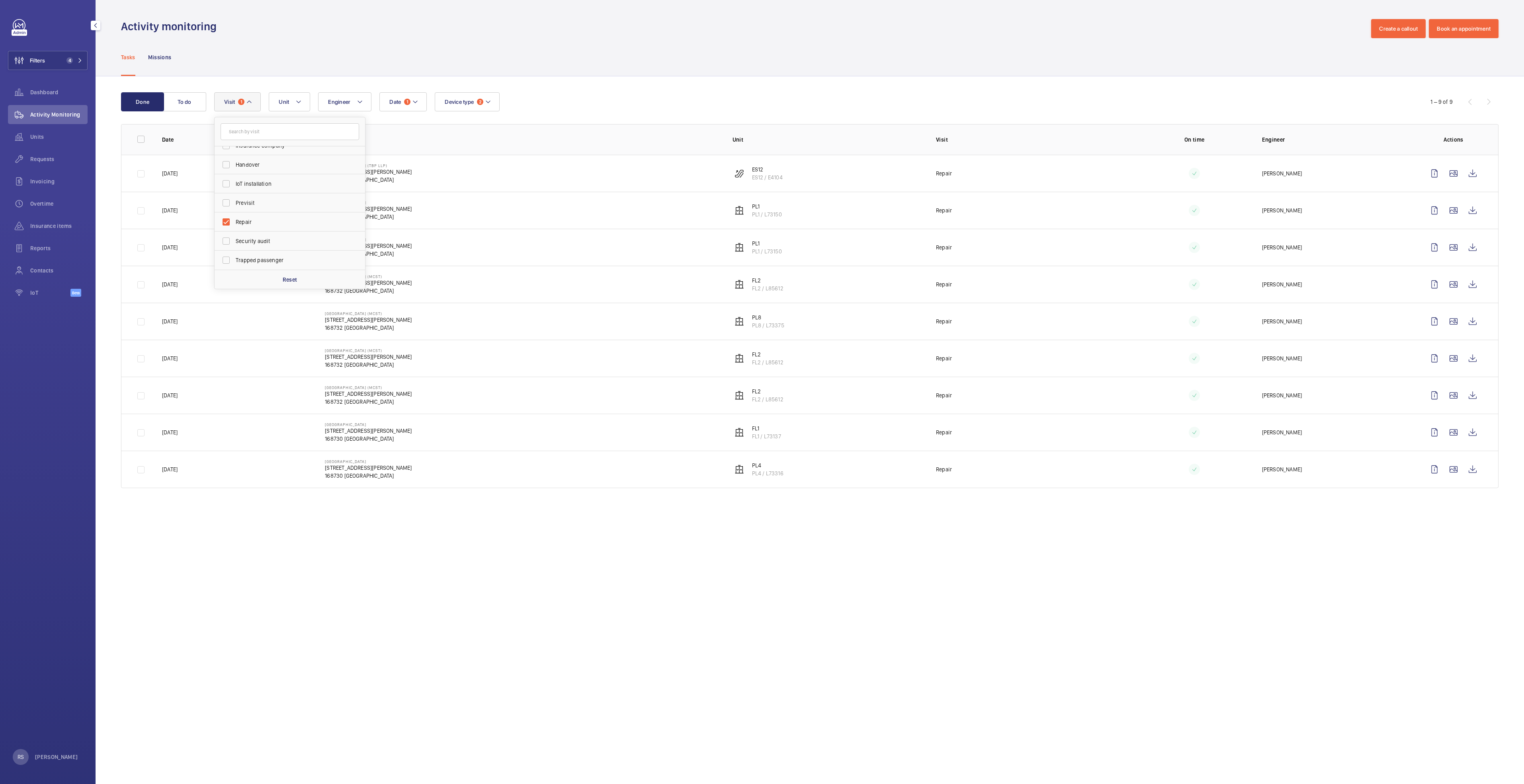
click at [561, 57] on div "Tasks Missions" at bounding box center [809, 57] width 1377 height 38
click at [1470, 172] on wm-front-icon-button at bounding box center [1472, 173] width 19 height 19
click at [1481, 206] on wm-front-icon-button at bounding box center [1472, 210] width 19 height 19
click at [1477, 252] on wm-front-icon-button at bounding box center [1472, 247] width 19 height 19
click at [1474, 288] on wm-front-icon-button at bounding box center [1472, 284] width 19 height 19
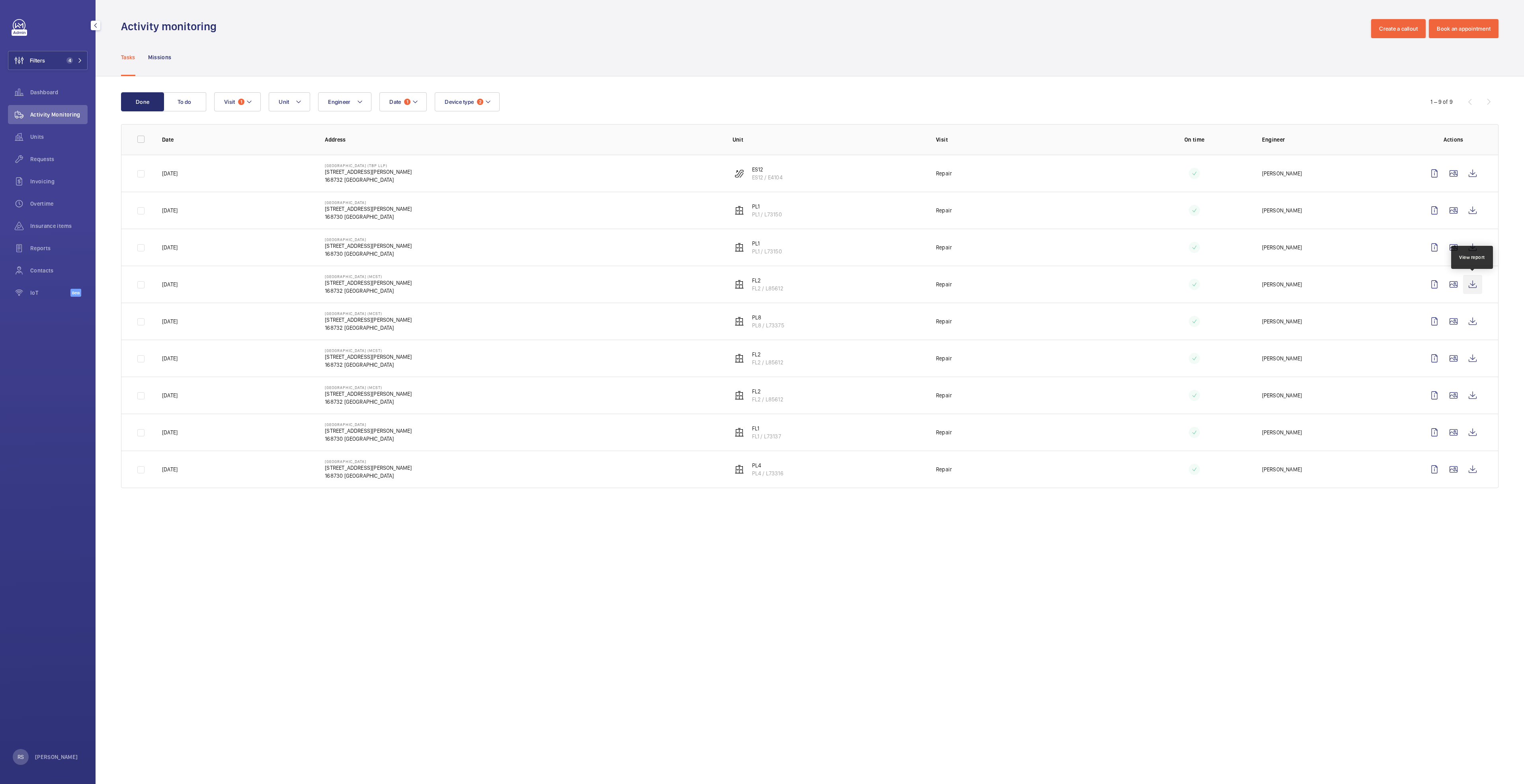
click at [1481, 287] on wm-front-icon-button at bounding box center [1472, 284] width 19 height 19
click at [1476, 211] on wm-front-icon-button at bounding box center [1472, 210] width 19 height 19
click at [1472, 325] on wm-front-icon-button at bounding box center [1472, 321] width 19 height 19
click at [1471, 362] on wm-front-icon-button at bounding box center [1472, 358] width 19 height 19
click at [1474, 395] on wm-front-icon-button at bounding box center [1472, 395] width 19 height 19
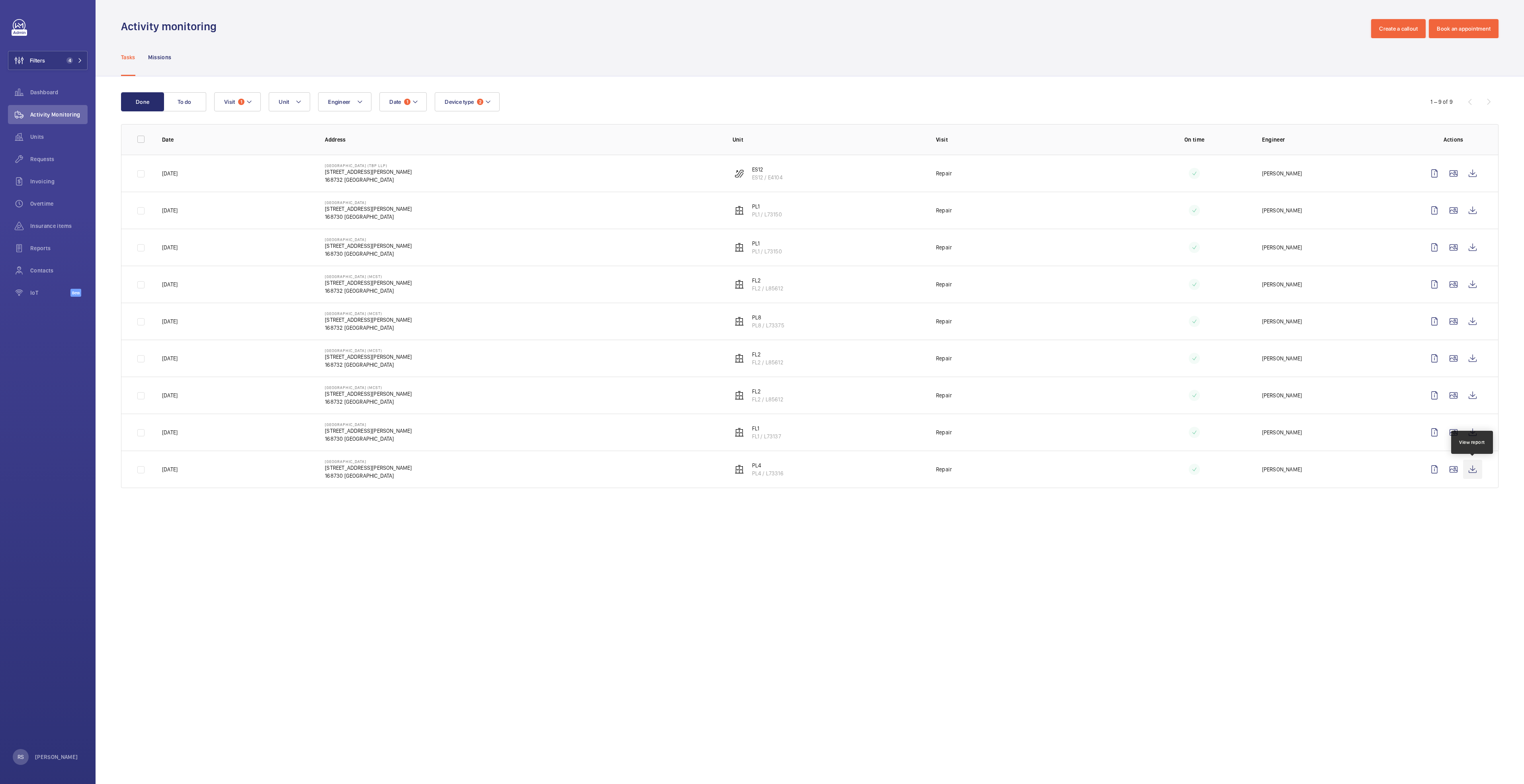
click at [1470, 466] on wm-front-icon-button at bounding box center [1472, 469] width 19 height 19
click at [78, 61] on mat-icon at bounding box center [80, 61] width 5 height 5
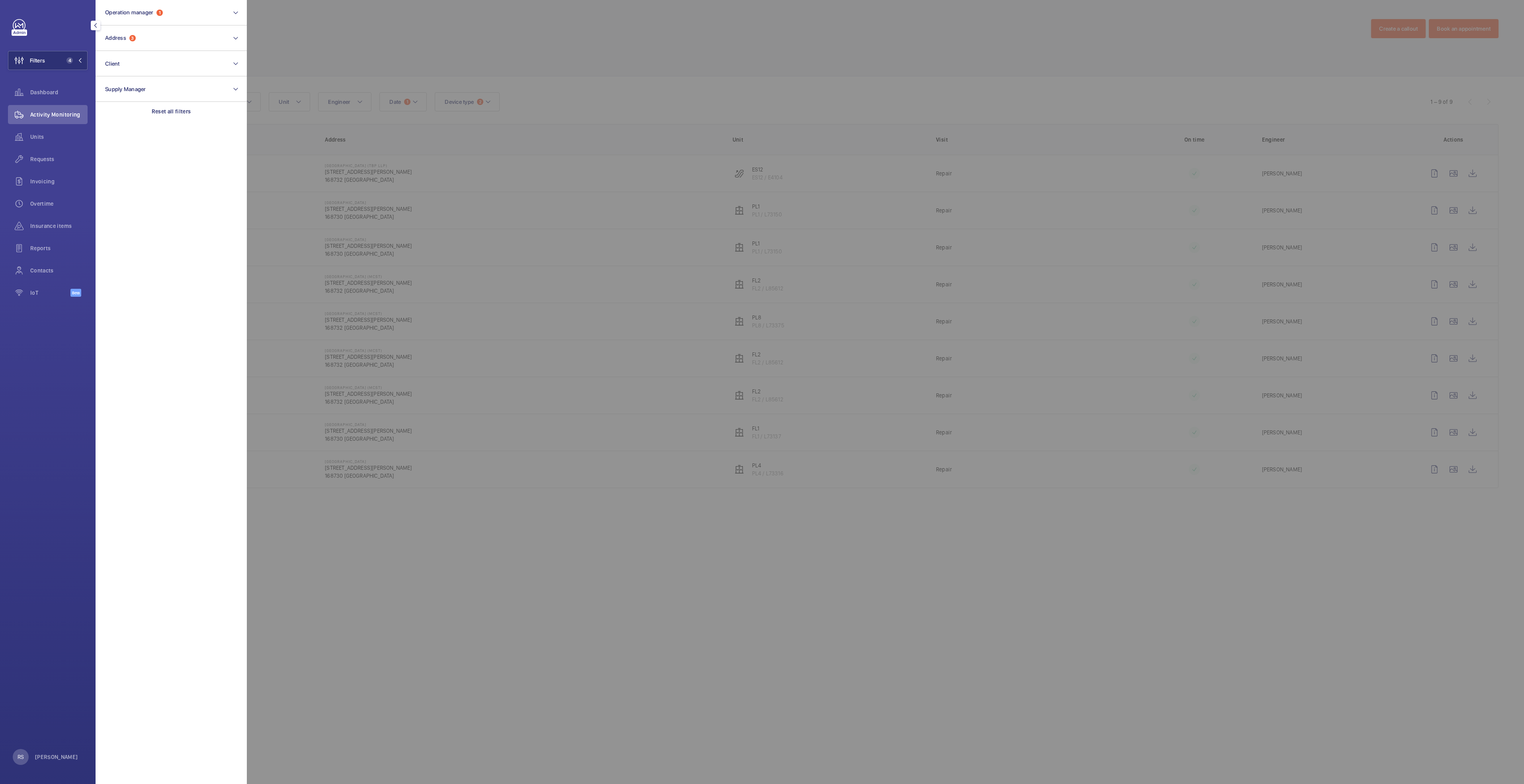
click at [368, 51] on div at bounding box center [1008, 392] width 1524 height 784
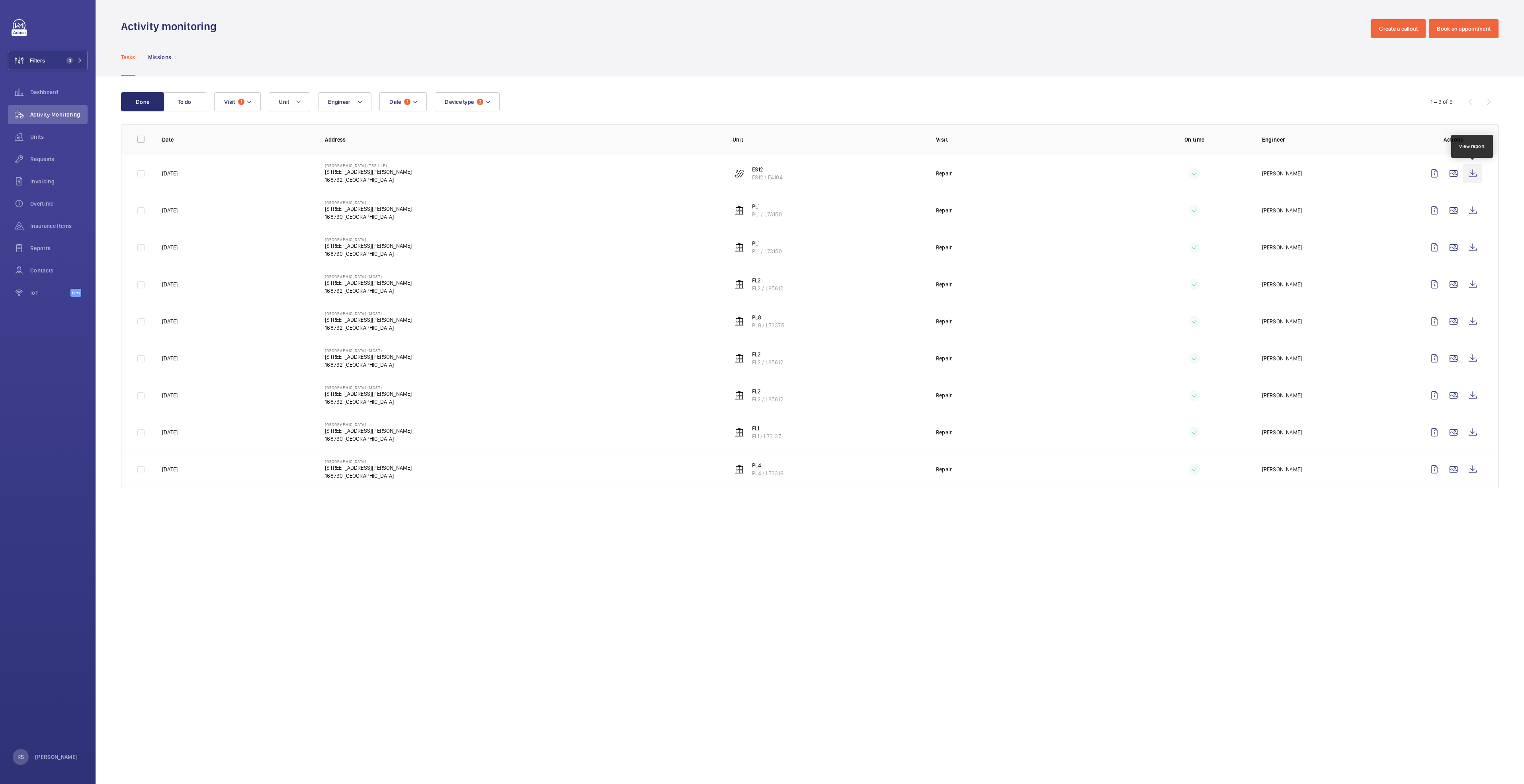
click at [1472, 177] on wm-front-icon-button at bounding box center [1472, 173] width 19 height 19
